Goal: Task Accomplishment & Management: Manage account settings

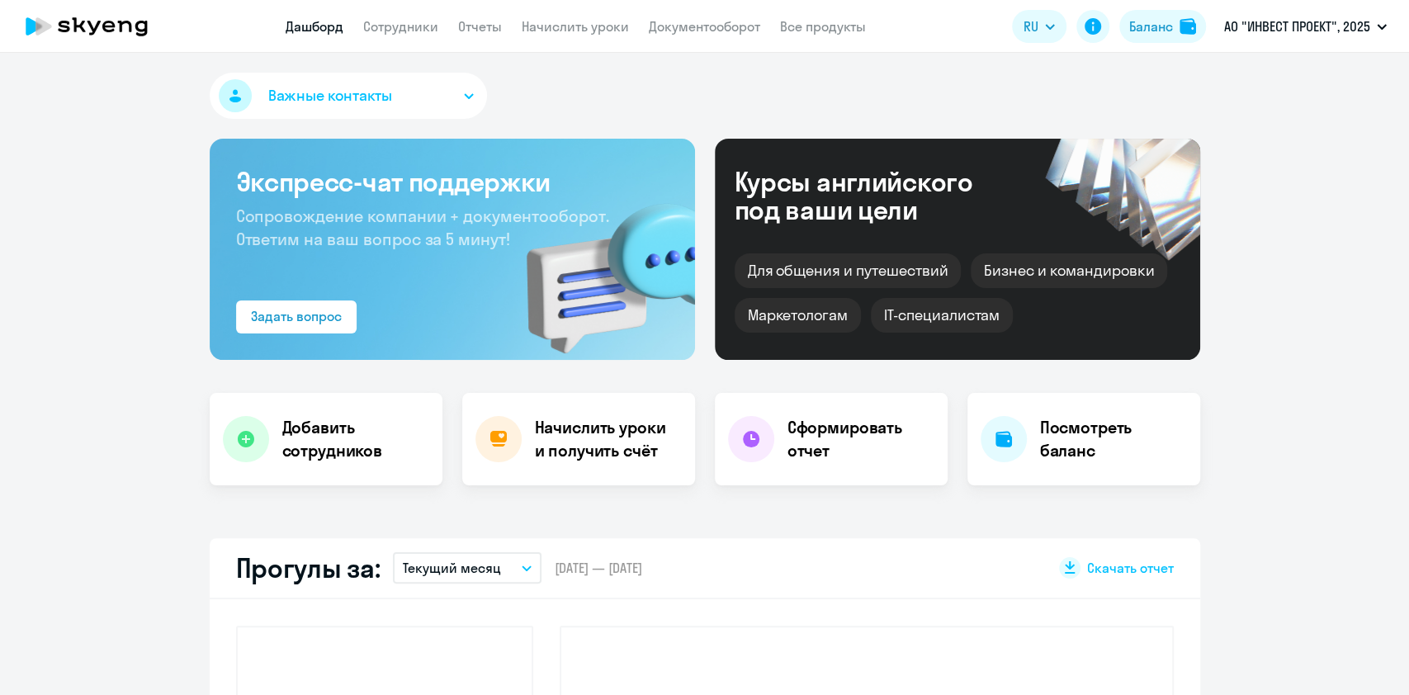
select select "30"
click at [393, 19] on link "Сотрудники" at bounding box center [400, 26] width 75 height 17
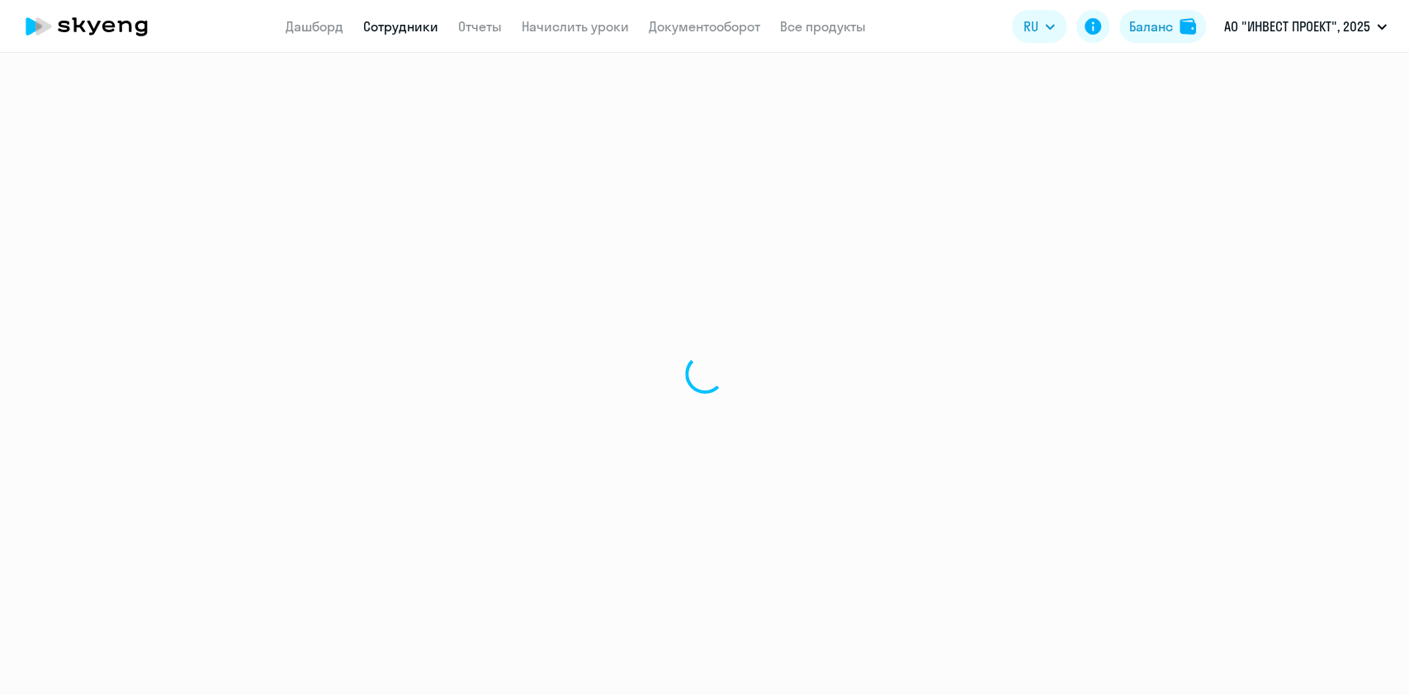
select select "30"
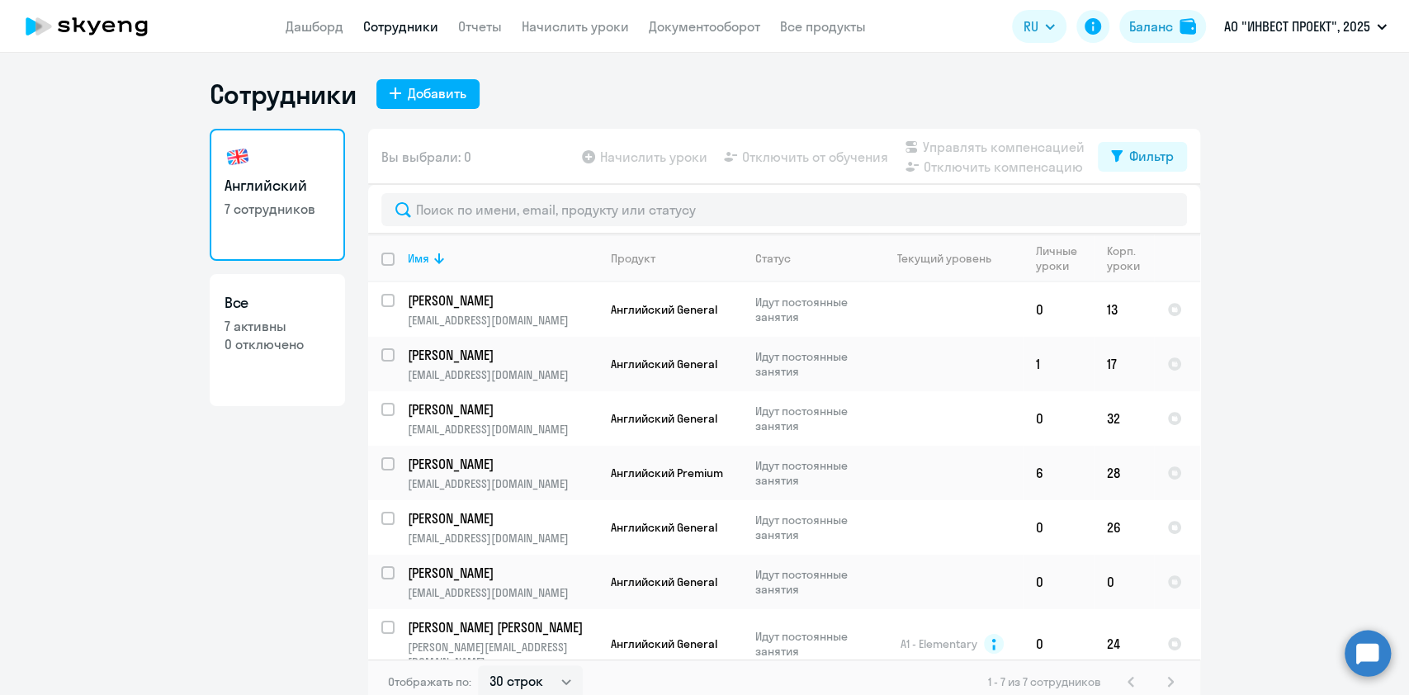
click at [580, 15] on app-header "Дашборд Сотрудники Отчеты Начислить уроки Документооборот Все продукты Дашборд …" at bounding box center [704, 26] width 1409 height 53
click at [575, 33] on link "Начислить уроки" at bounding box center [575, 26] width 107 height 17
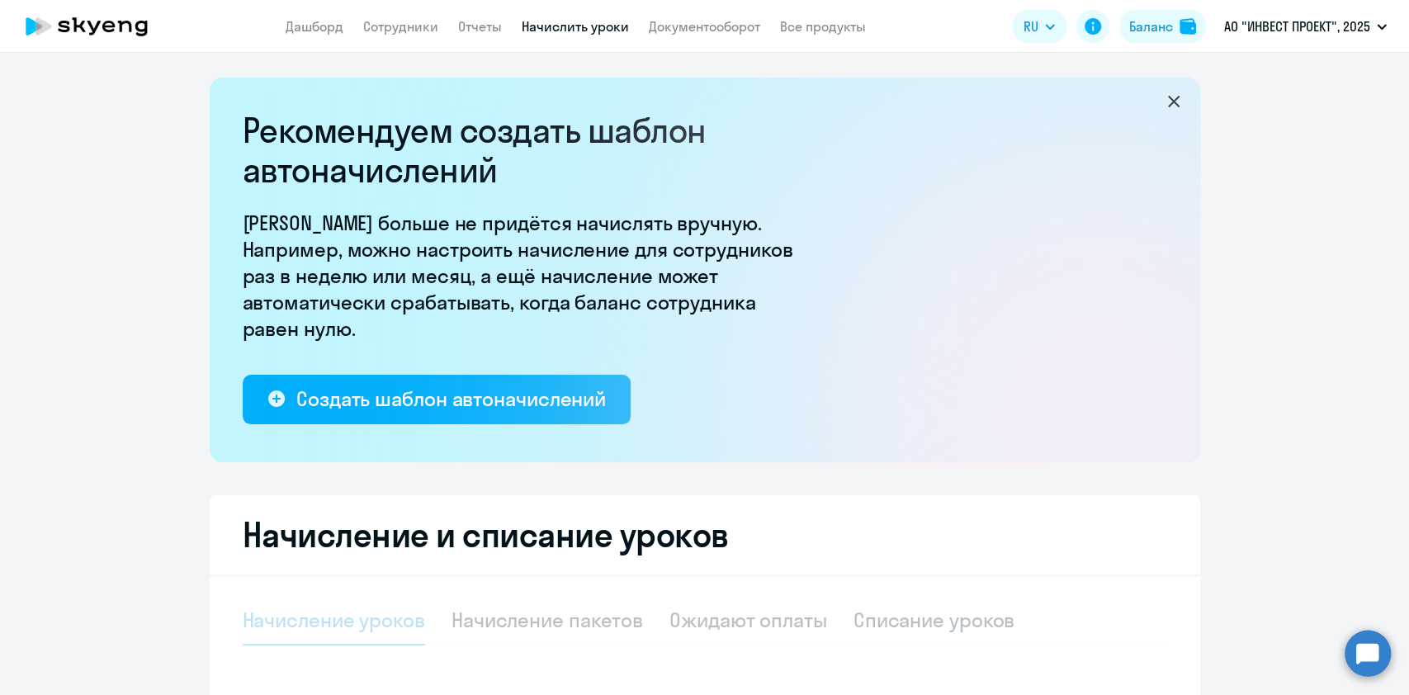
select select "10"
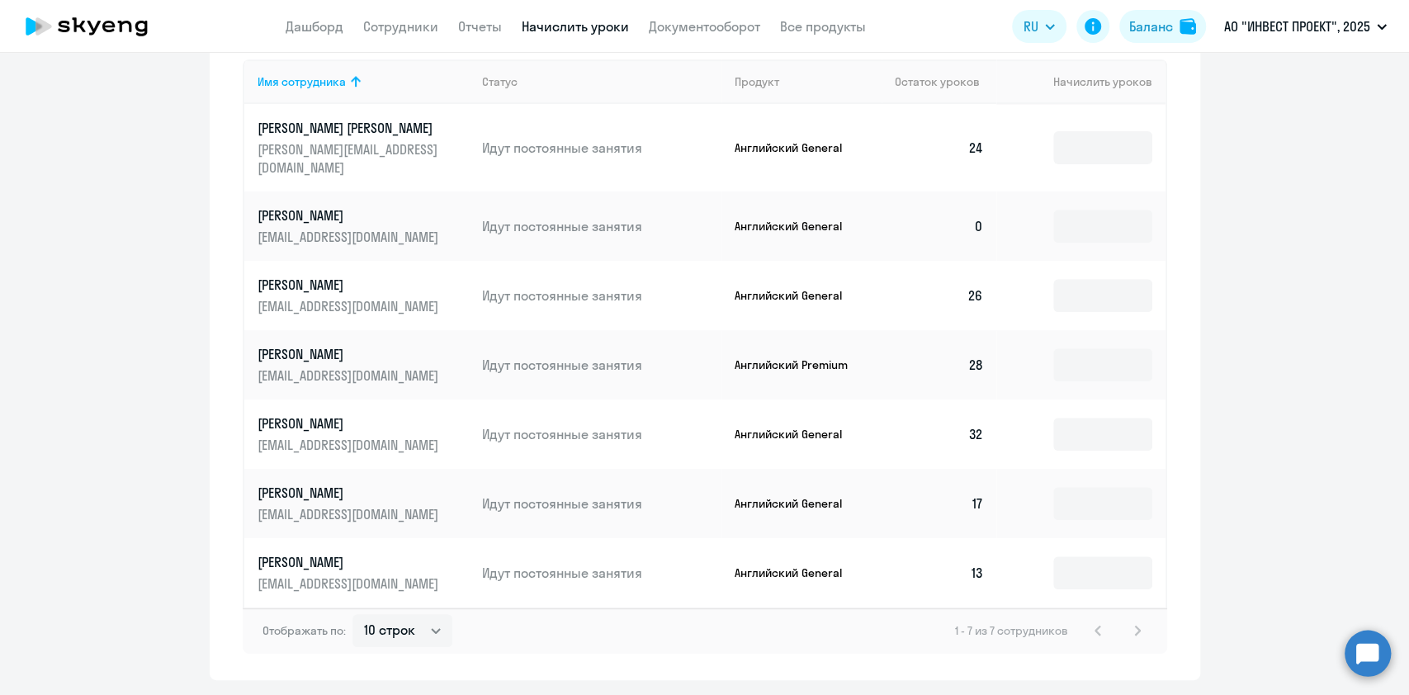
scroll to position [770, 0]
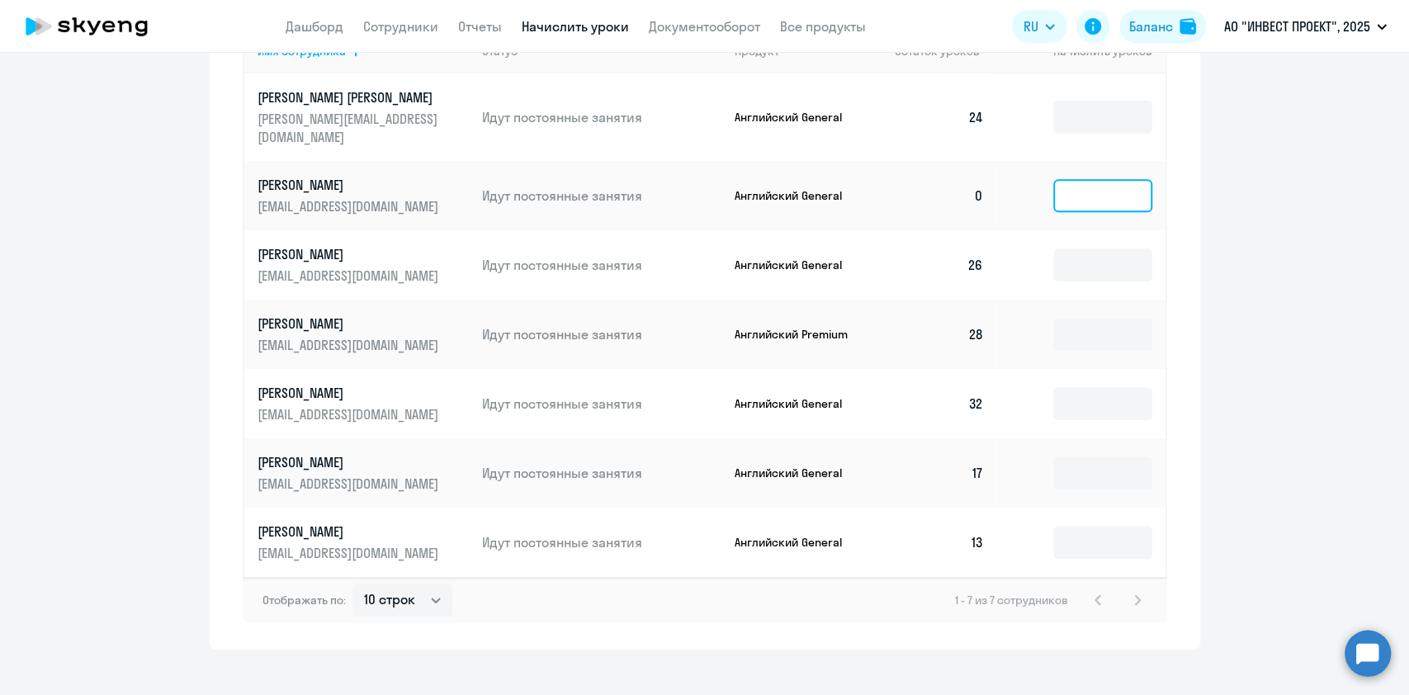
click at [1090, 179] on input at bounding box center [1102, 195] width 99 height 33
click at [1071, 187] on input at bounding box center [1102, 195] width 99 height 33
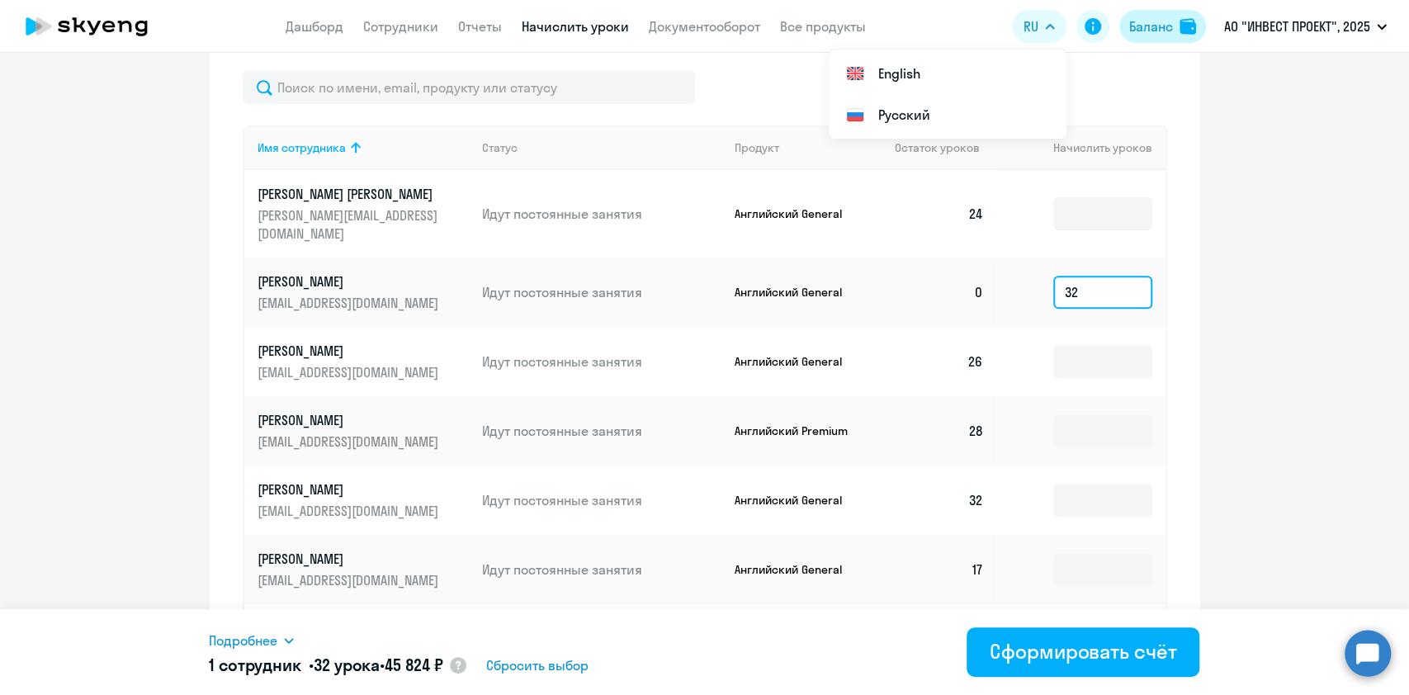
scroll to position [550, 0]
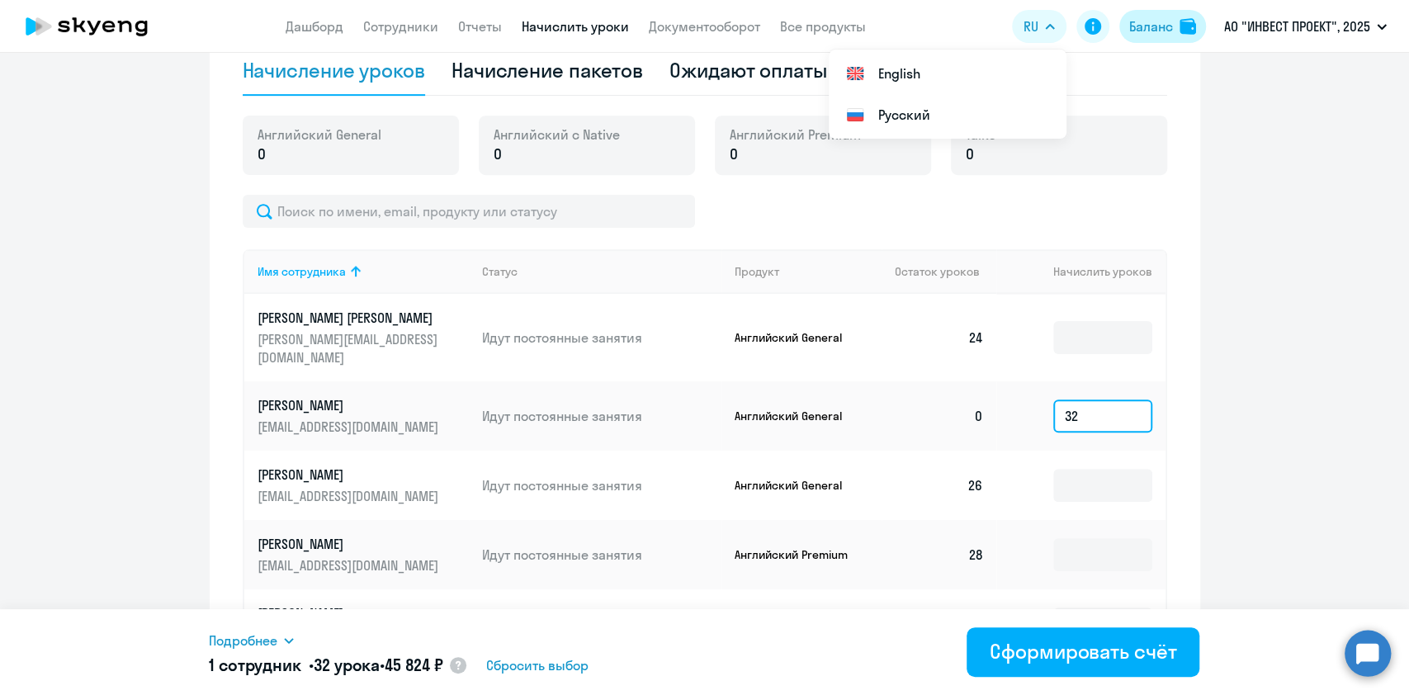
type input "32"
click at [1167, 26] on div "Баланс" at bounding box center [1151, 27] width 44 height 20
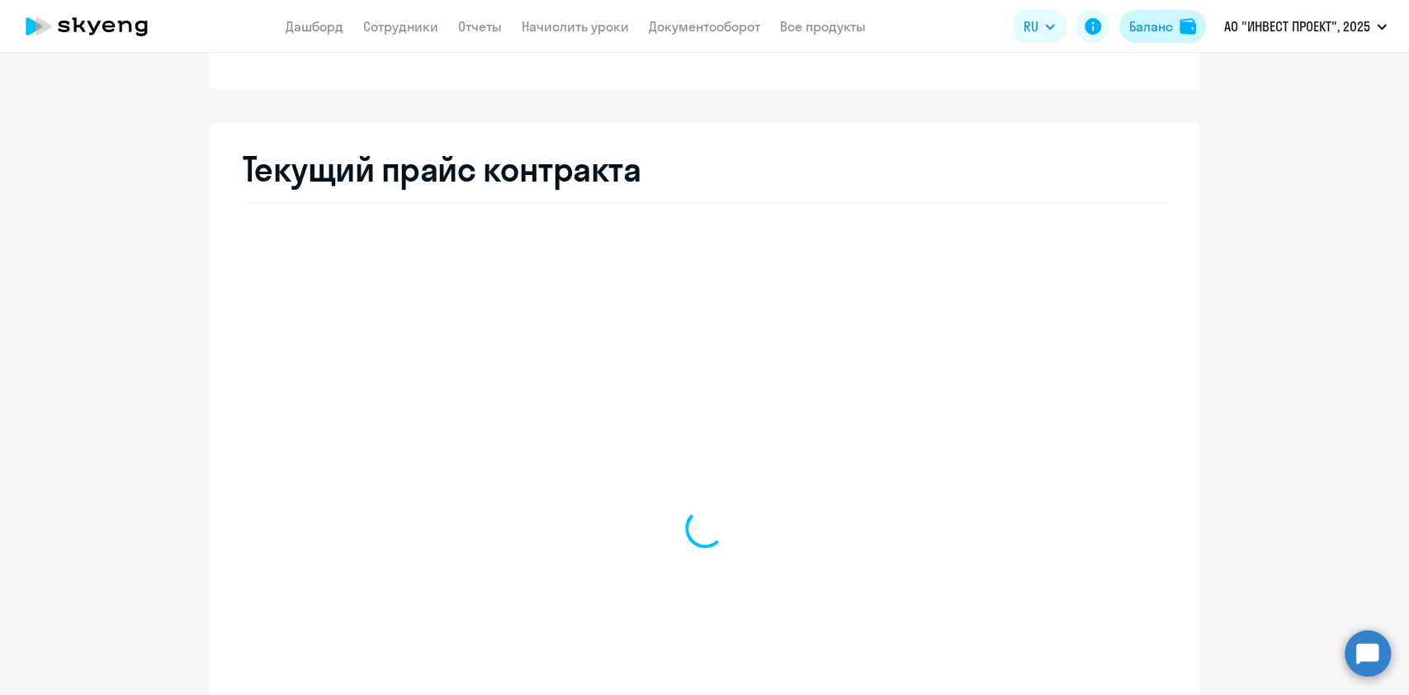
select select "english_adult_not_native_speaker"
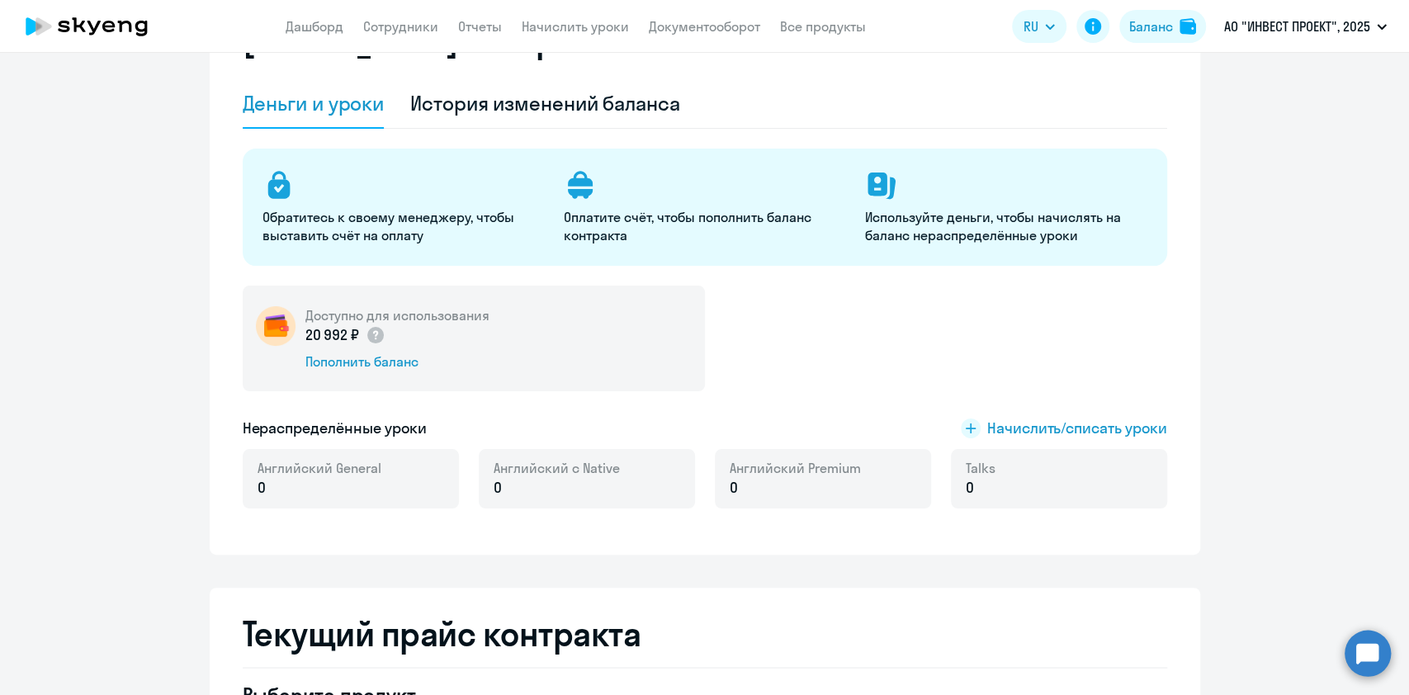
scroll to position [99, 0]
click at [1052, 419] on span "Начислить/списать уроки" at bounding box center [1077, 428] width 180 height 21
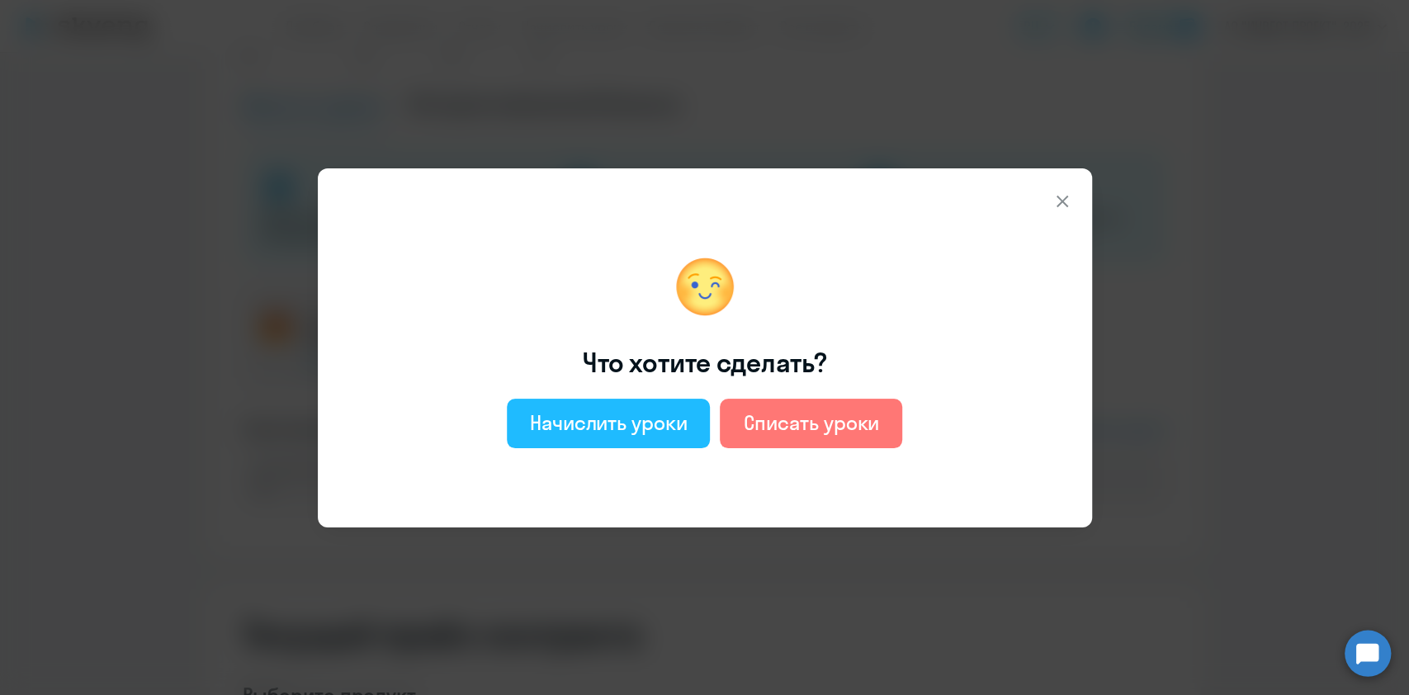
click at [602, 413] on div "Начислить уроки" at bounding box center [609, 422] width 158 height 26
select select "english_adult_not_native_speaker"
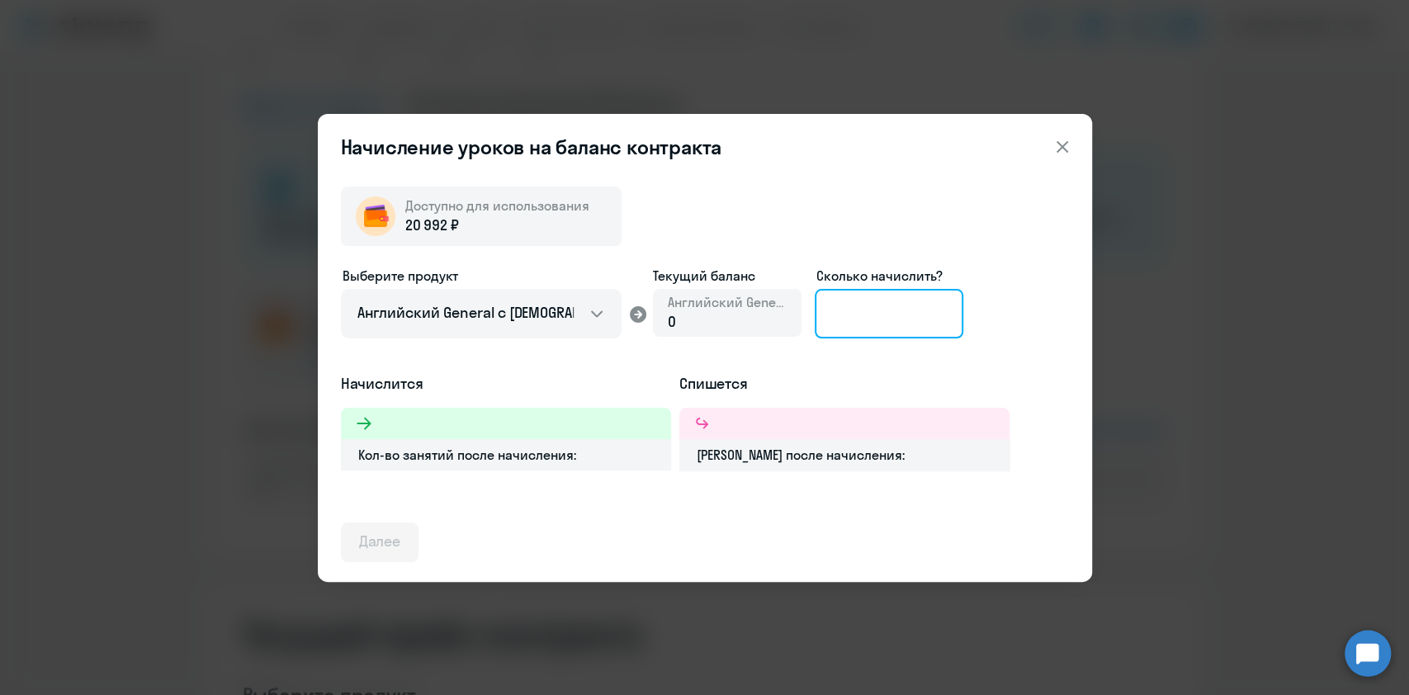
click at [915, 317] on input at bounding box center [889, 314] width 149 height 50
type input "3"
type input "18"
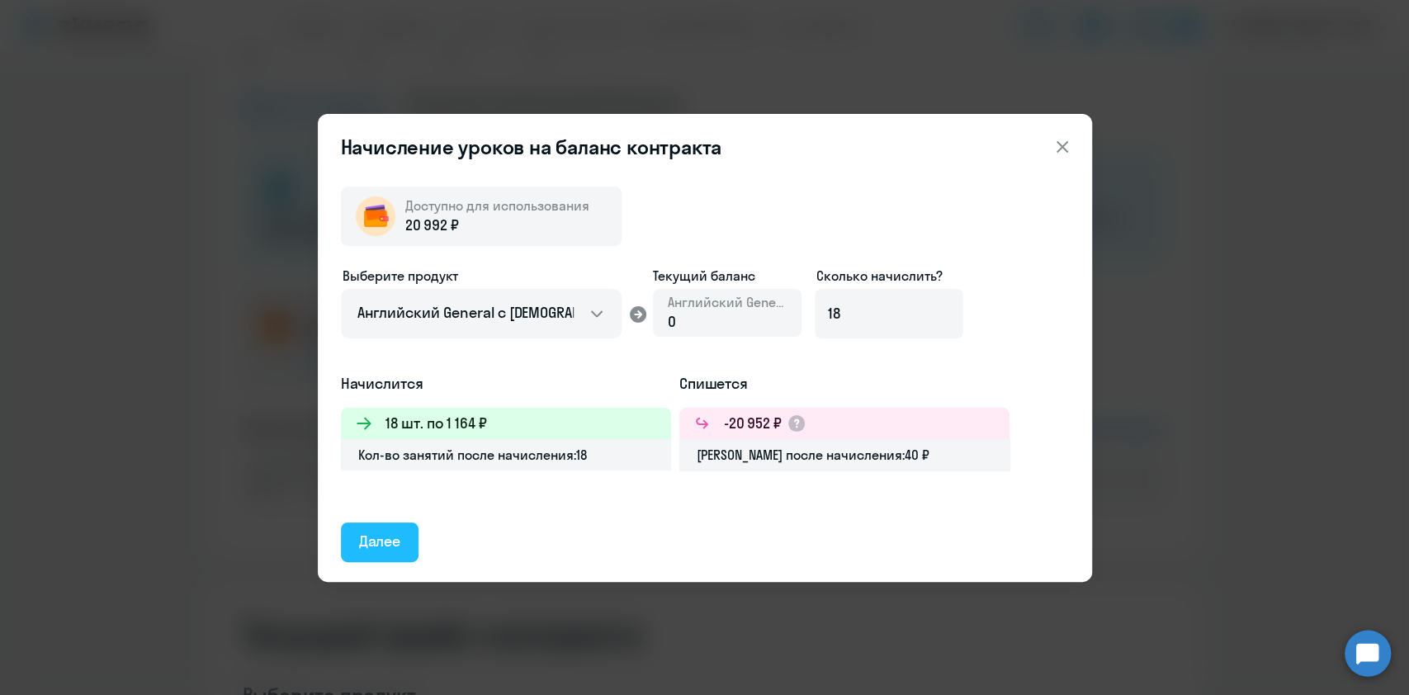
click at [370, 537] on div "Далее" at bounding box center [380, 541] width 42 height 21
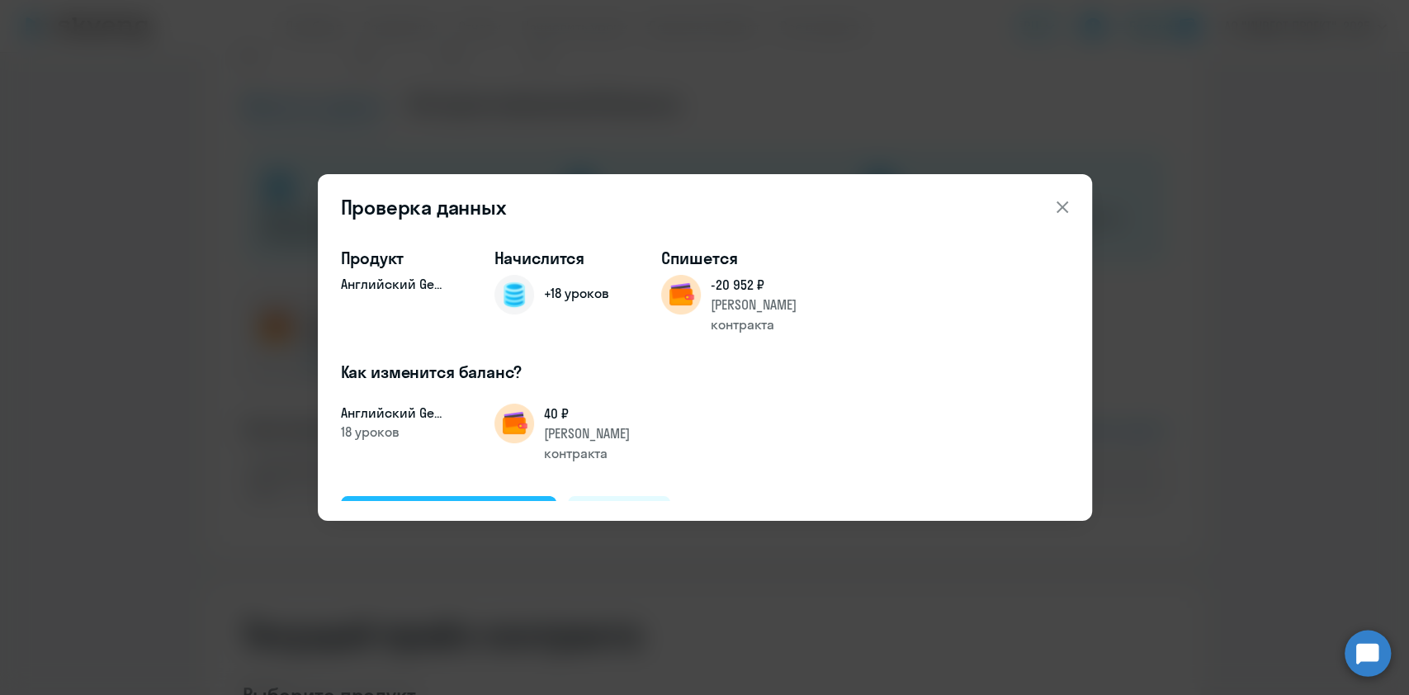
click at [466, 504] on div "Подтвердить и начислить" at bounding box center [449, 514] width 180 height 21
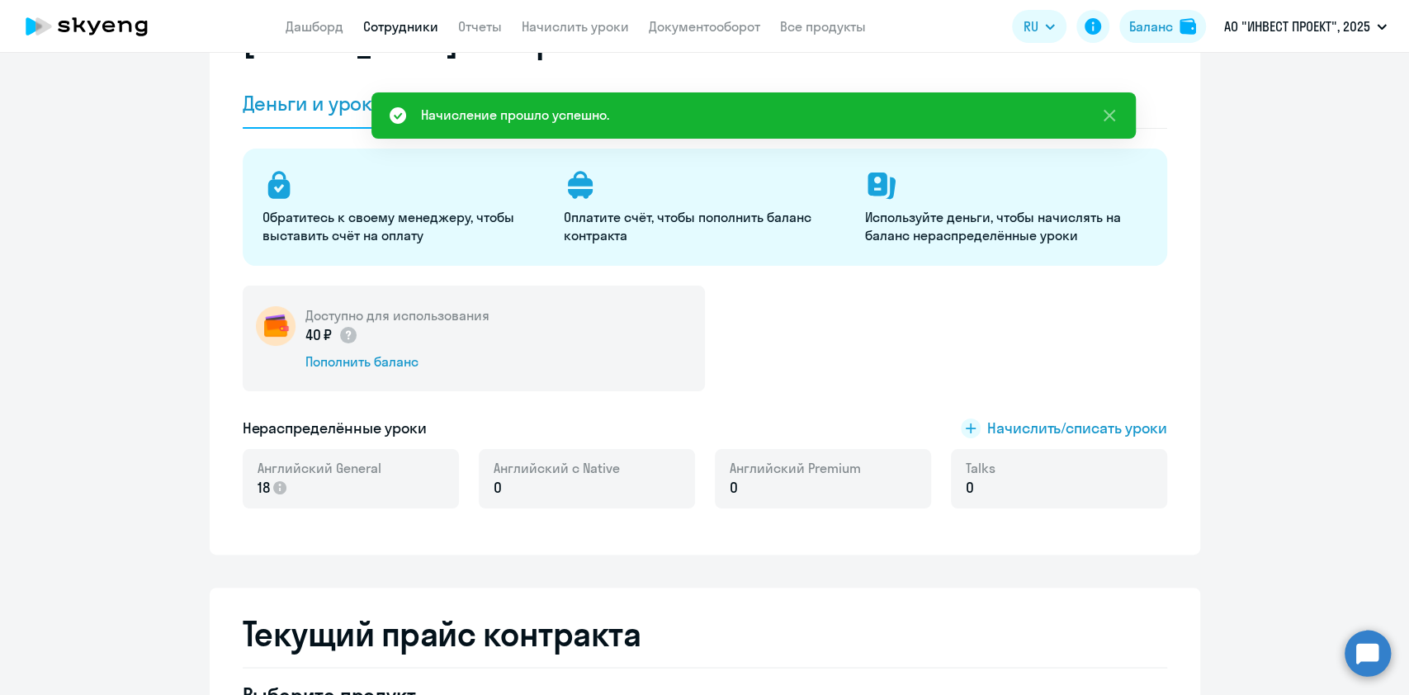
click at [409, 25] on link "Сотрудники" at bounding box center [400, 26] width 75 height 17
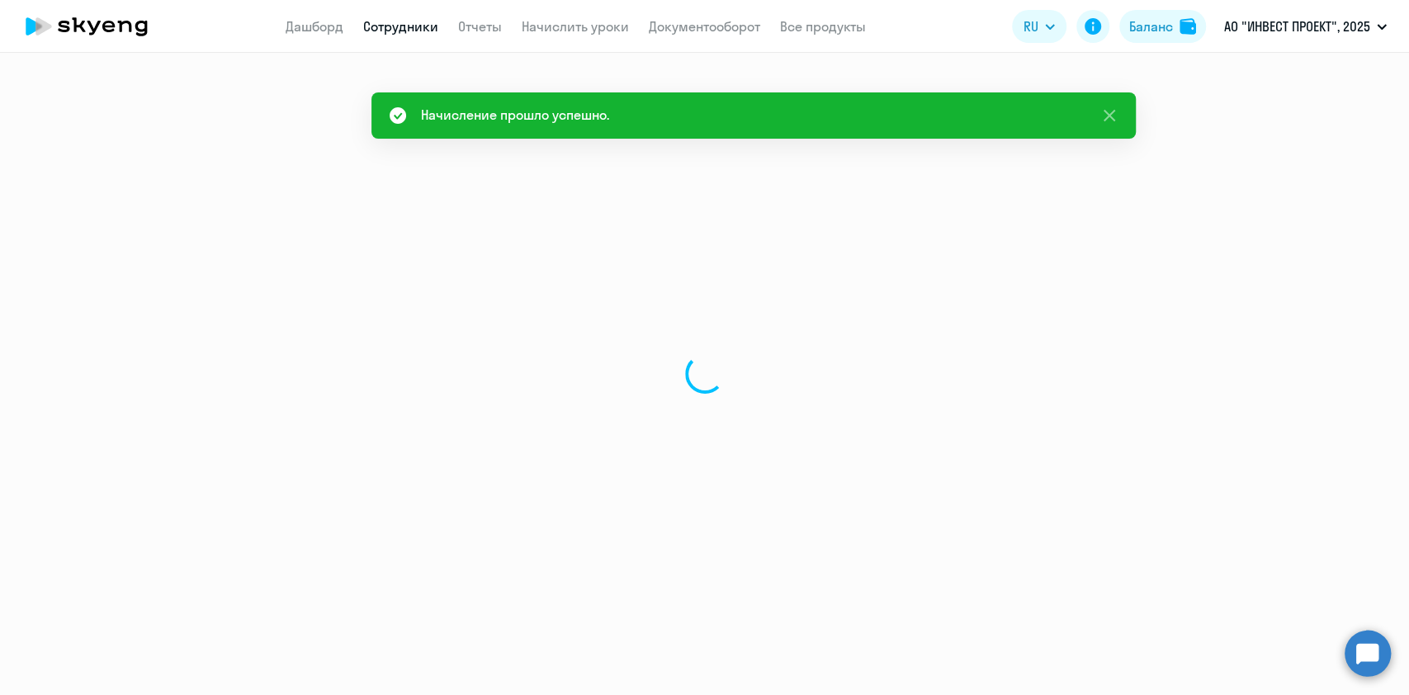
select select "30"
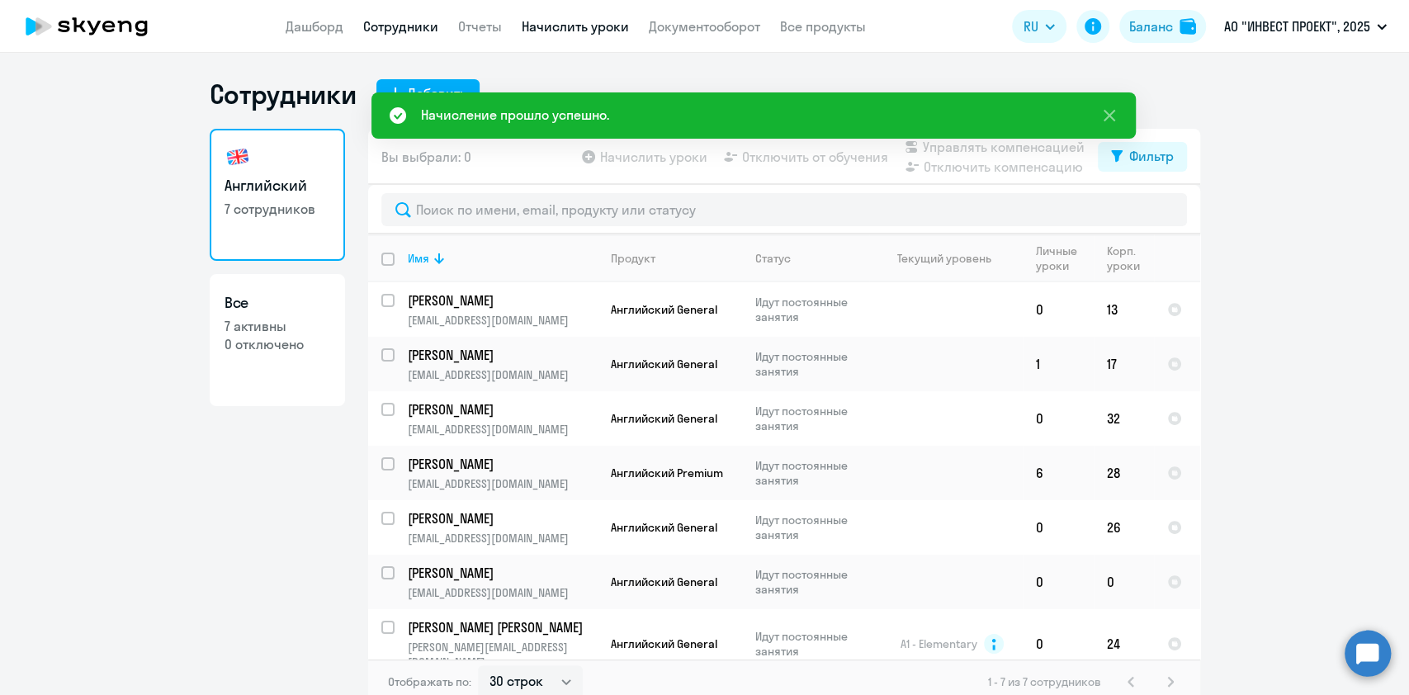
click at [555, 28] on link "Начислить уроки" at bounding box center [575, 26] width 107 height 17
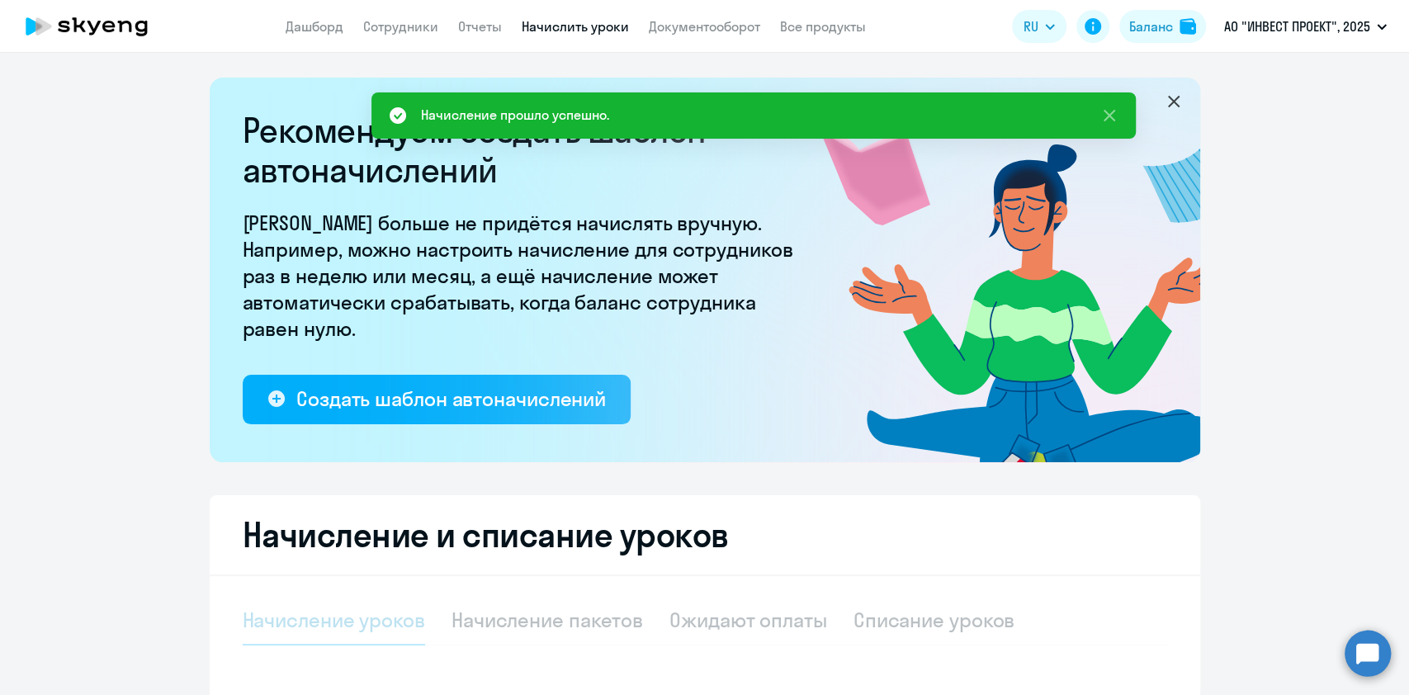
select select "10"
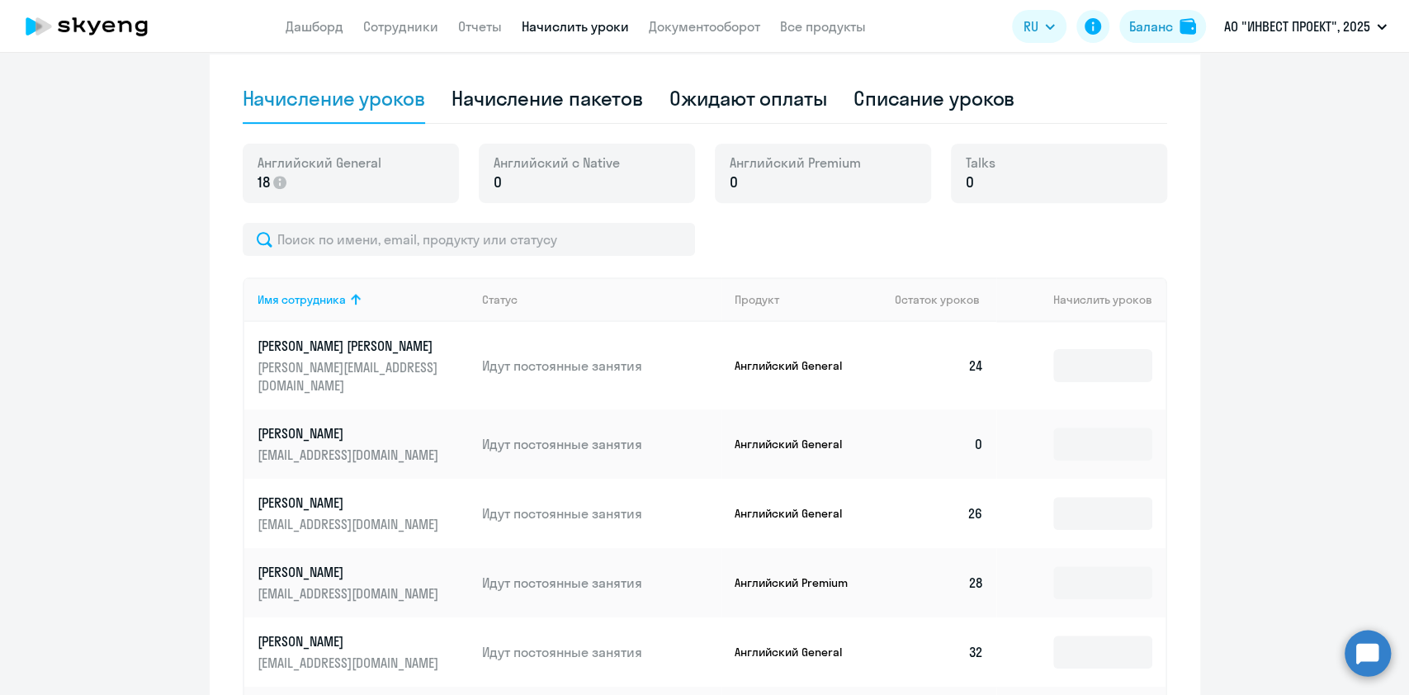
scroll to position [660, 0]
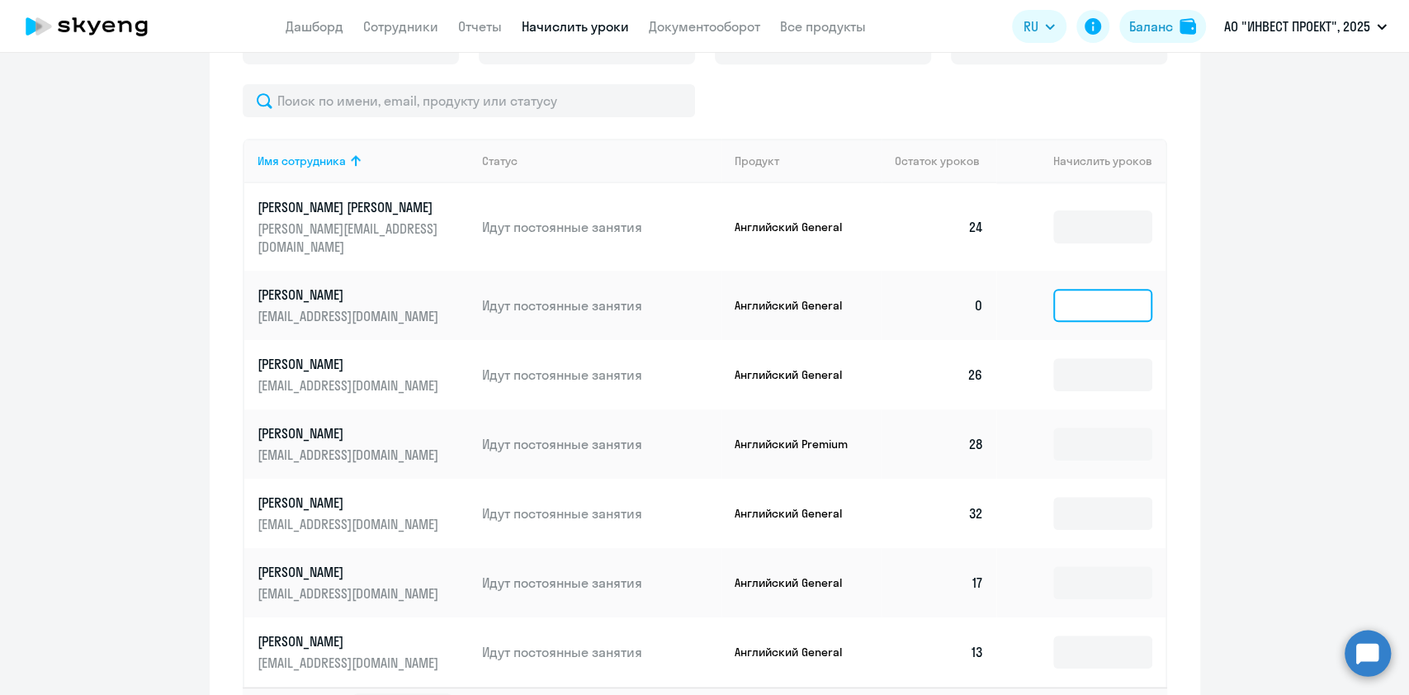
click at [1096, 289] on input at bounding box center [1102, 305] width 99 height 33
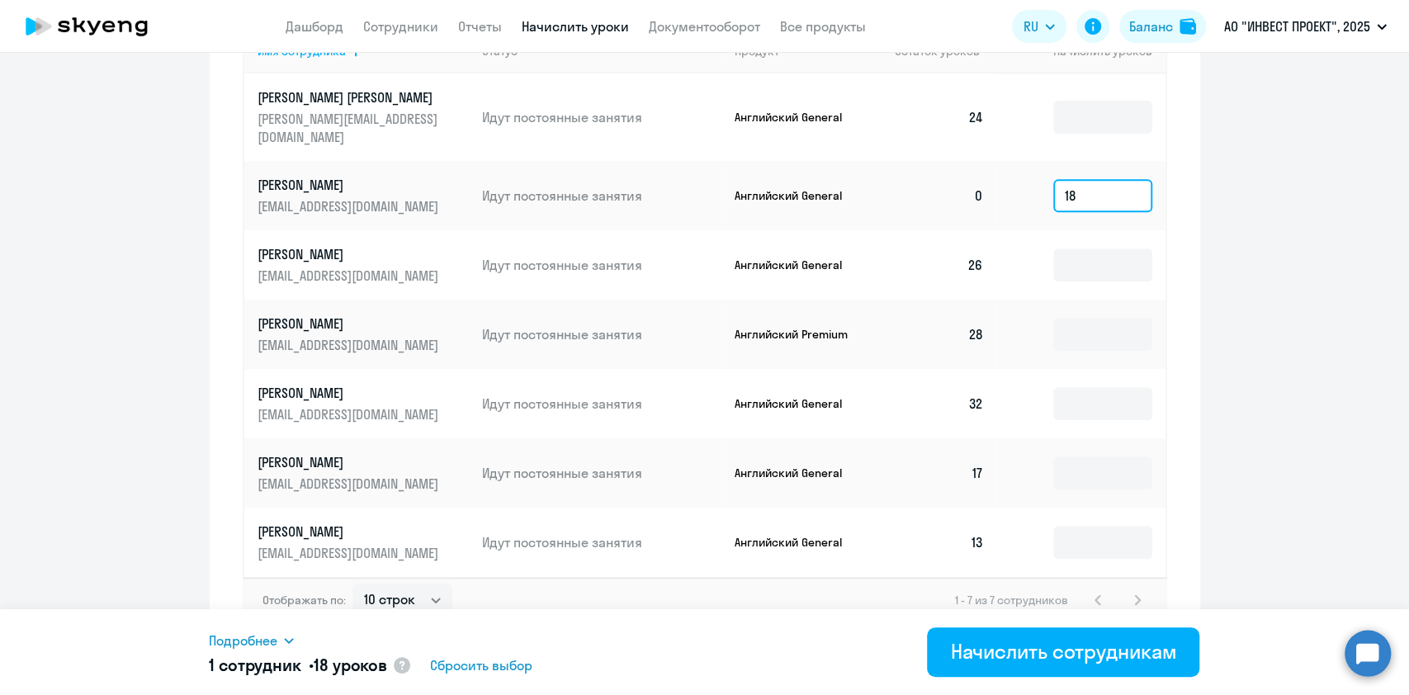
scroll to position [773, 0]
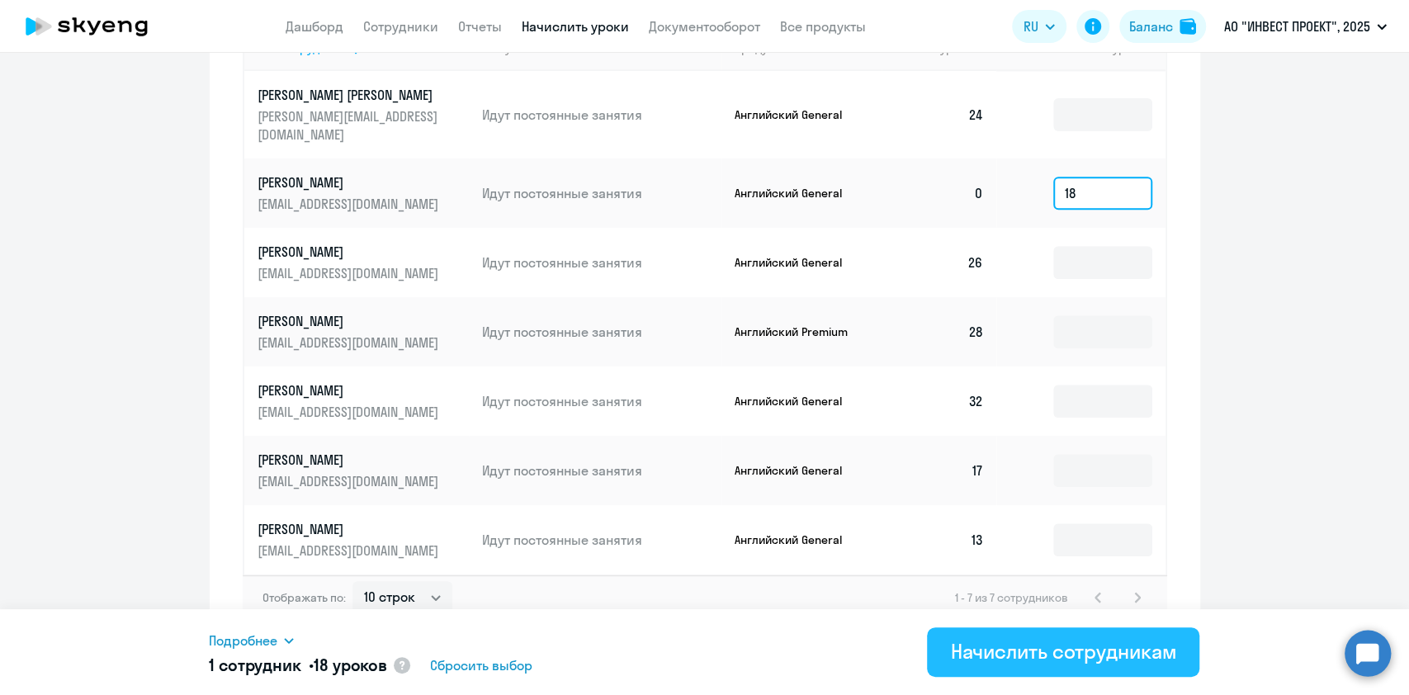
type input "18"
click at [1103, 638] on div "Начислить сотрудникам" at bounding box center [1063, 651] width 226 height 26
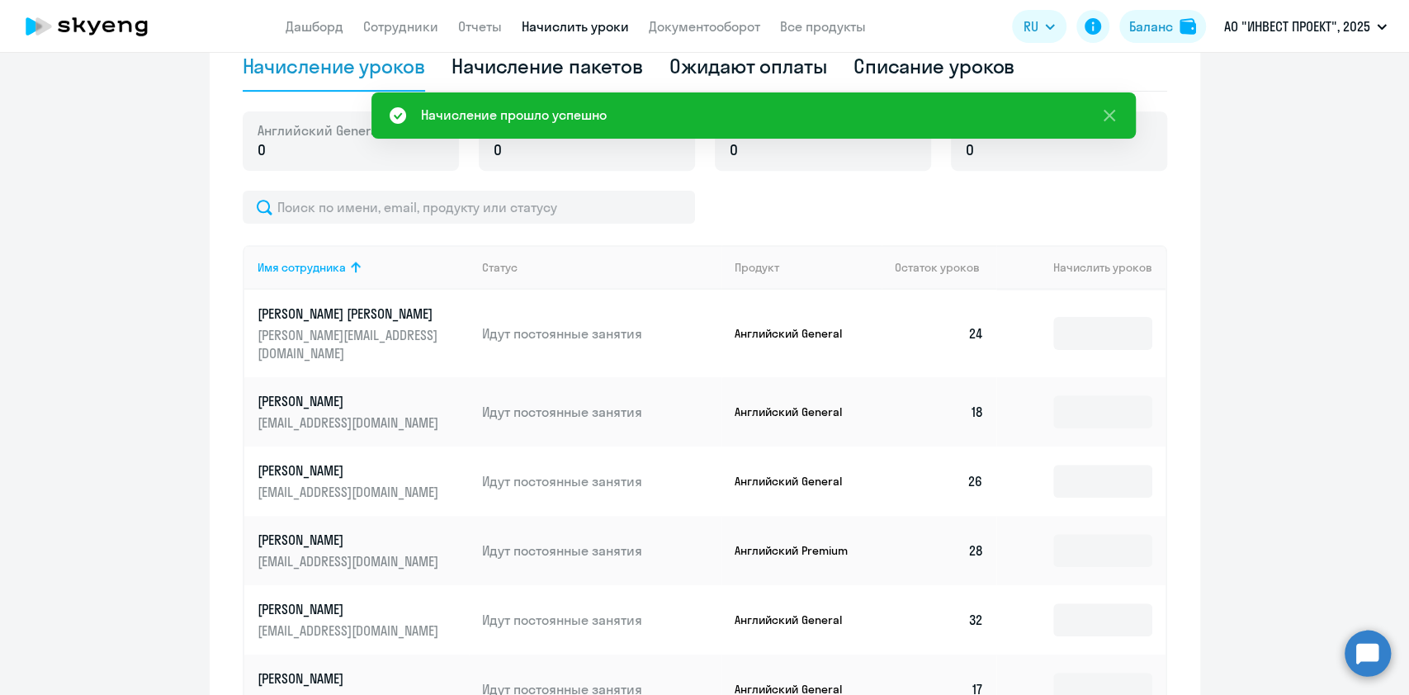
scroll to position [662, 0]
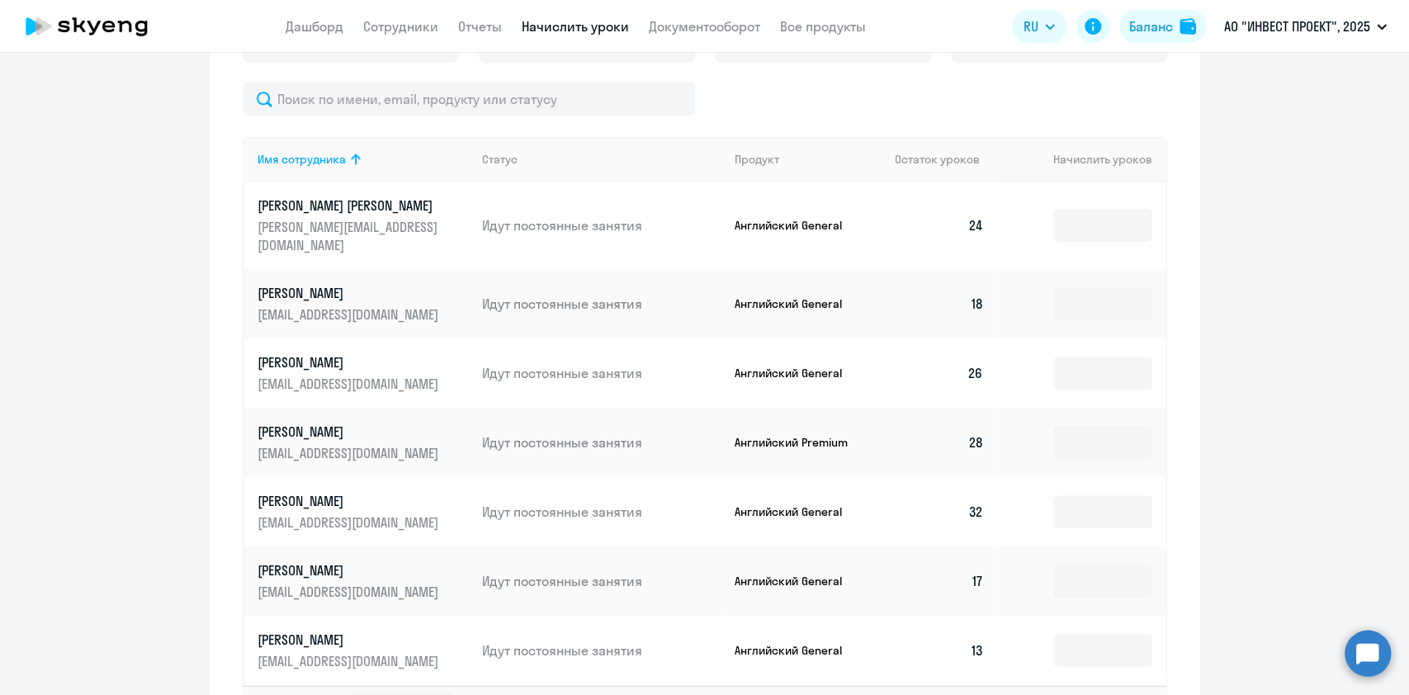
drag, startPoint x: 1277, startPoint y: 199, endPoint x: 1191, endPoint y: 200, distance: 85.8
click at [1273, 200] on ng-component "Рекомендуем создать шаблон автоначислений Уроки больше не придётся начислять вр…" at bounding box center [704, 87] width 1409 height 1342
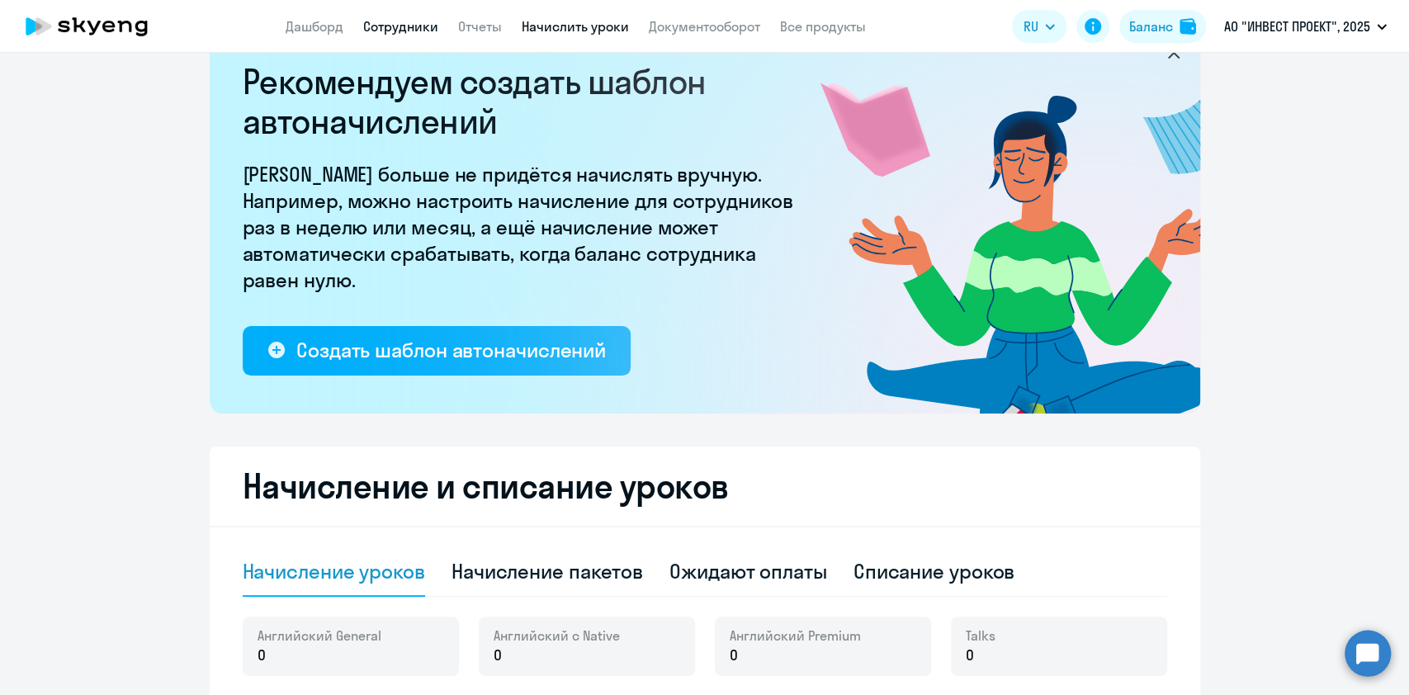
scroll to position [0, 0]
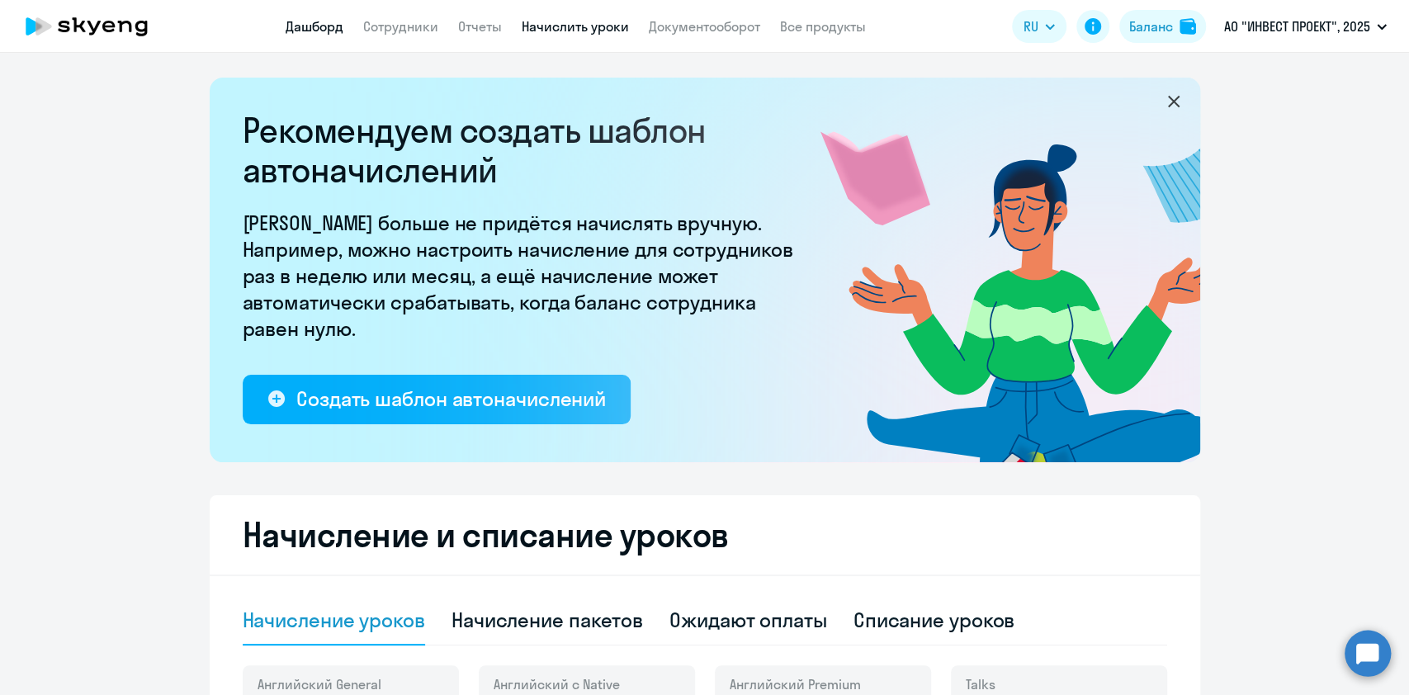
click at [312, 22] on link "Дашборд" at bounding box center [315, 26] width 58 height 17
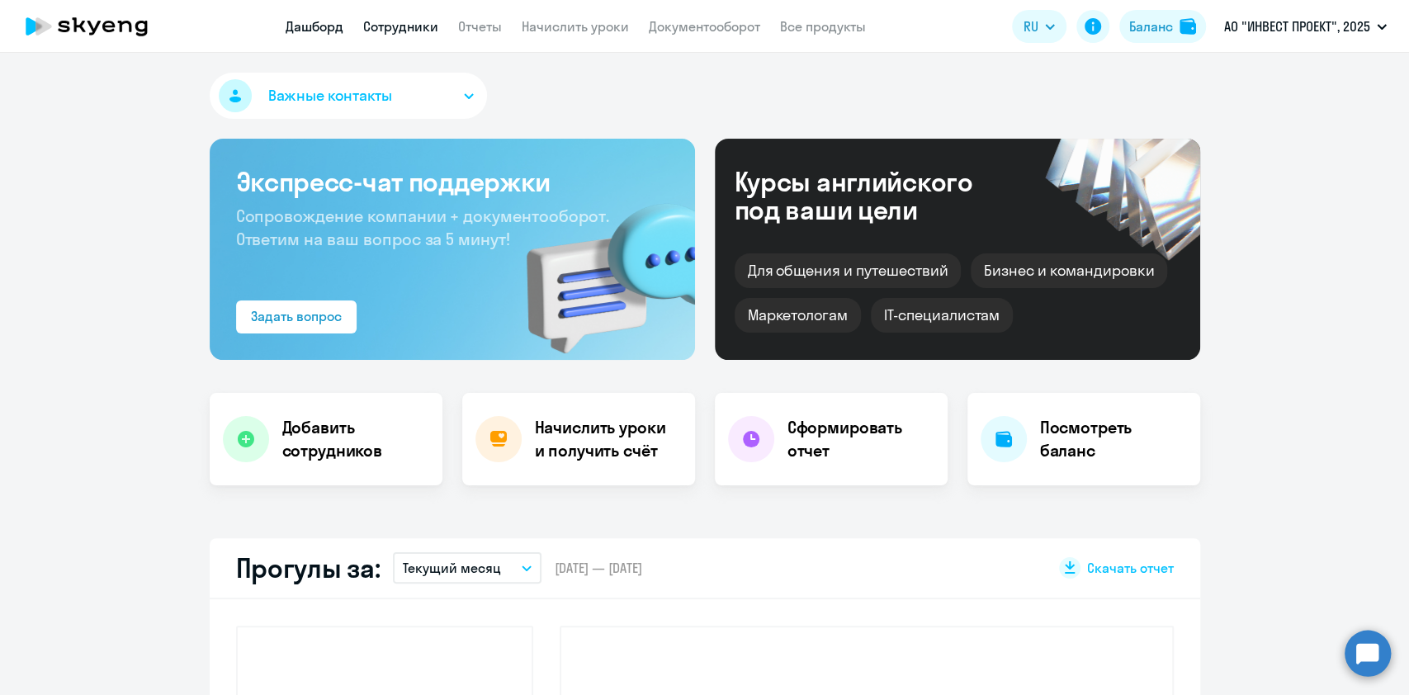
select select "30"
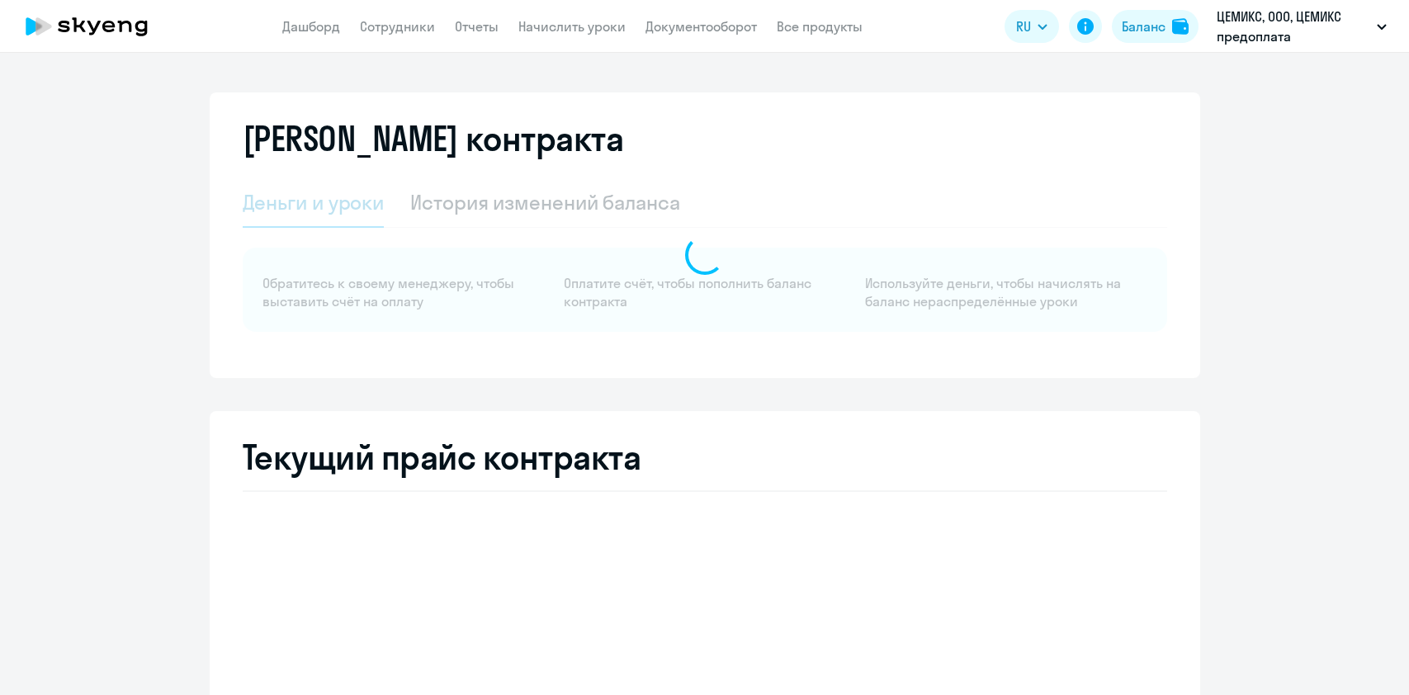
select select "english_adult_not_native_speaker"
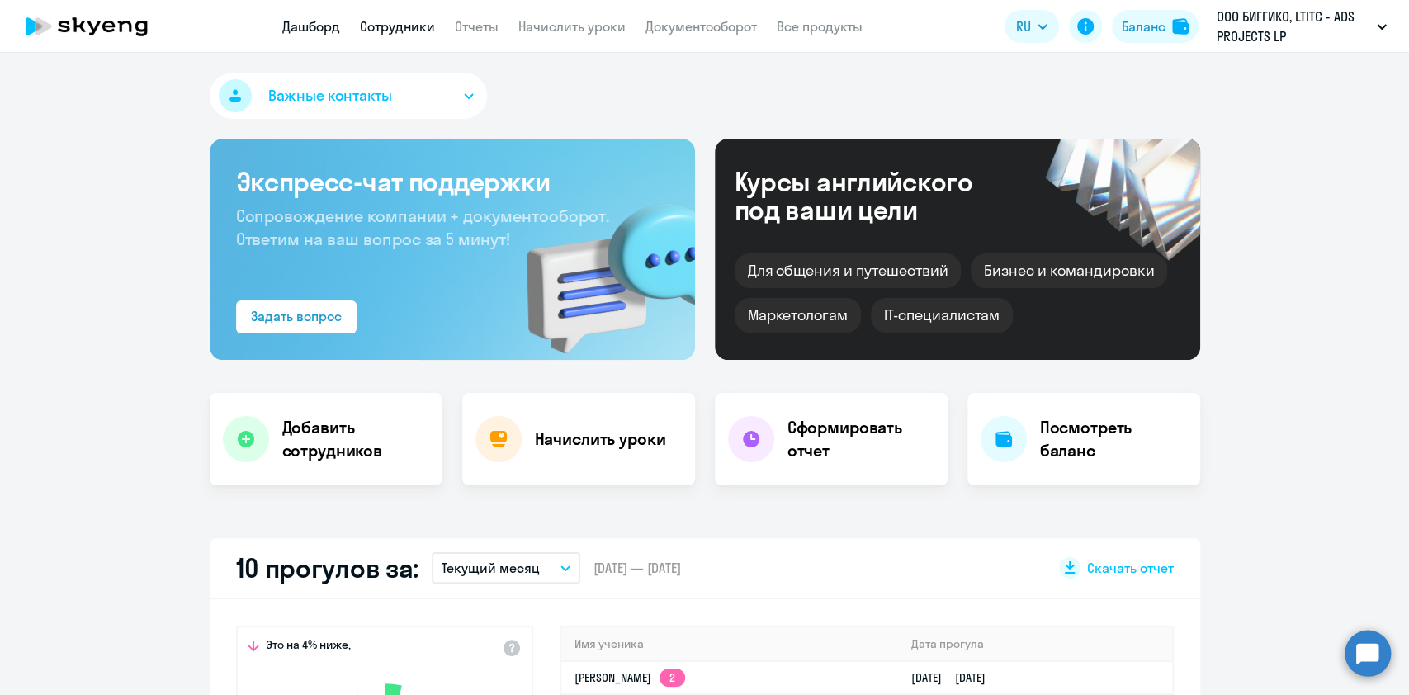
click at [387, 21] on link "Сотрудники" at bounding box center [397, 26] width 75 height 17
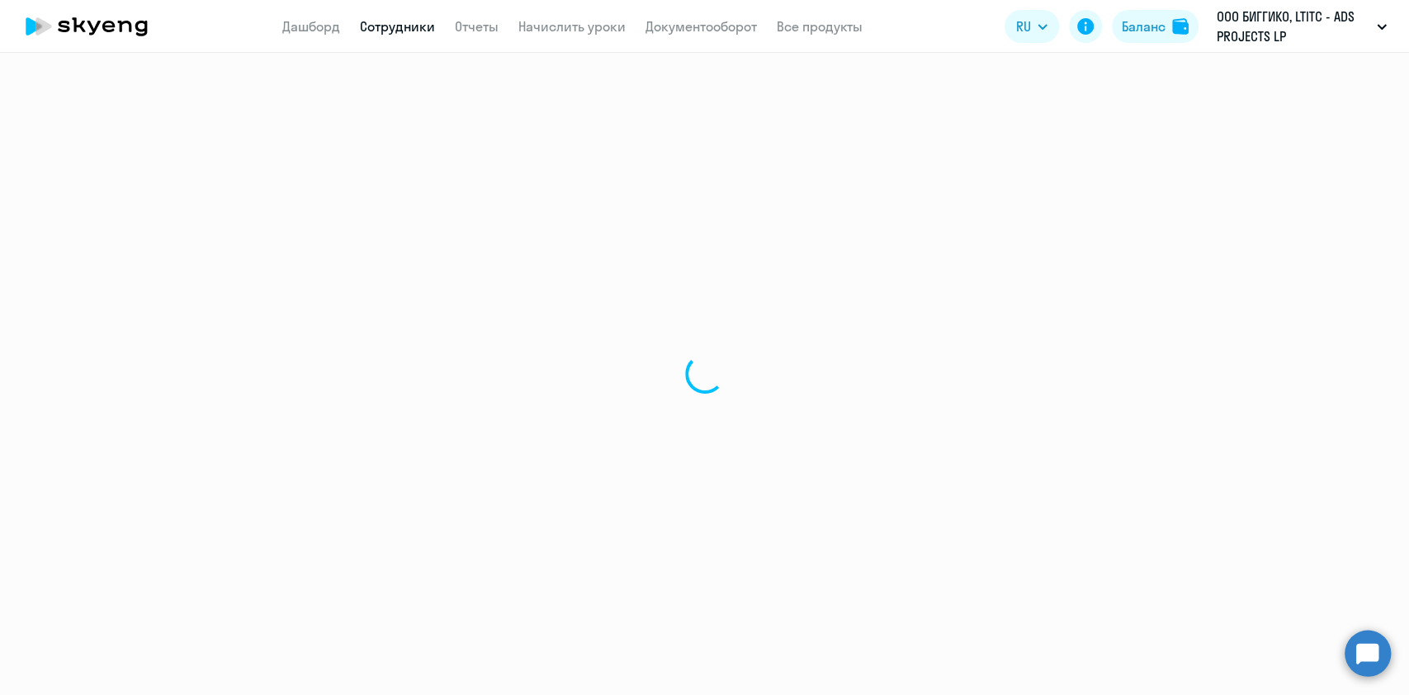
select select "30"
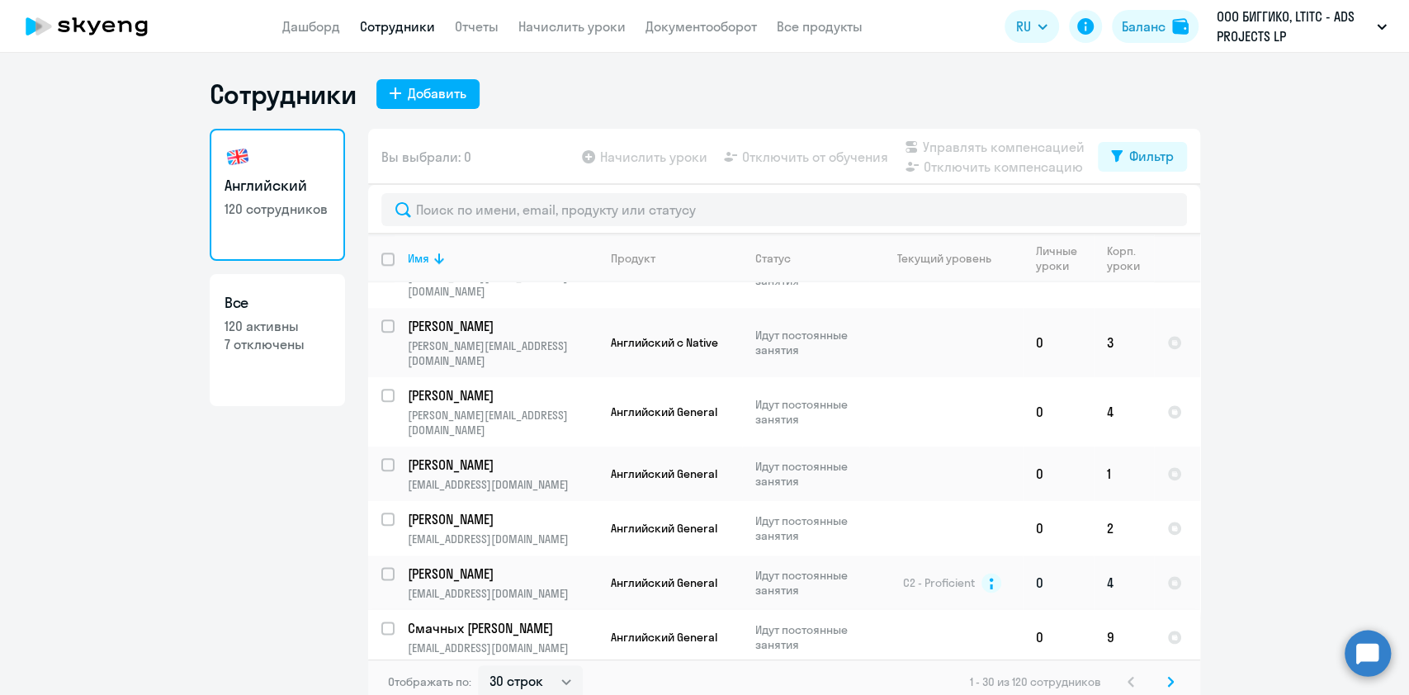
scroll to position [10, 0]
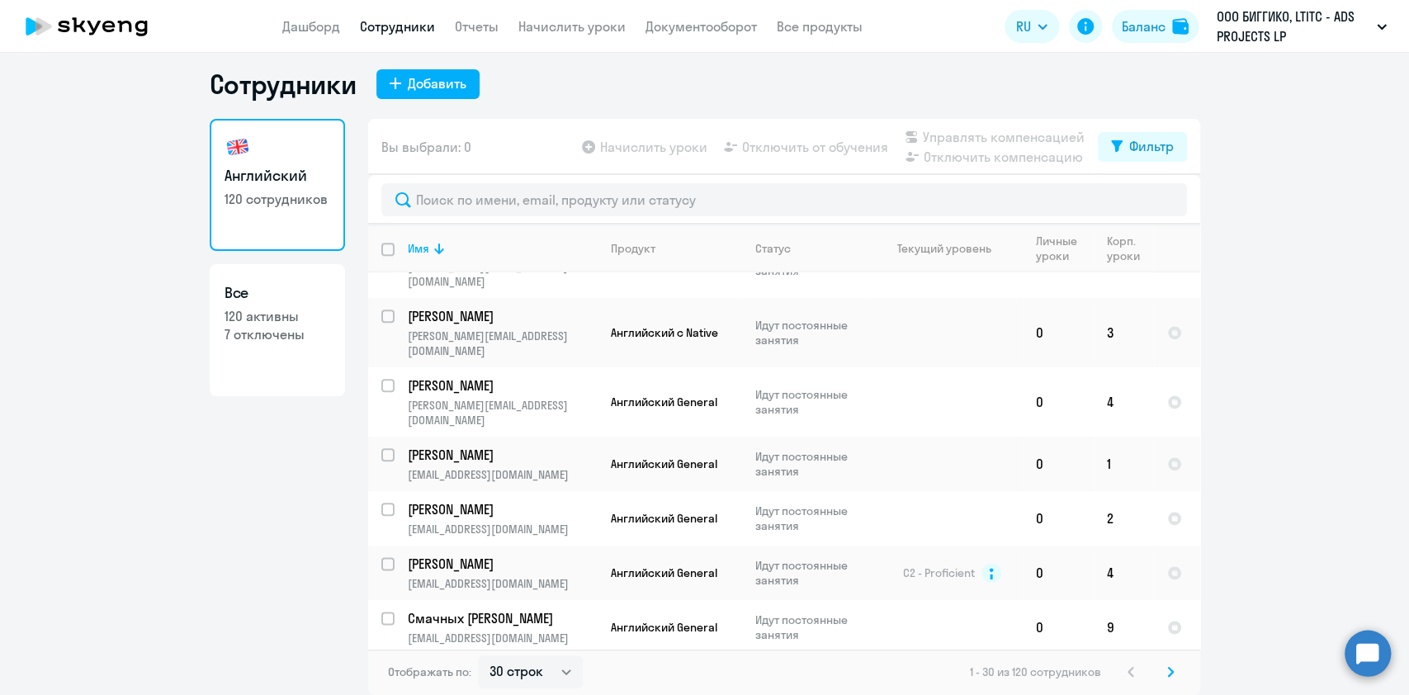
click at [1161, 667] on svg-icon at bounding box center [1171, 672] width 20 height 20
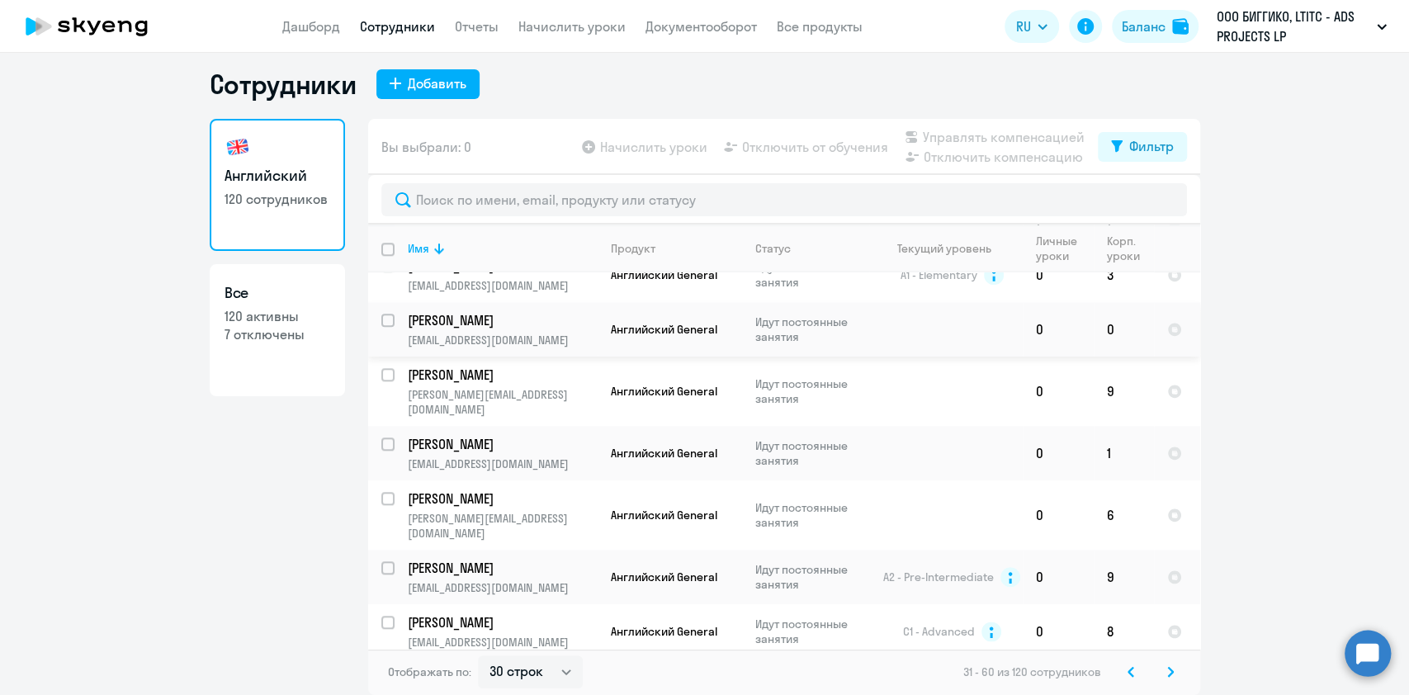
scroll to position [1252, 0]
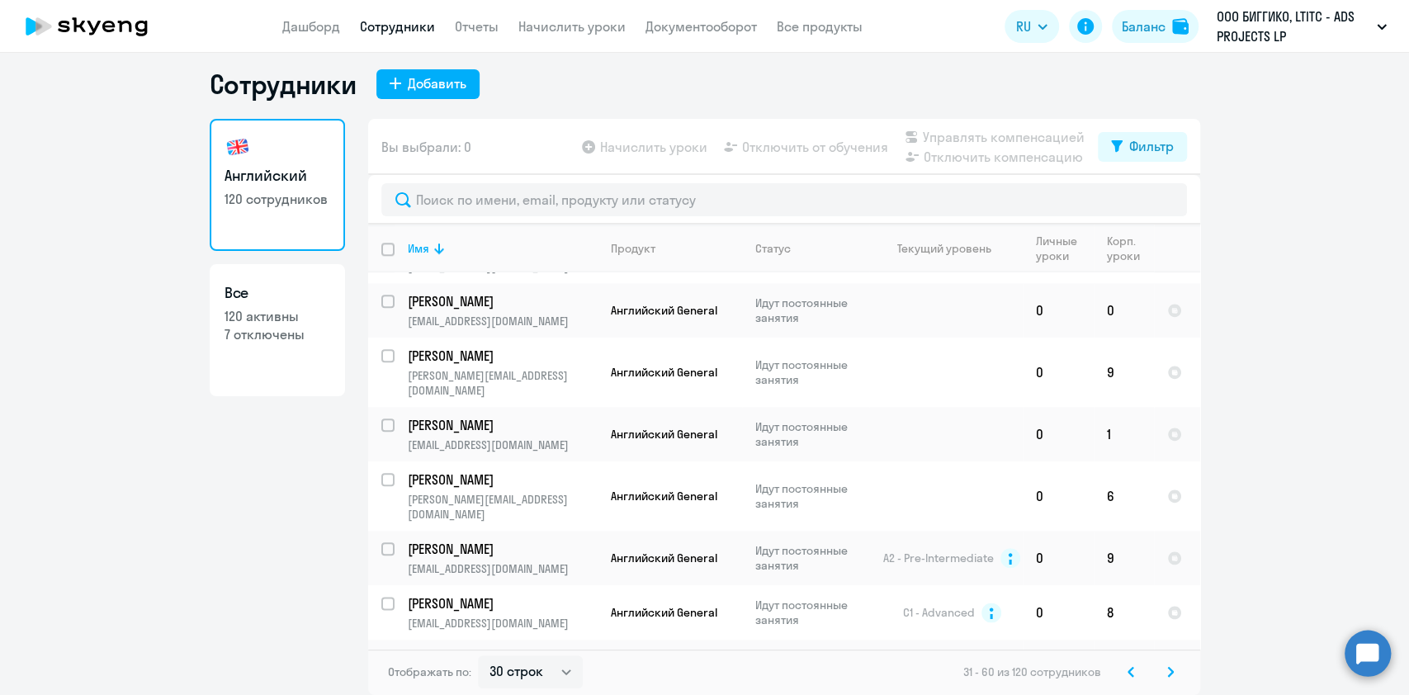
click at [1165, 679] on svg-icon at bounding box center [1171, 672] width 20 height 20
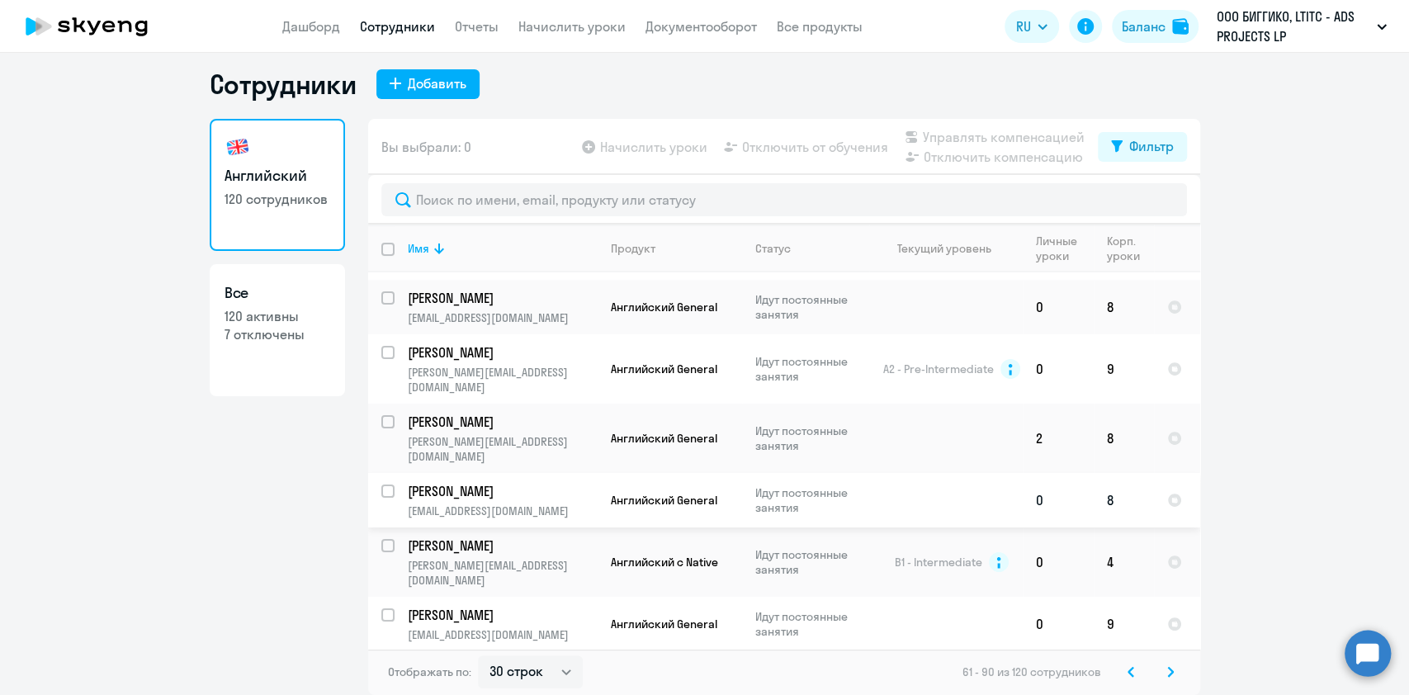
scroll to position [220, 0]
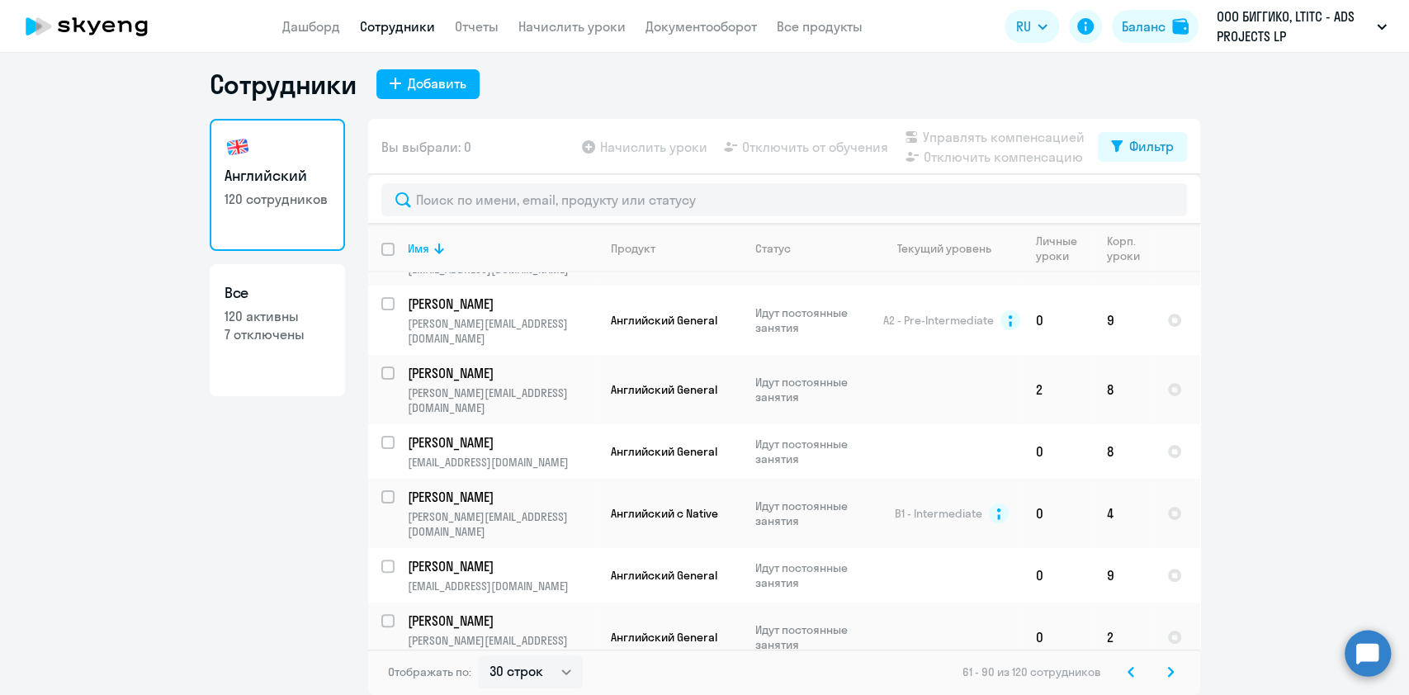
drag, startPoint x: 1261, startPoint y: 493, endPoint x: 1249, endPoint y: 499, distance: 14.0
click at [1261, 493] on ng-component "Сотрудники Добавить Английский 120 сотрудников Все 120 активны 7 отключены Вы в…" at bounding box center [704, 381] width 1409 height 627
click at [693, 33] on link "Документооборот" at bounding box center [700, 26] width 111 height 17
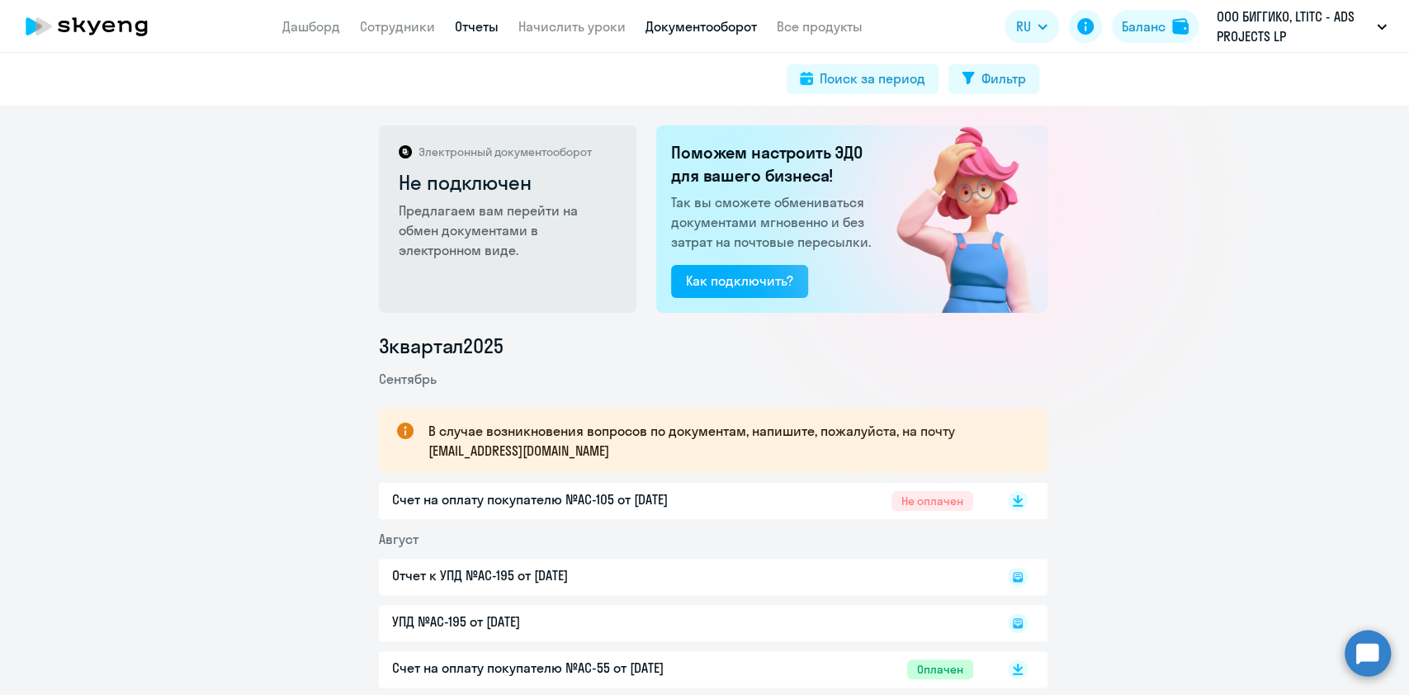
click at [489, 28] on link "Отчеты" at bounding box center [477, 26] width 44 height 17
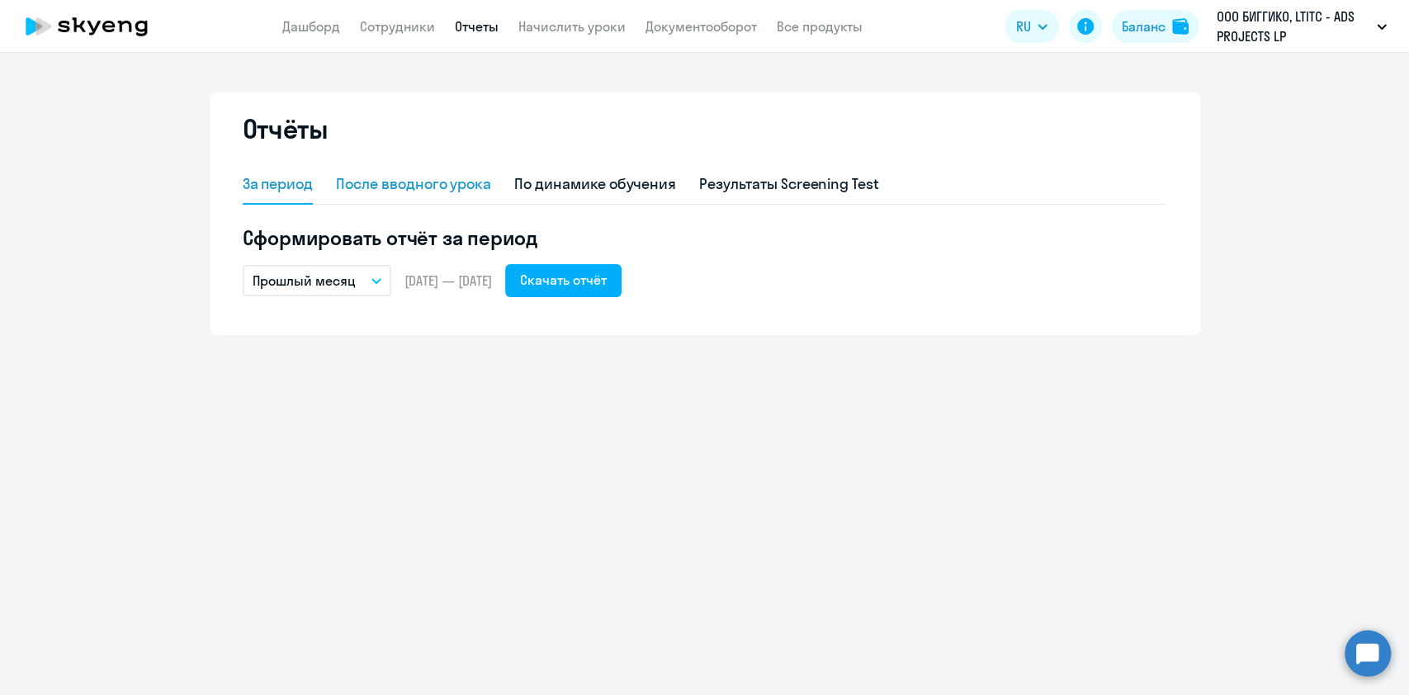
click at [444, 184] on div "После вводного урока" at bounding box center [413, 183] width 155 height 21
select select "10"
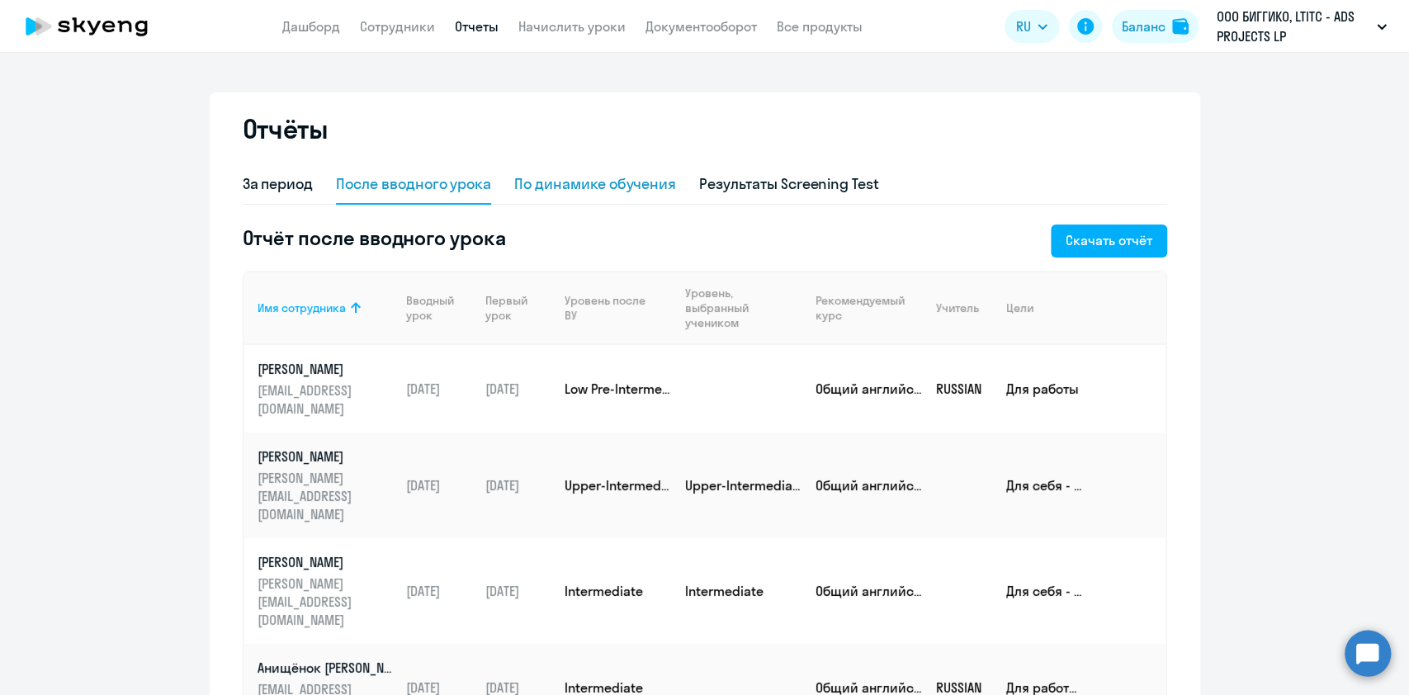
click at [579, 188] on div "По динамике обучения" at bounding box center [595, 183] width 162 height 21
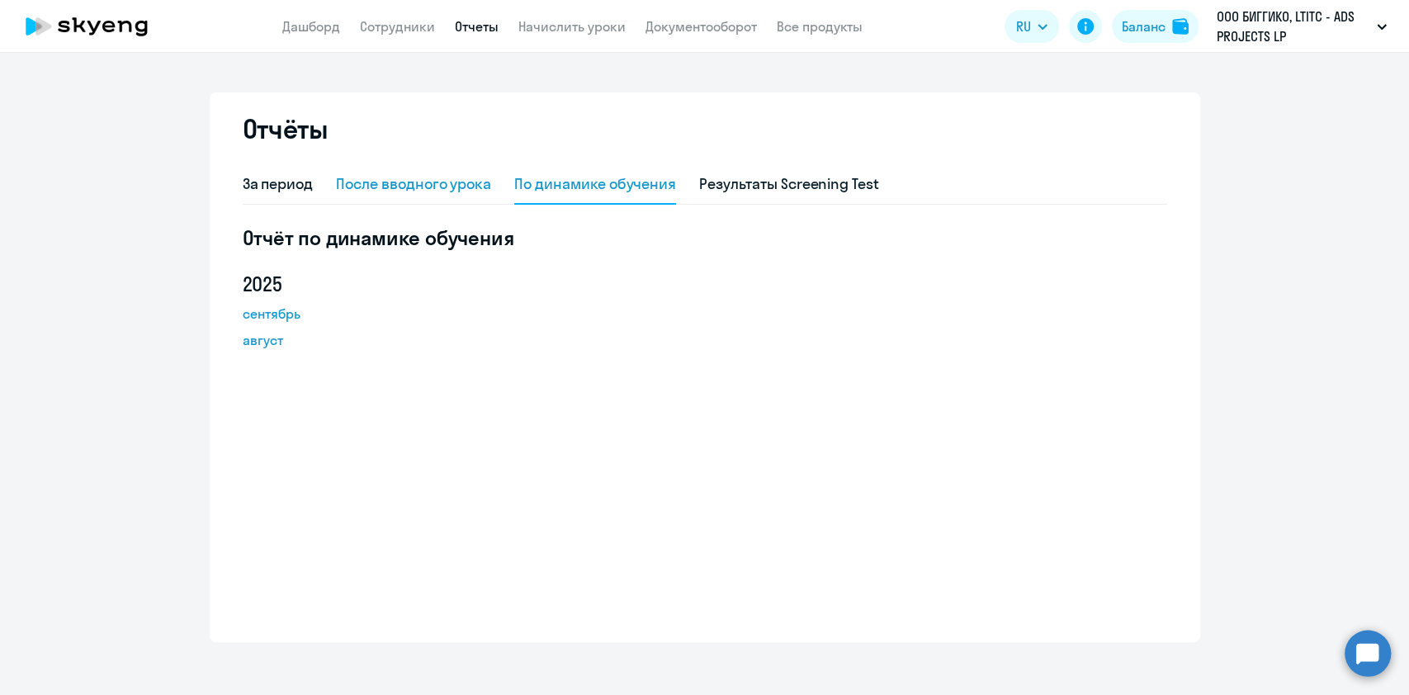
click at [449, 188] on div "После вводного урока" at bounding box center [413, 183] width 155 height 21
select select "10"
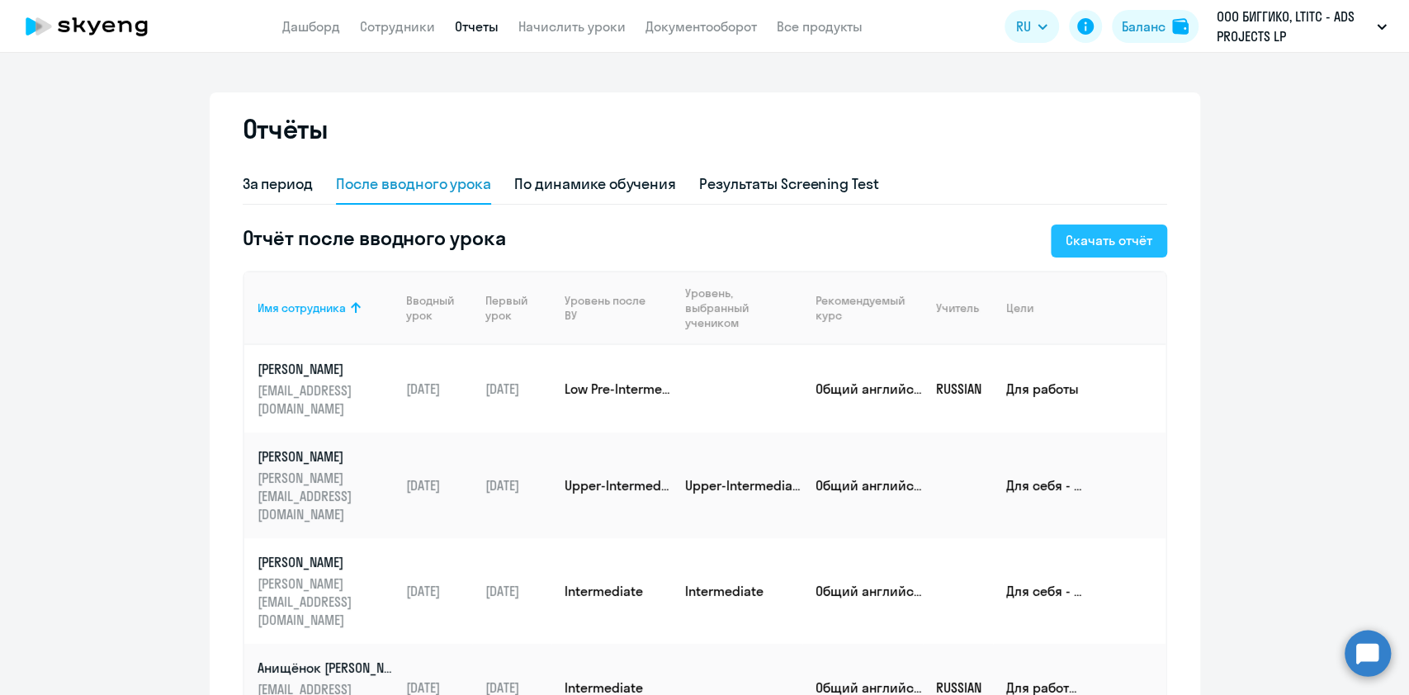
click at [1051, 228] on button "Скачать отчёт" at bounding box center [1109, 241] width 116 height 33
click at [589, 177] on div "По динамике обучения" at bounding box center [595, 183] width 162 height 21
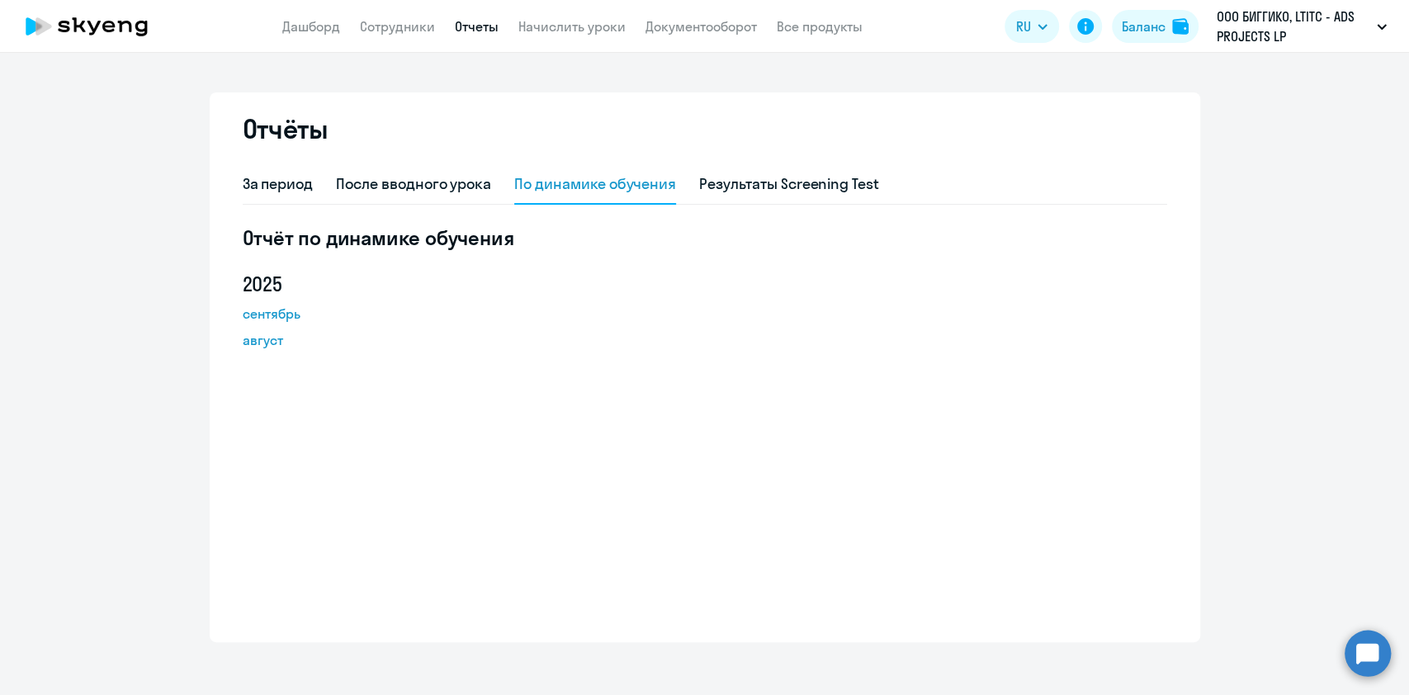
click at [262, 277] on h5 "2025" at bounding box center [317, 284] width 149 height 26
click at [270, 309] on link "сентябрь" at bounding box center [317, 314] width 149 height 20
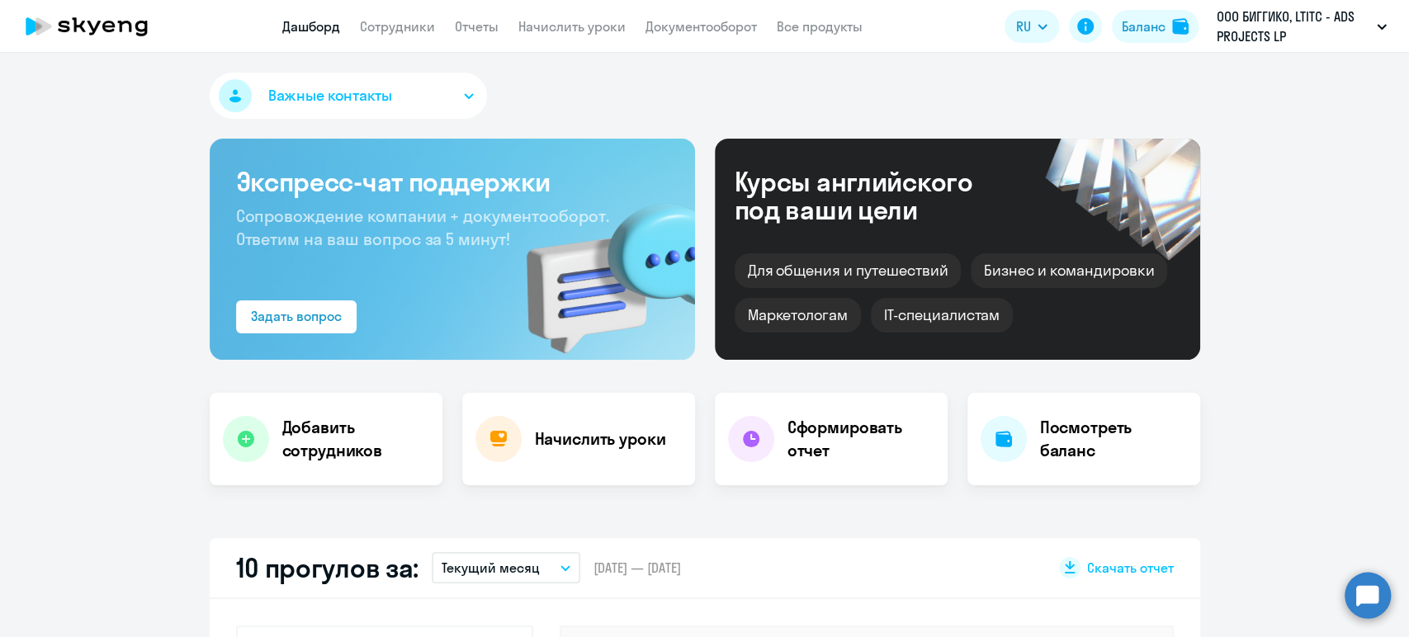
select select "30"
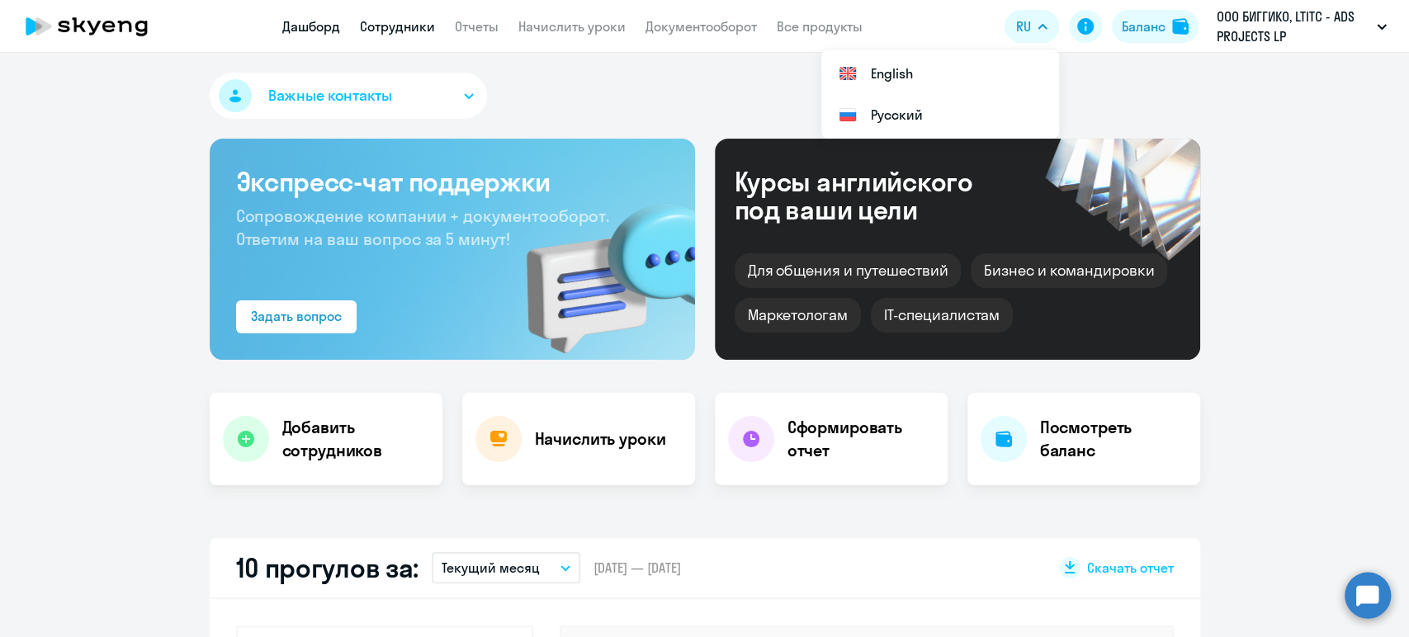
click at [381, 26] on link "Сотрудники" at bounding box center [397, 26] width 75 height 17
select select "30"
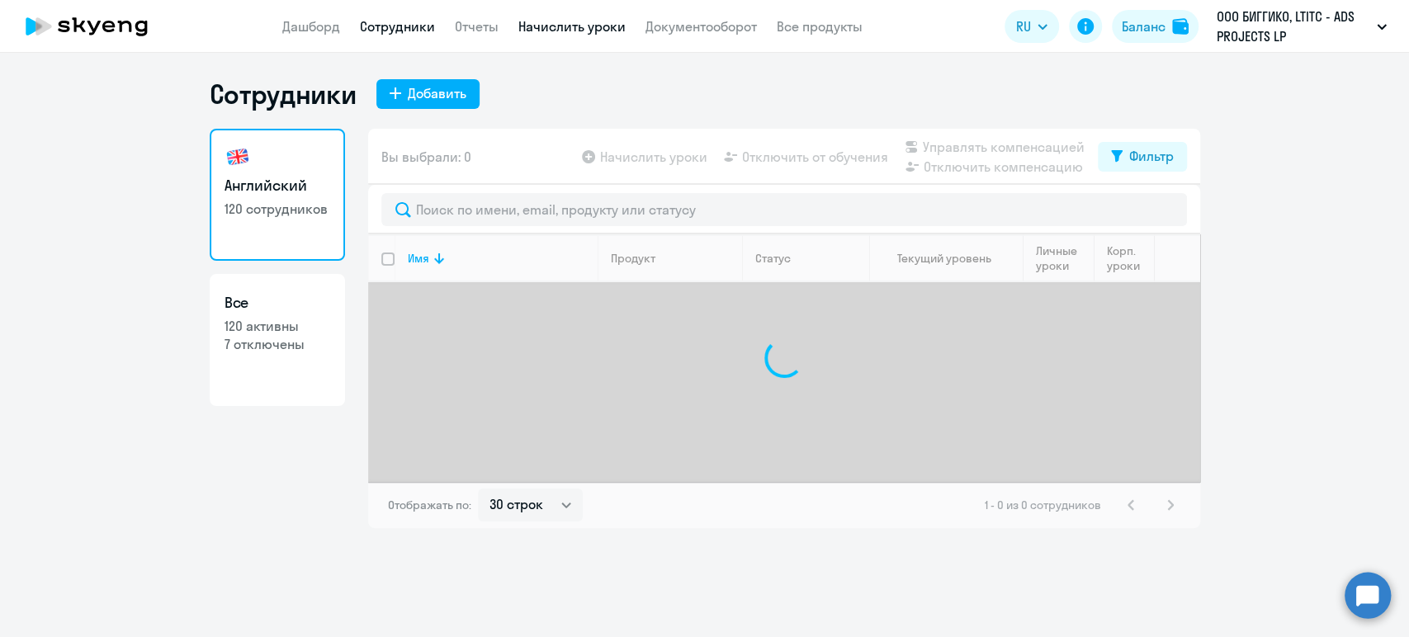
click at [558, 23] on link "Начислить уроки" at bounding box center [571, 26] width 107 height 17
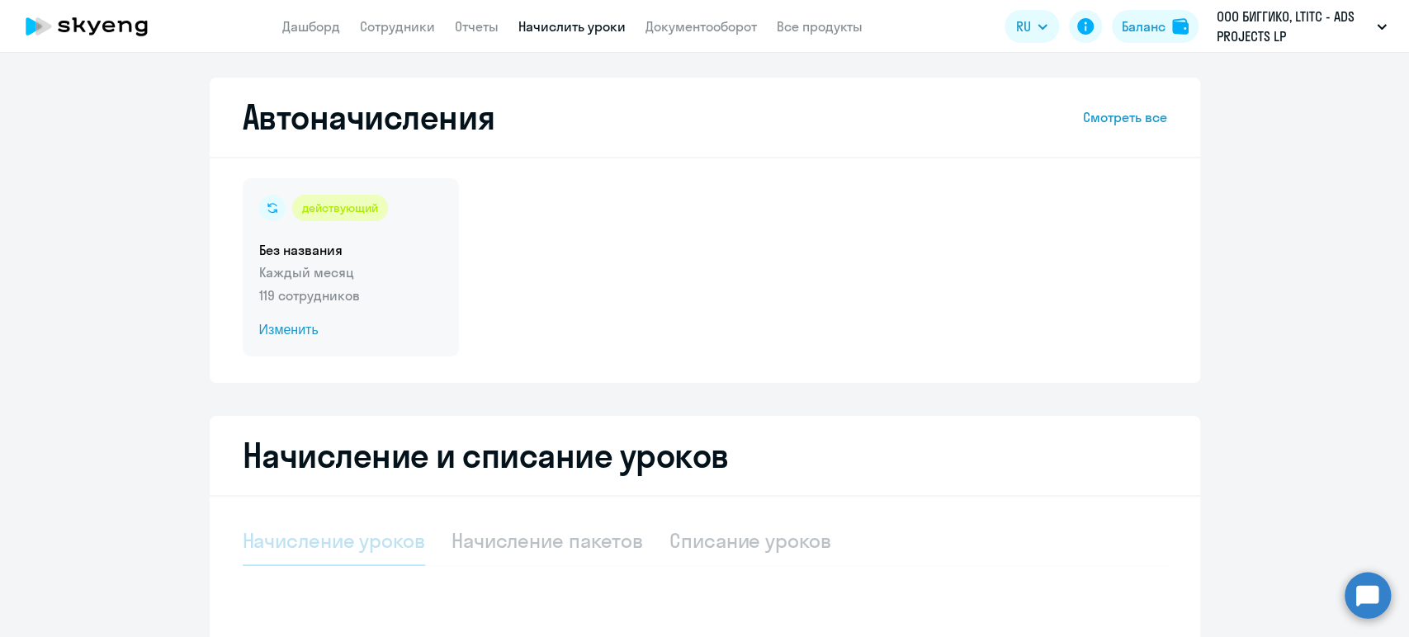
click at [388, 326] on span "Изменить" at bounding box center [350, 330] width 183 height 20
select select "10"
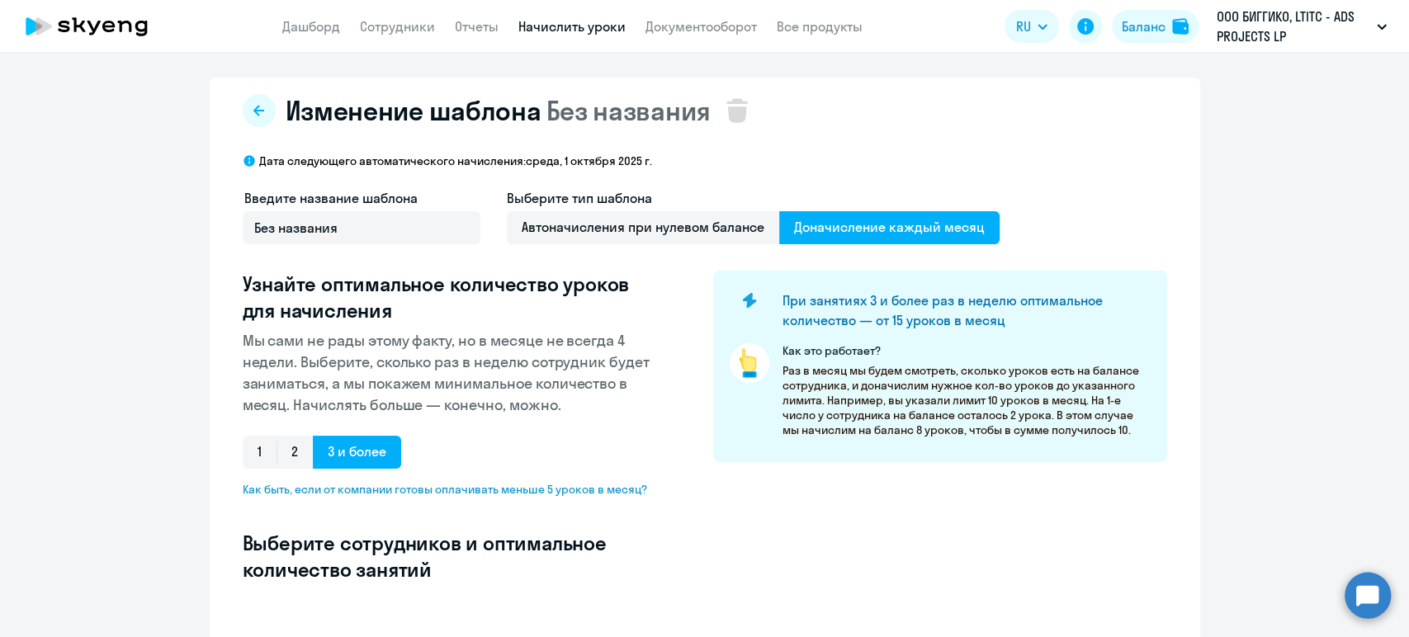
select select "10"
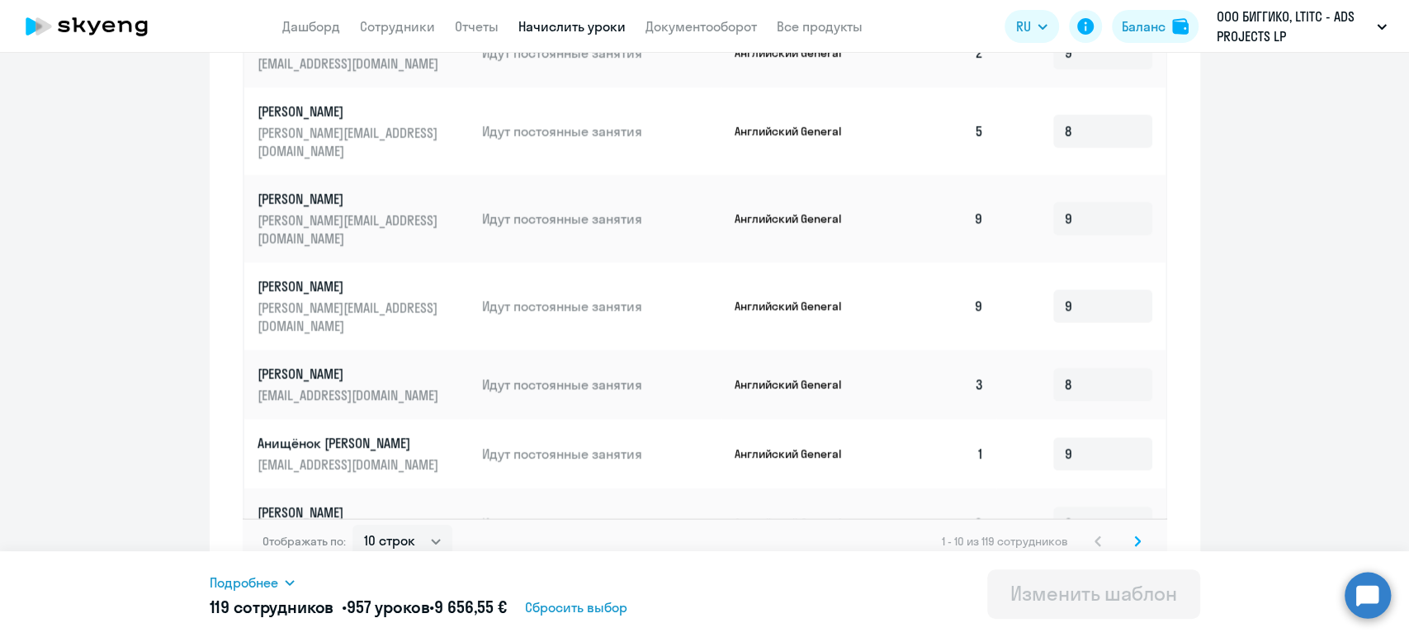
scroll to position [896, 0]
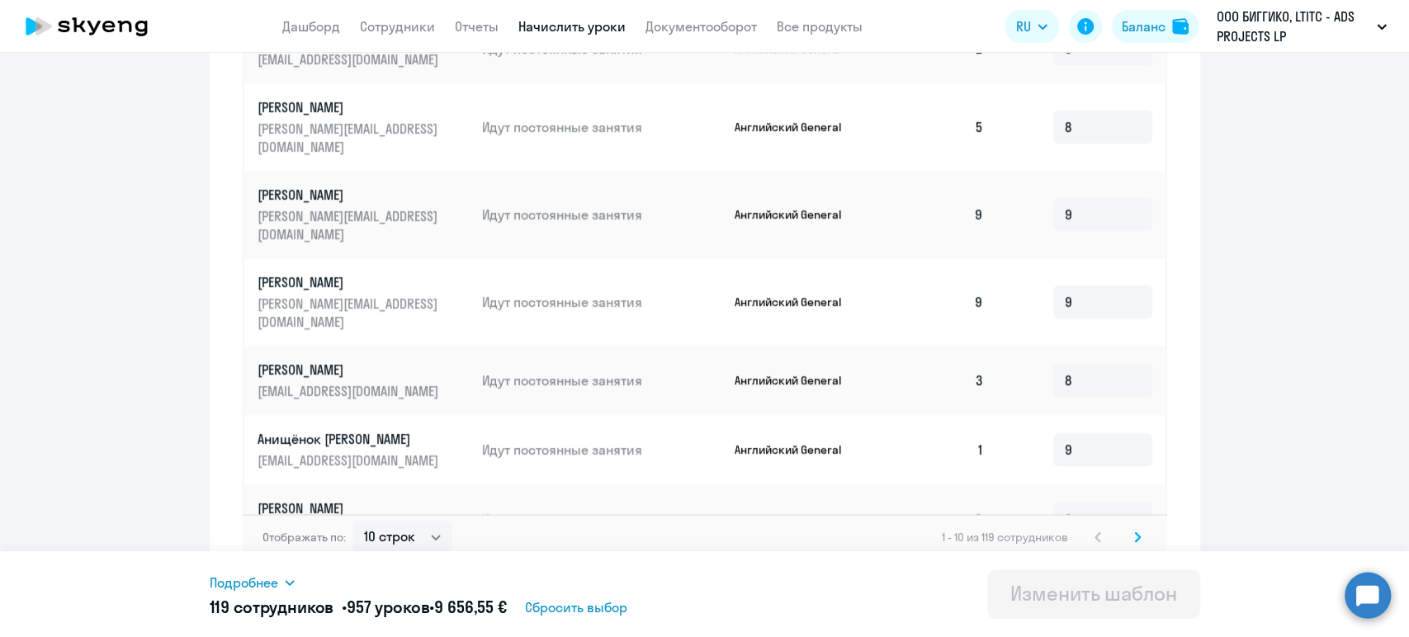
click at [1134, 532] on icon at bounding box center [1137, 538] width 7 height 12
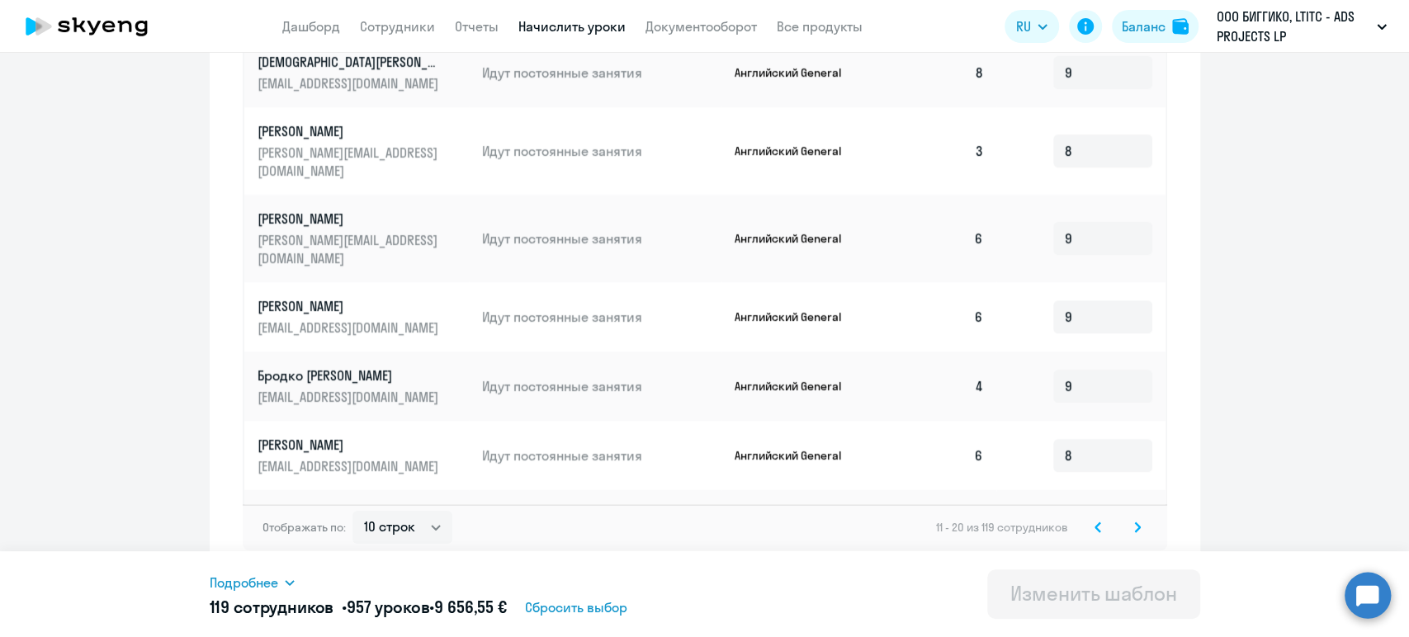
scroll to position [911, 0]
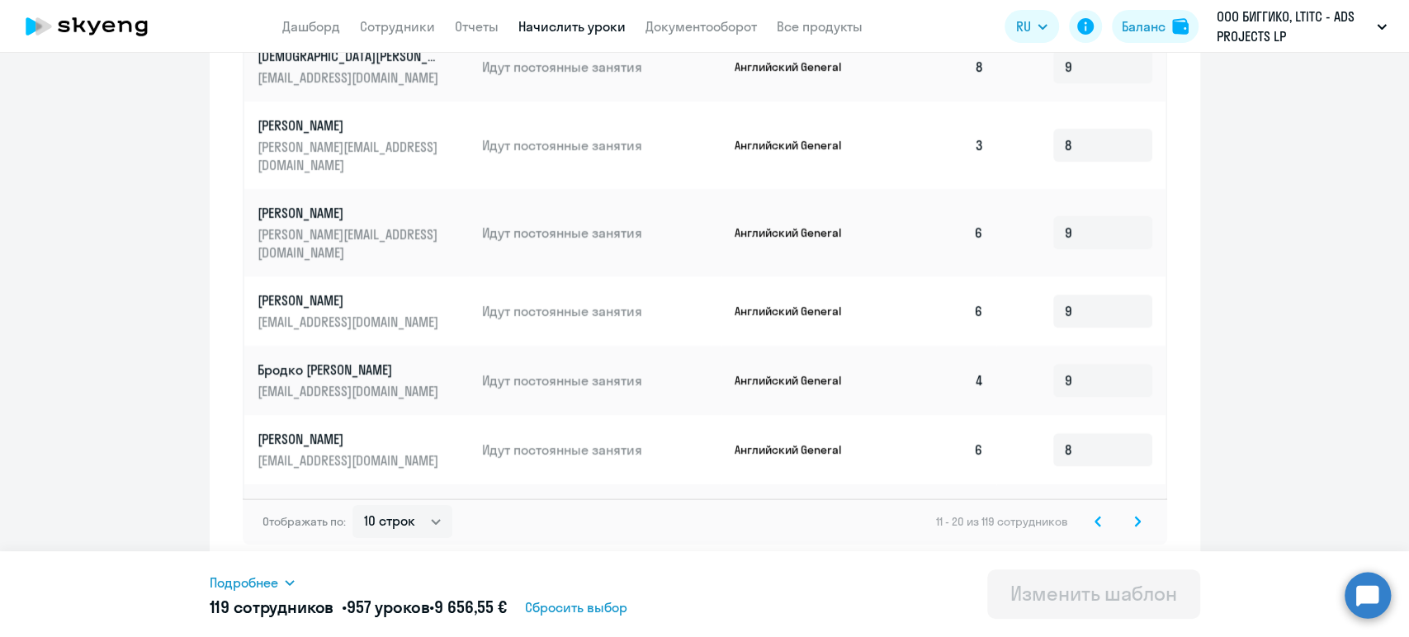
click at [1128, 523] on svg-icon at bounding box center [1138, 522] width 20 height 20
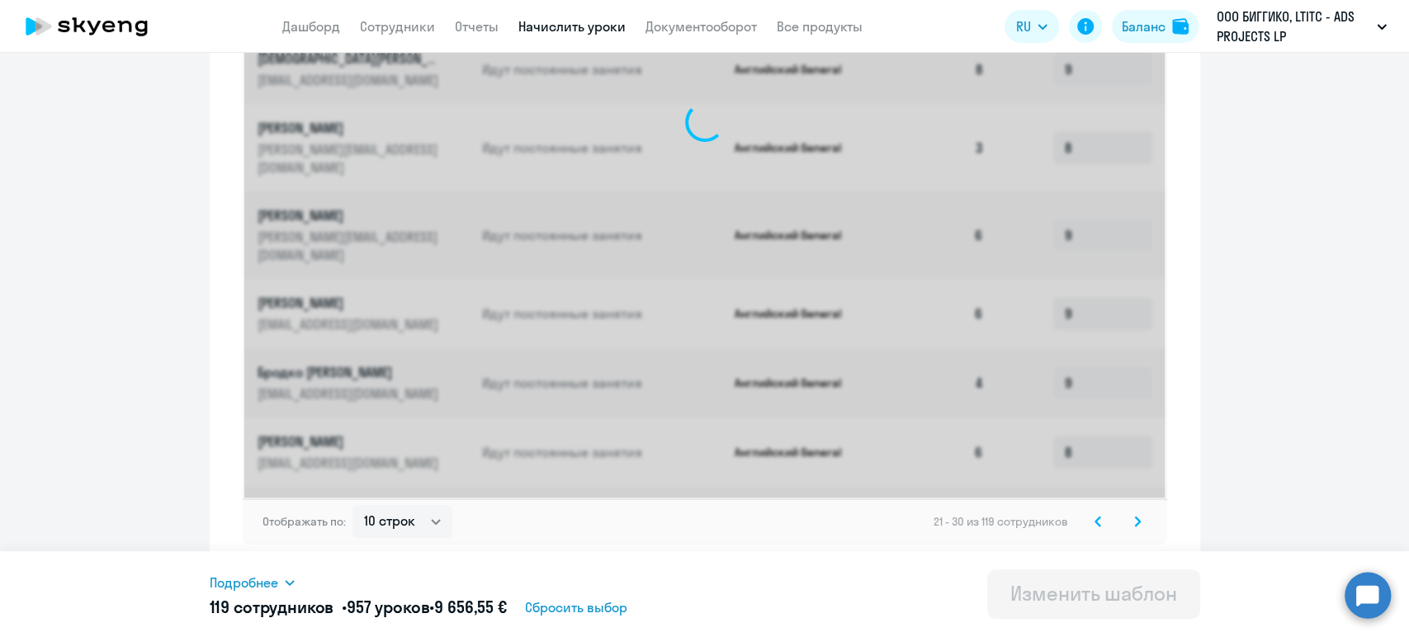
scroll to position [896, 0]
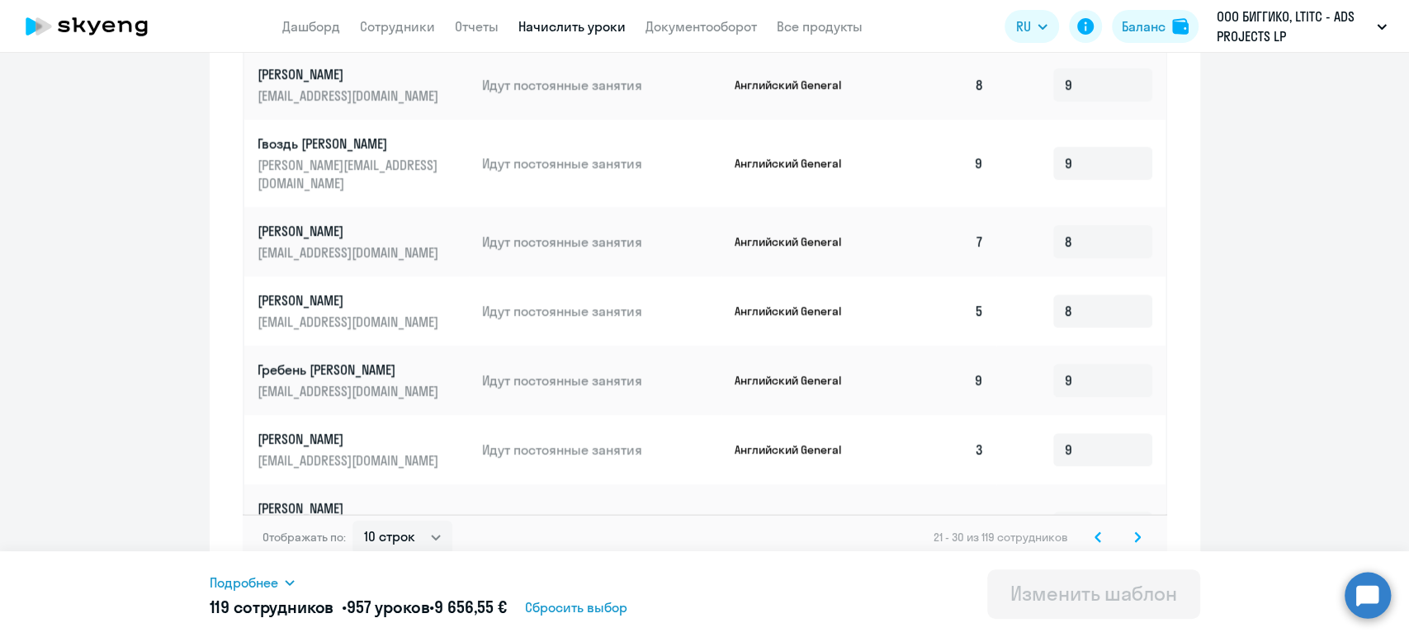
click at [1135, 532] on icon at bounding box center [1137, 536] width 5 height 9
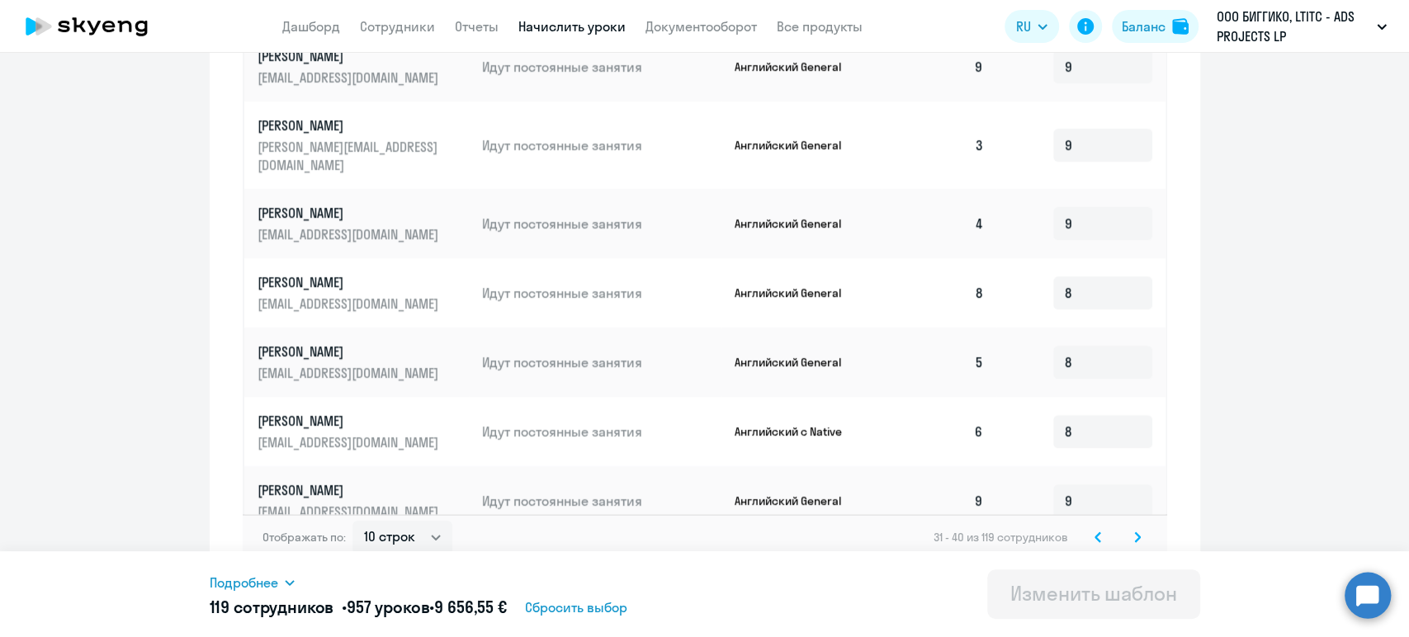
click at [1135, 532] on icon at bounding box center [1137, 536] width 5 height 9
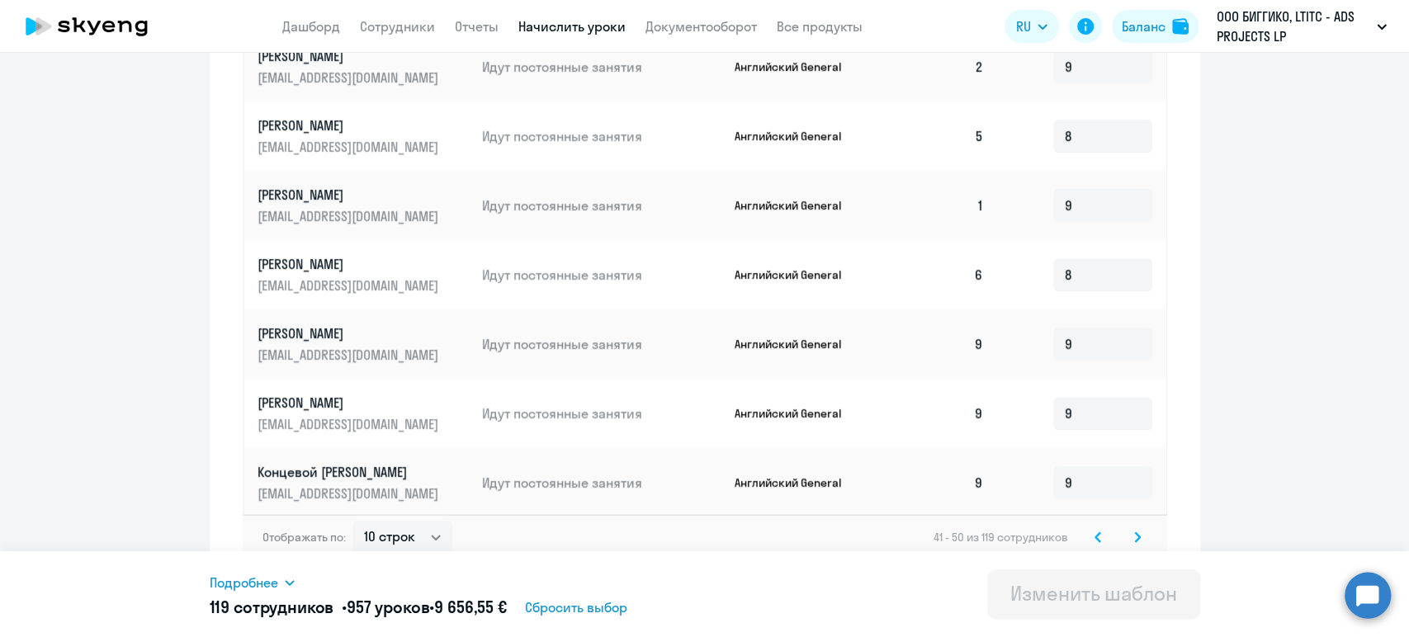
click at [1133, 527] on svg-icon at bounding box center [1138, 537] width 20 height 20
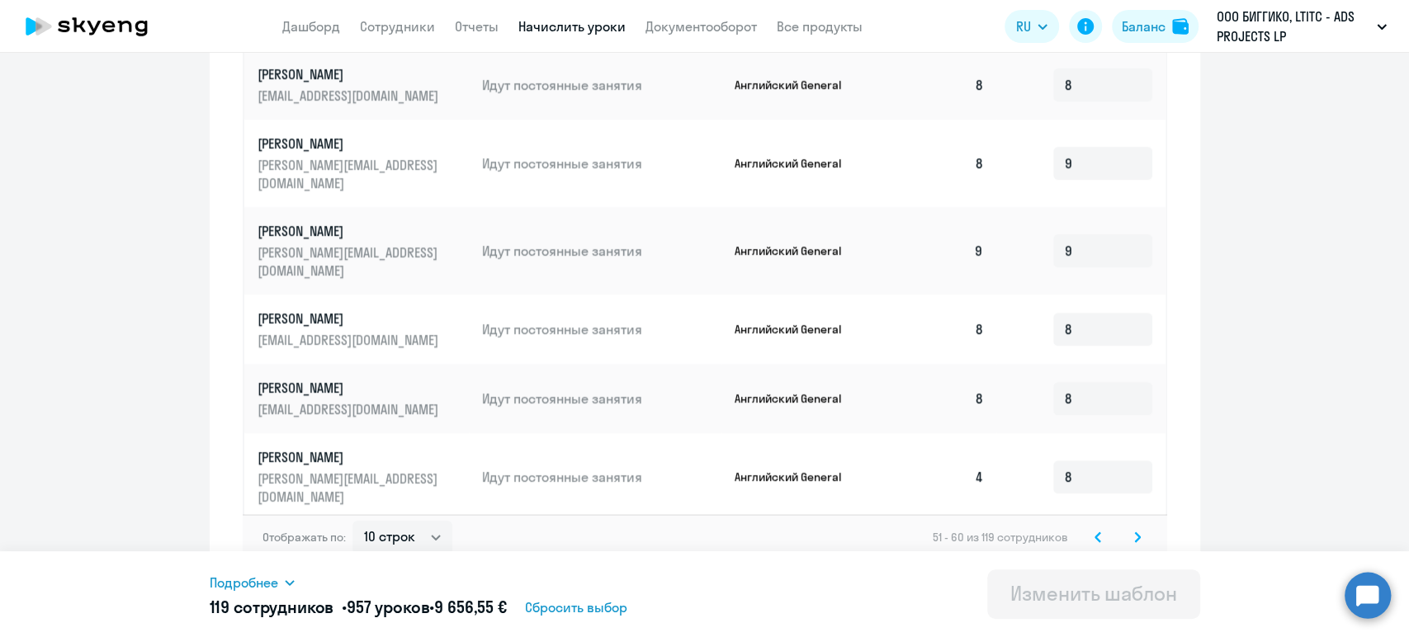
click at [1088, 527] on svg-icon at bounding box center [1098, 537] width 20 height 20
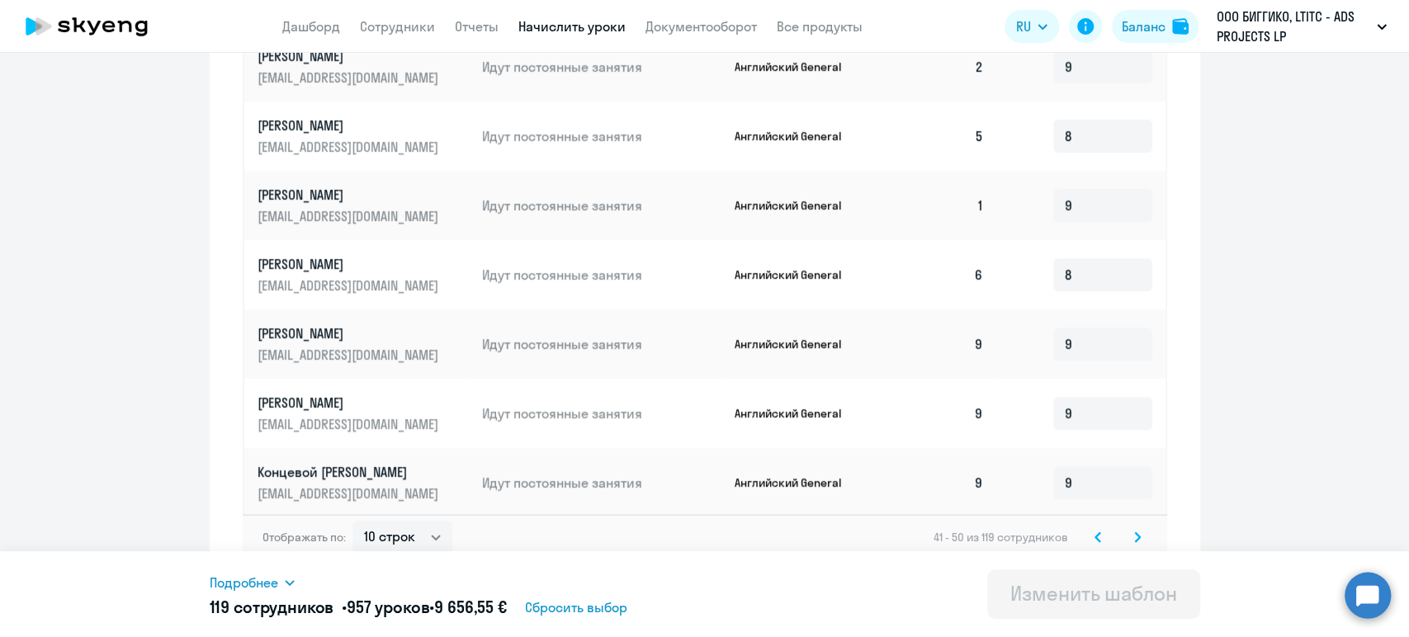
click at [1135, 532] on icon at bounding box center [1137, 536] width 5 height 9
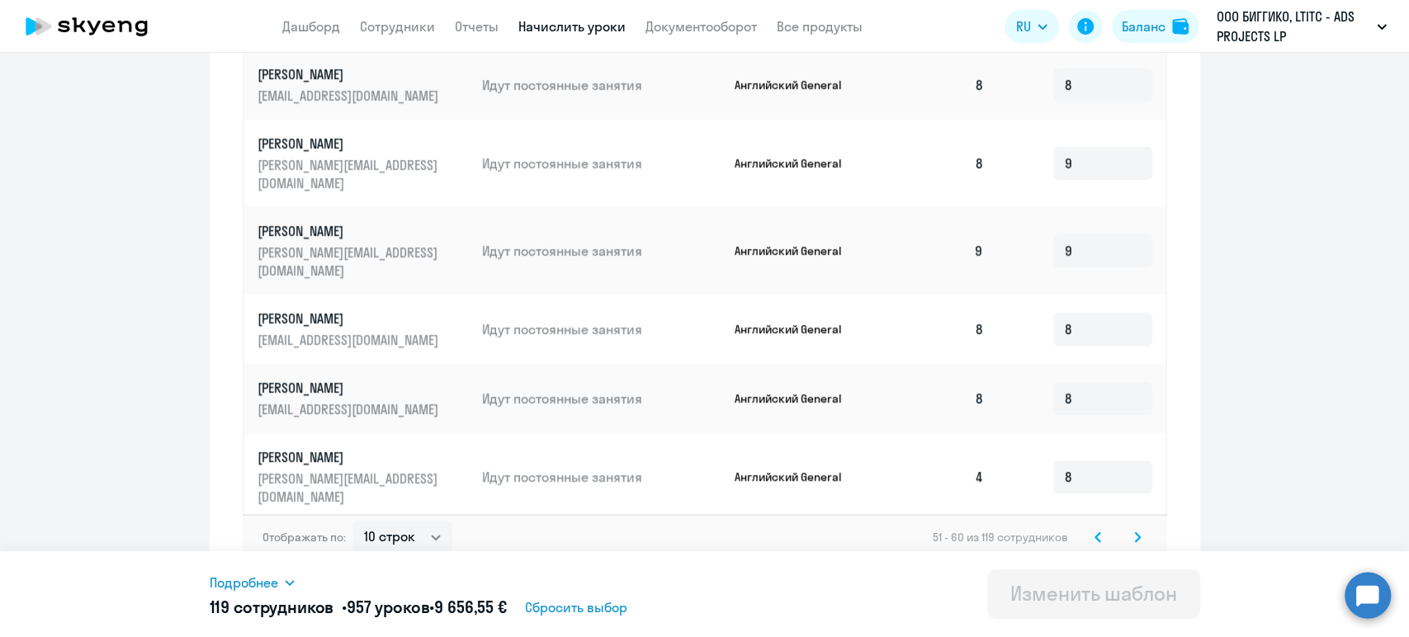
click at [1128, 527] on svg-icon at bounding box center [1138, 537] width 20 height 20
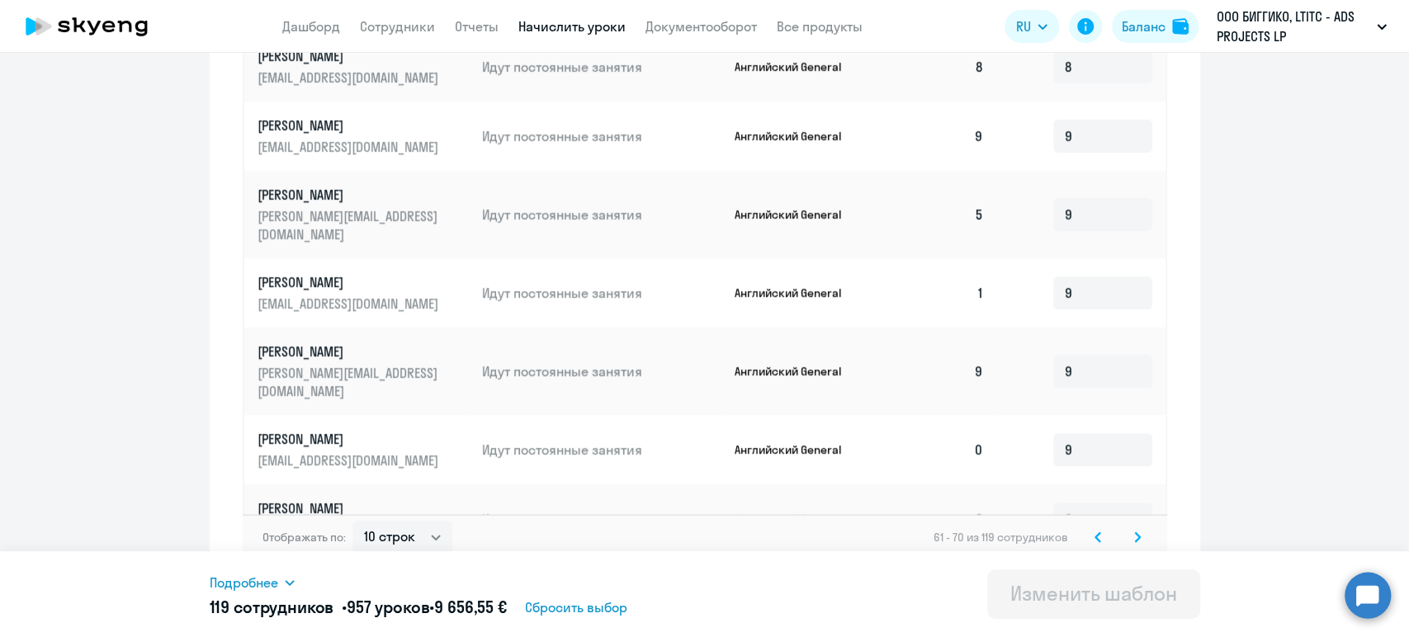
drag, startPoint x: 979, startPoint y: 400, endPoint x: 408, endPoint y: 384, distance: 571.4
click at [447, 415] on tr "Михалкович Вадим vadzim.mikhalkovich@alreadymedia.com Идут постоянные занятия А…" at bounding box center [704, 449] width 921 height 69
click at [1134, 532] on icon at bounding box center [1137, 538] width 7 height 12
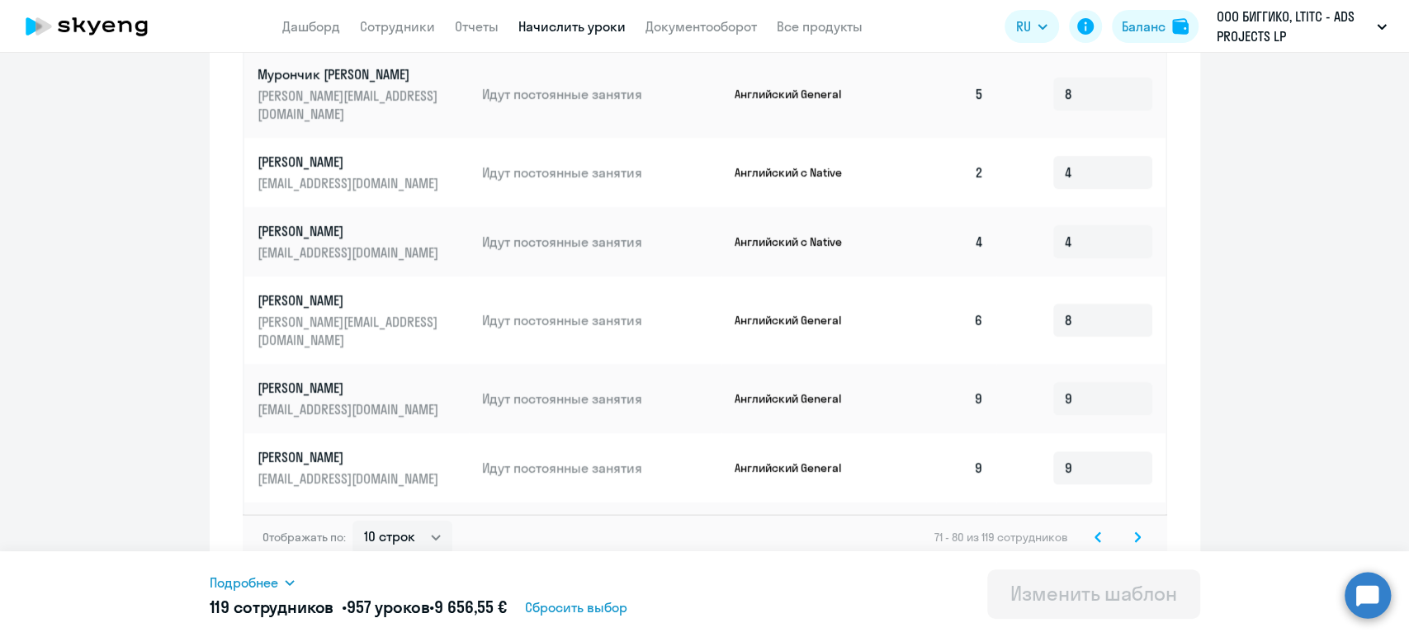
click at [1128, 529] on svg-icon at bounding box center [1138, 537] width 20 height 20
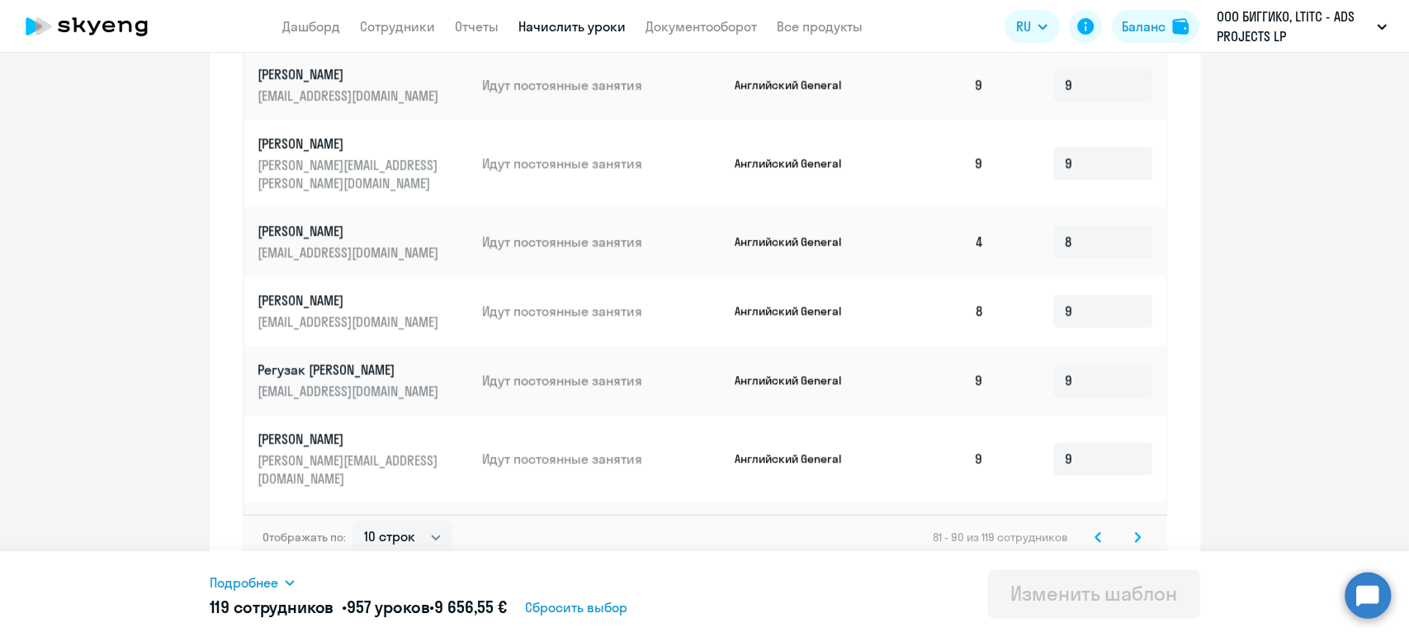
click at [1128, 528] on svg-icon at bounding box center [1138, 537] width 20 height 20
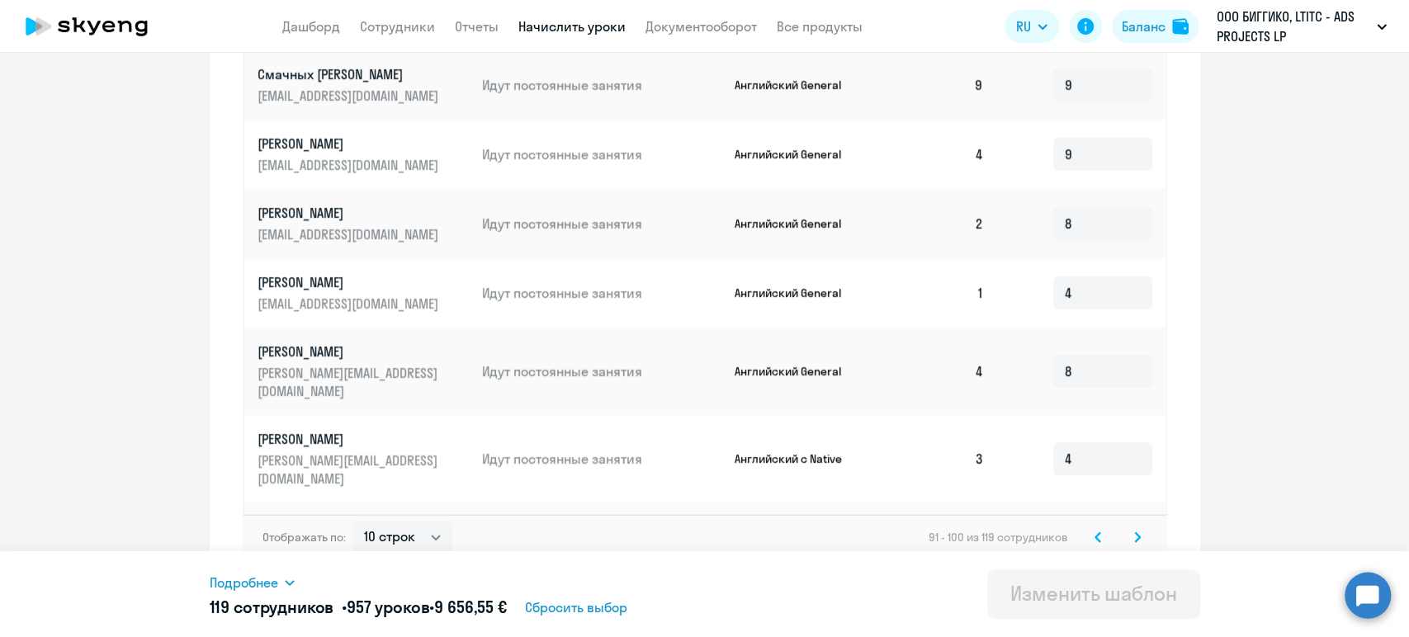
click at [1135, 532] on icon at bounding box center [1137, 536] width 5 height 9
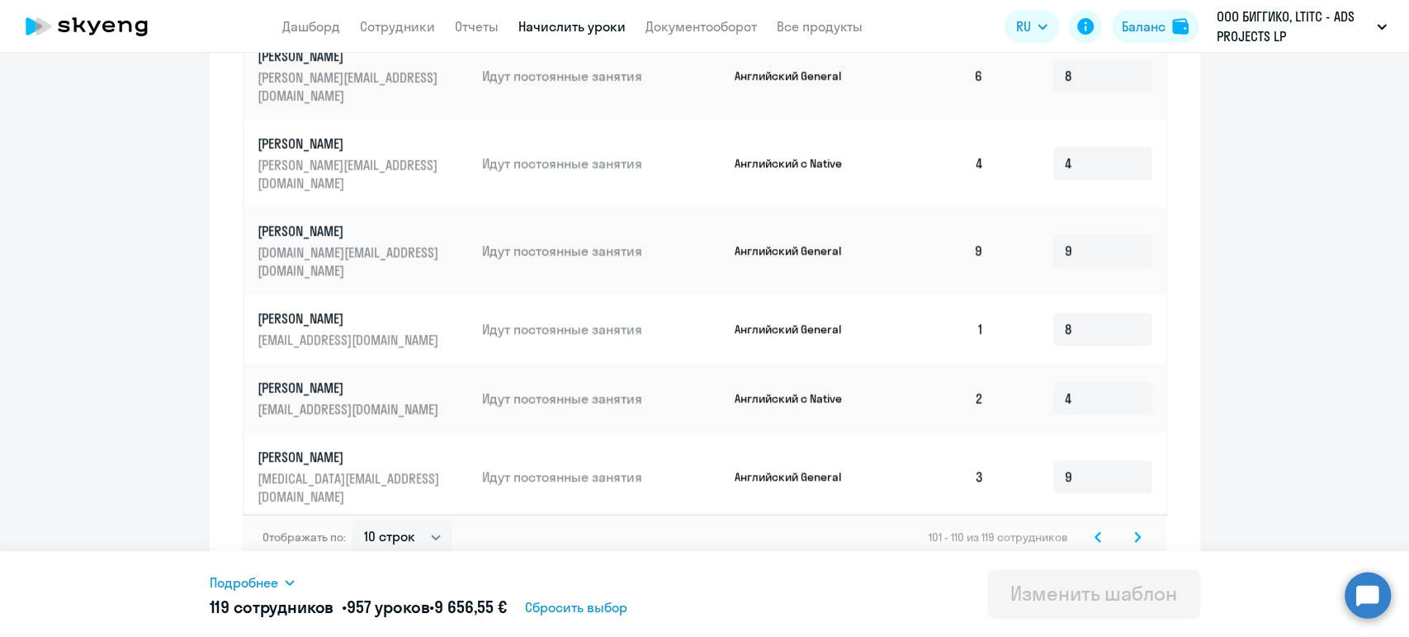
click at [1135, 532] on icon at bounding box center [1137, 536] width 5 height 9
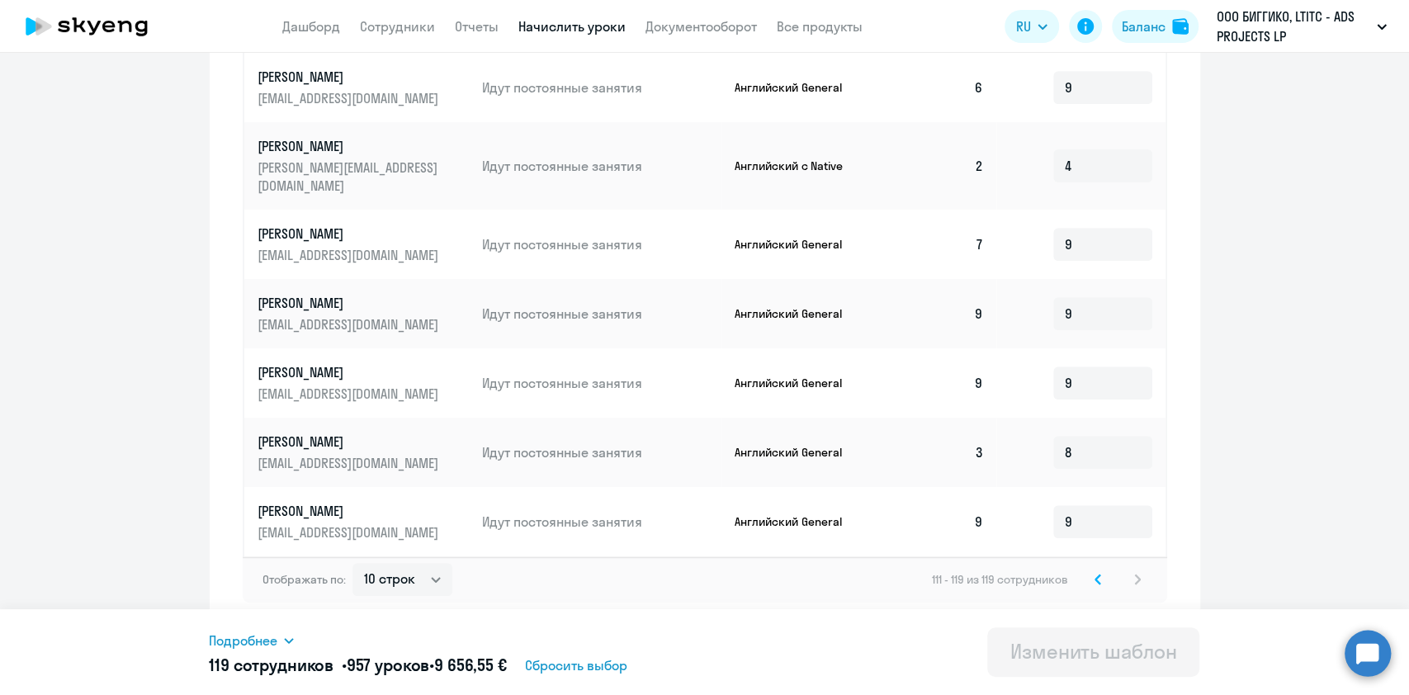
scroll to position [769, 0]
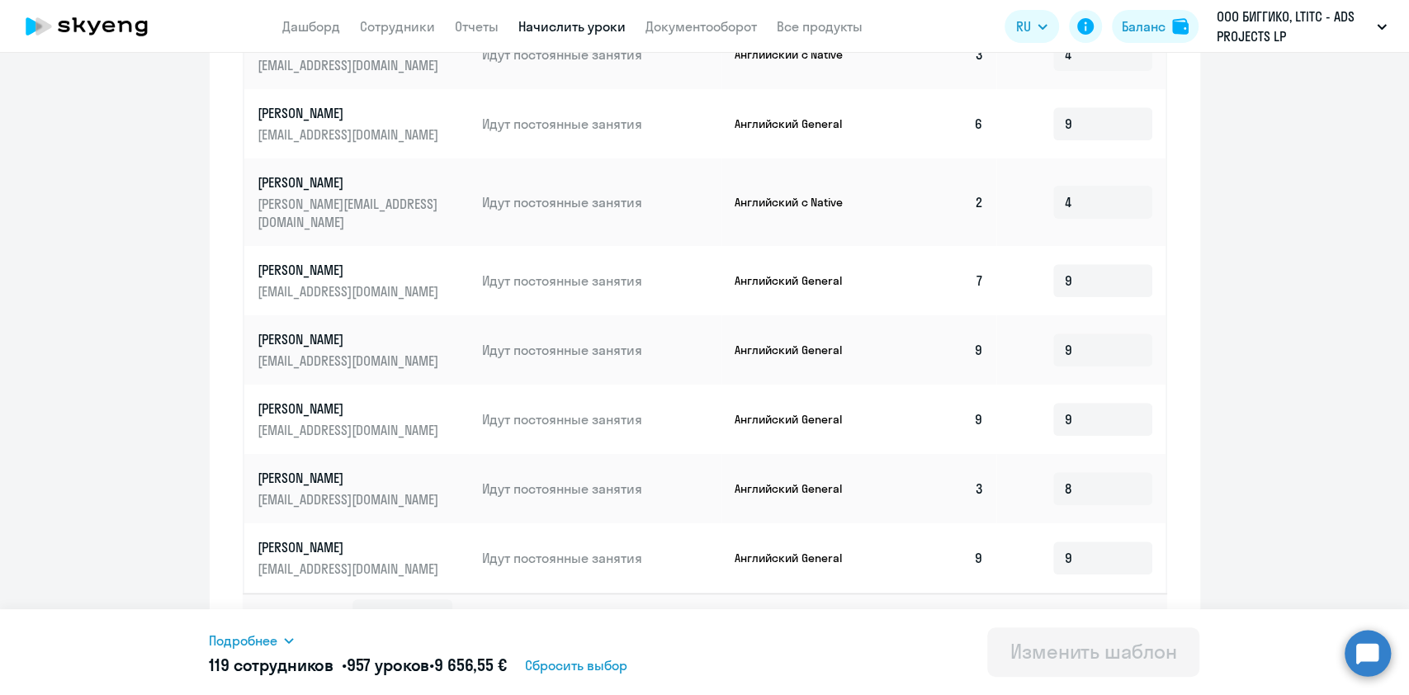
click at [272, 104] on p "[PERSON_NAME]" at bounding box center [350, 113] width 185 height 18
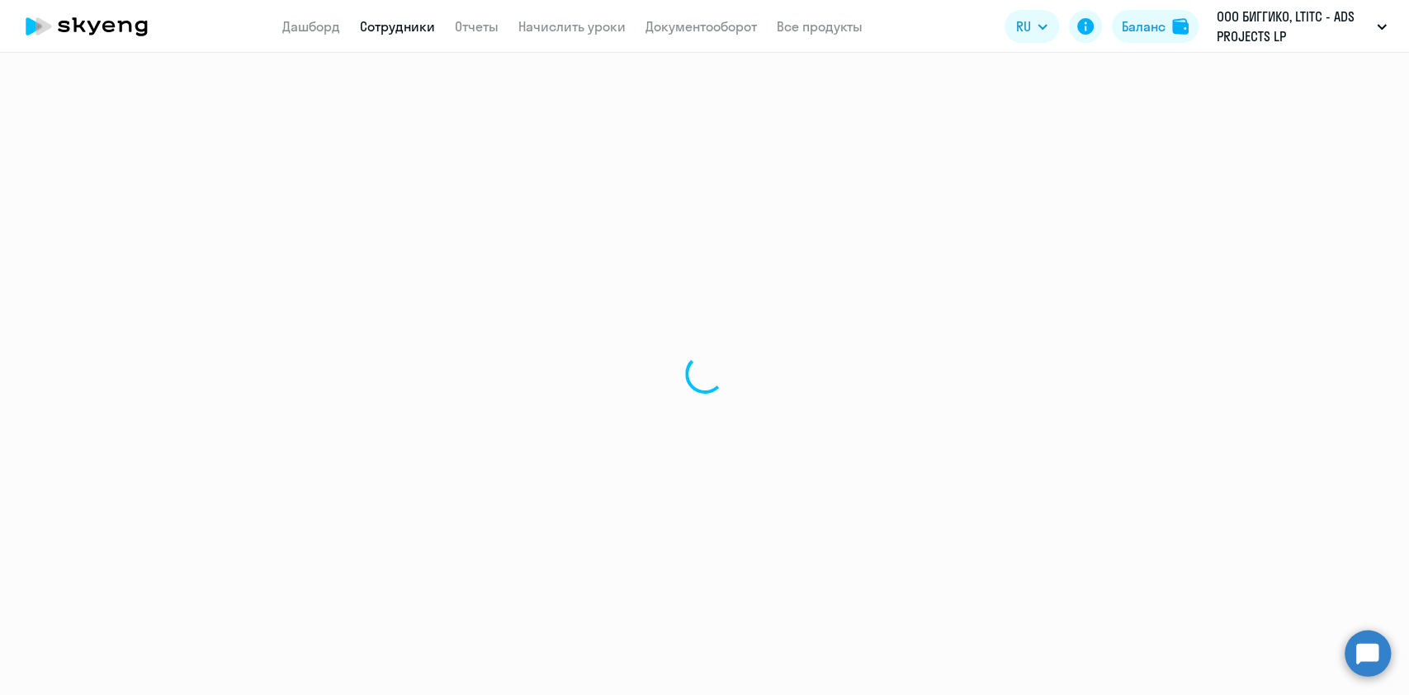
select select "english"
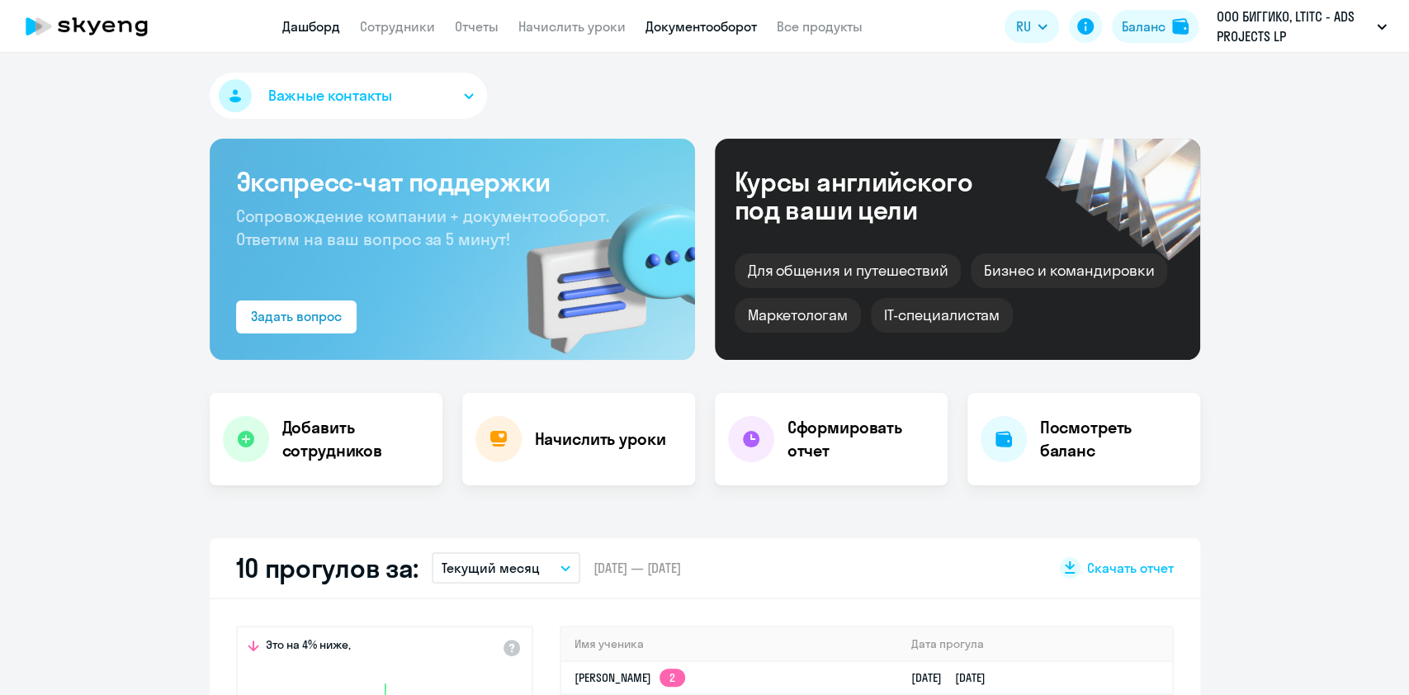
click at [725, 24] on link "Документооборот" at bounding box center [700, 26] width 111 height 17
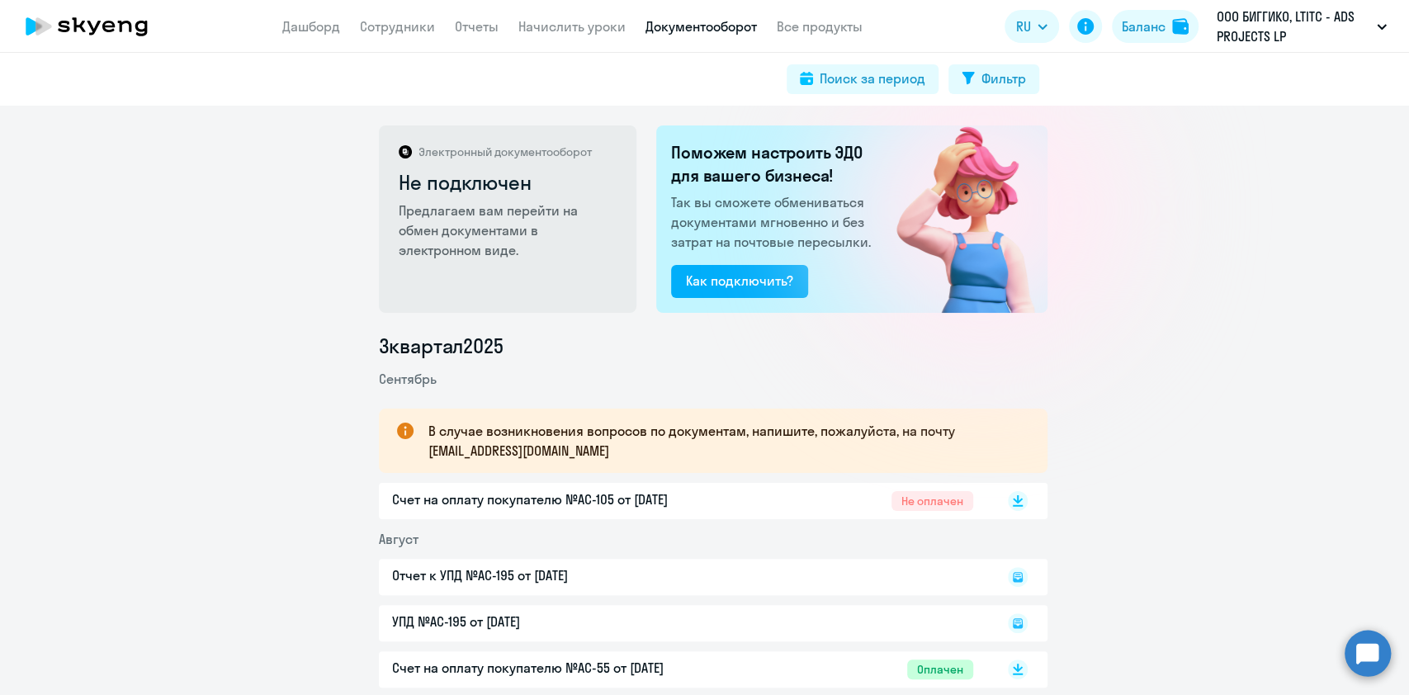
scroll to position [110, 0]
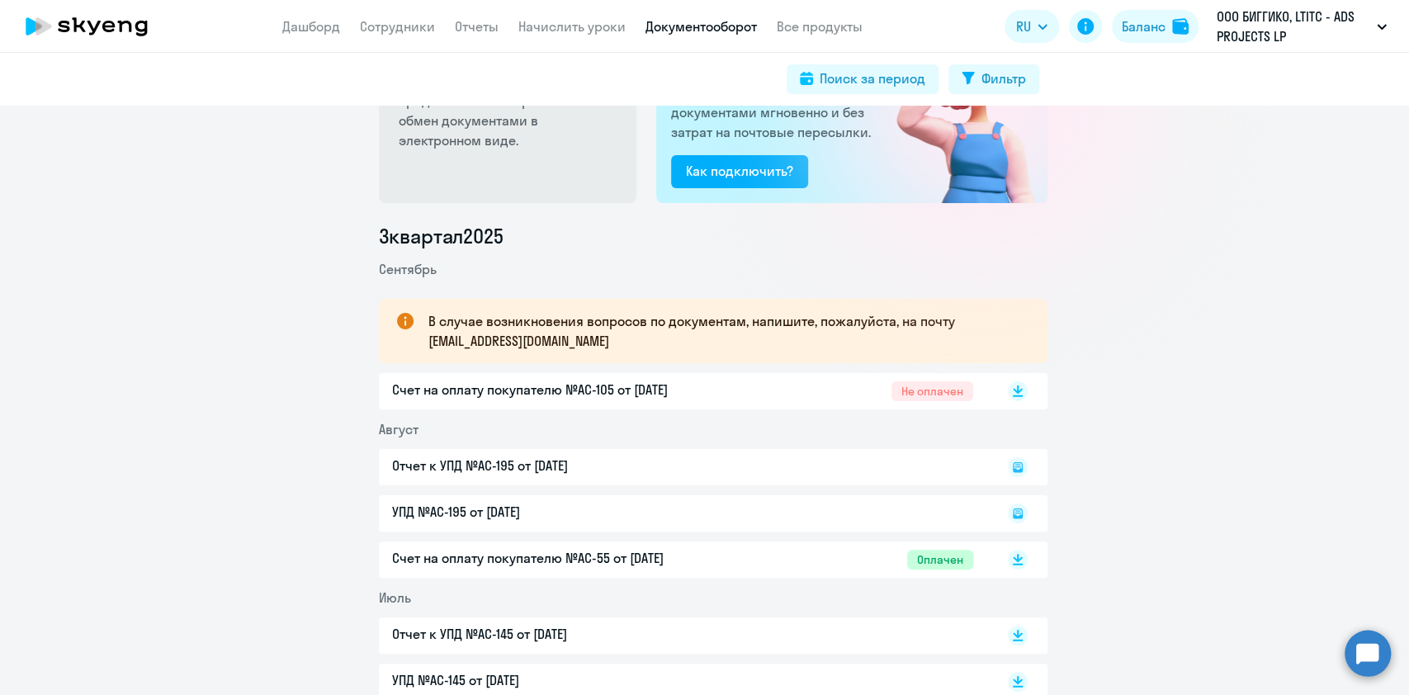
drag, startPoint x: 577, startPoint y: 513, endPoint x: 376, endPoint y: 373, distance: 244.8
click at [379, 373] on ul "3 квартал [DATE] В случае возникновения вопросов по документам, напишите, пожал…" at bounding box center [713, 461] width 669 height 477
click at [414, 34] on link "Сотрудники" at bounding box center [397, 26] width 75 height 17
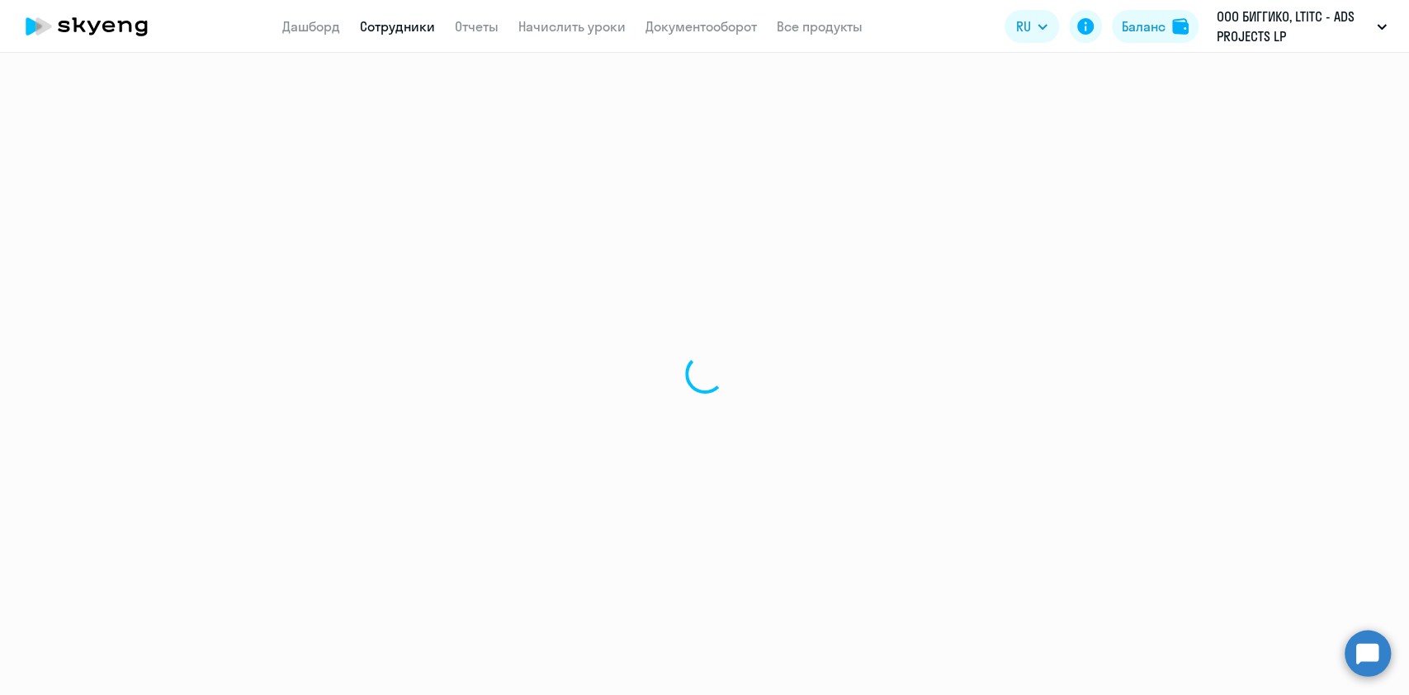
select select "30"
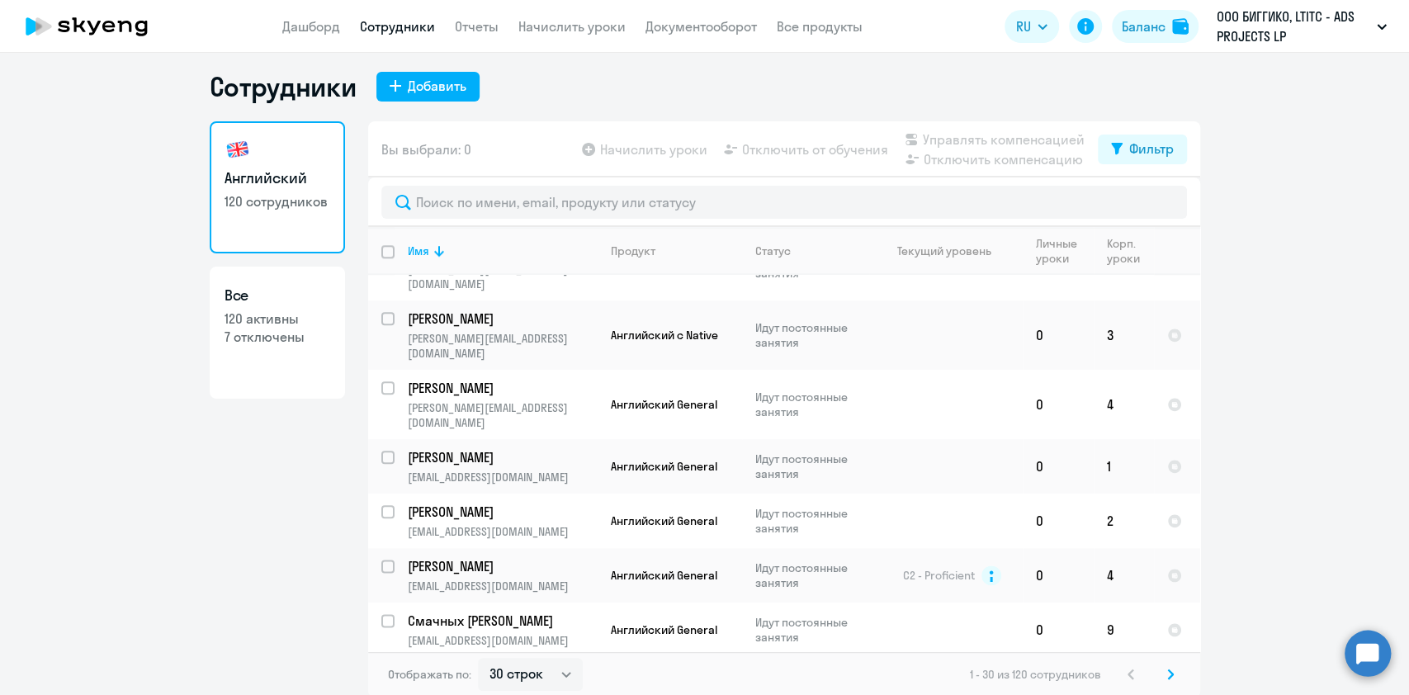
scroll to position [10, 0]
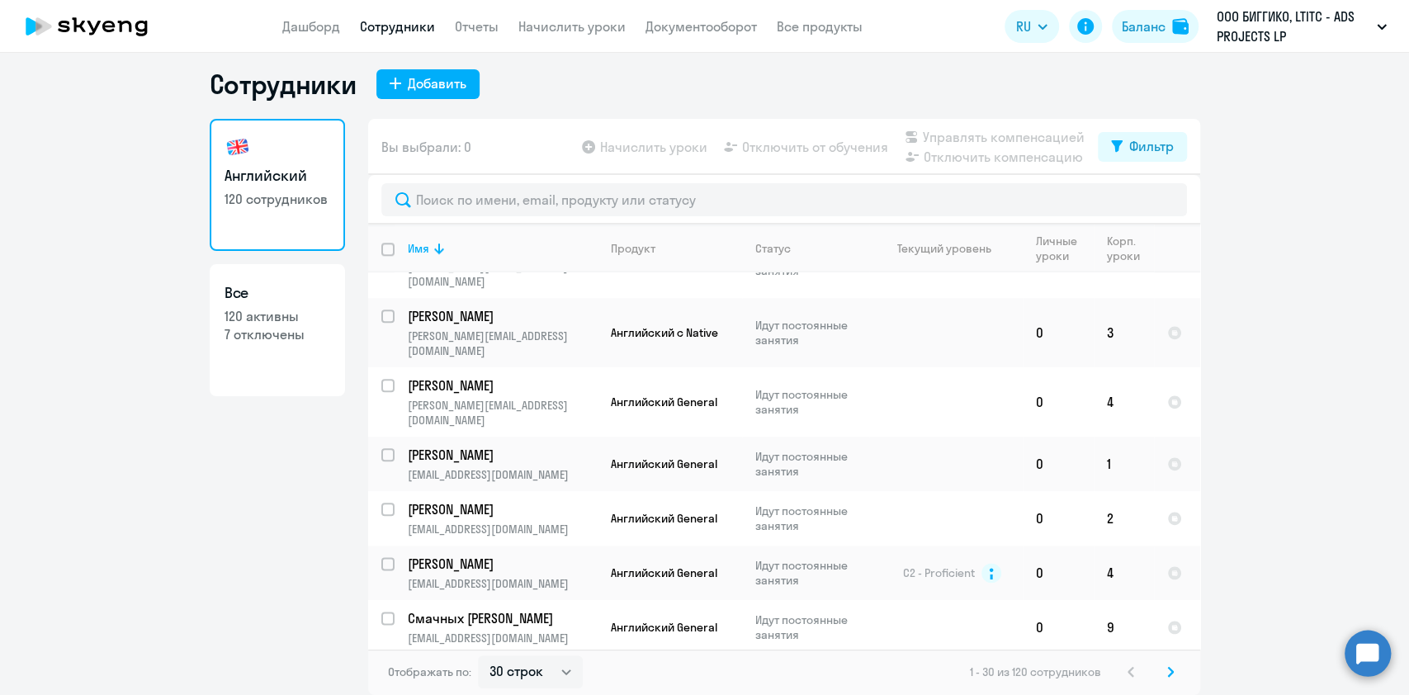
click at [1165, 669] on svg-icon at bounding box center [1171, 672] width 20 height 20
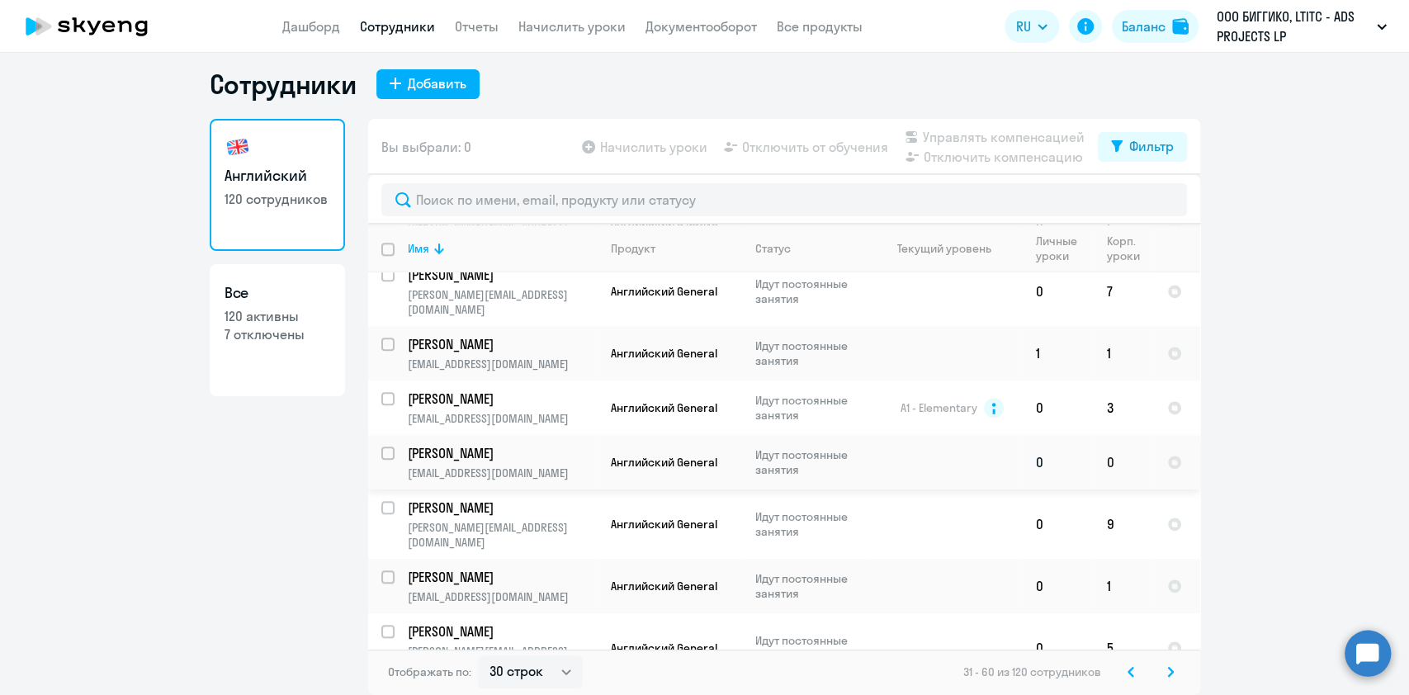
scroll to position [991, 0]
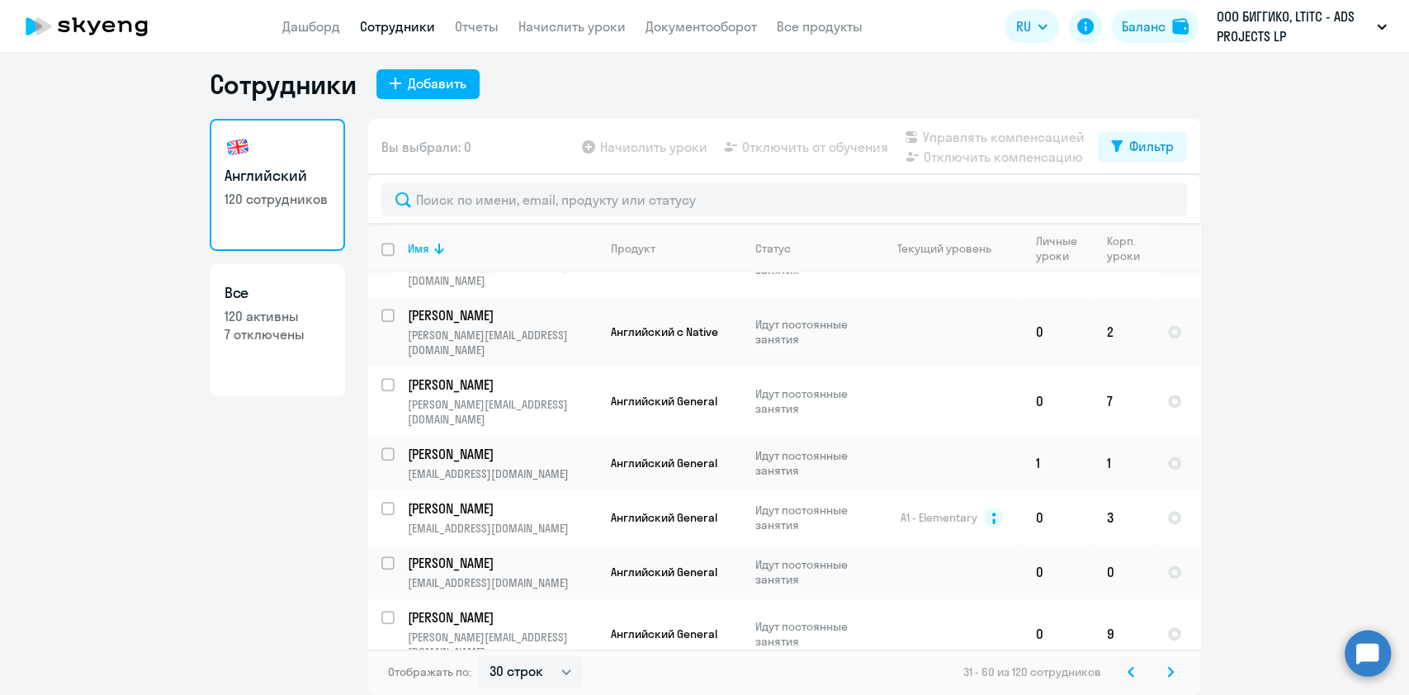
drag, startPoint x: 1277, startPoint y: 383, endPoint x: 1270, endPoint y: 392, distance: 11.7
click at [1277, 383] on ng-component "Сотрудники Добавить Английский 120 сотрудников Все 120 активны 7 отключены Вы в…" at bounding box center [704, 381] width 1409 height 627
